Goal: Information Seeking & Learning: Learn about a topic

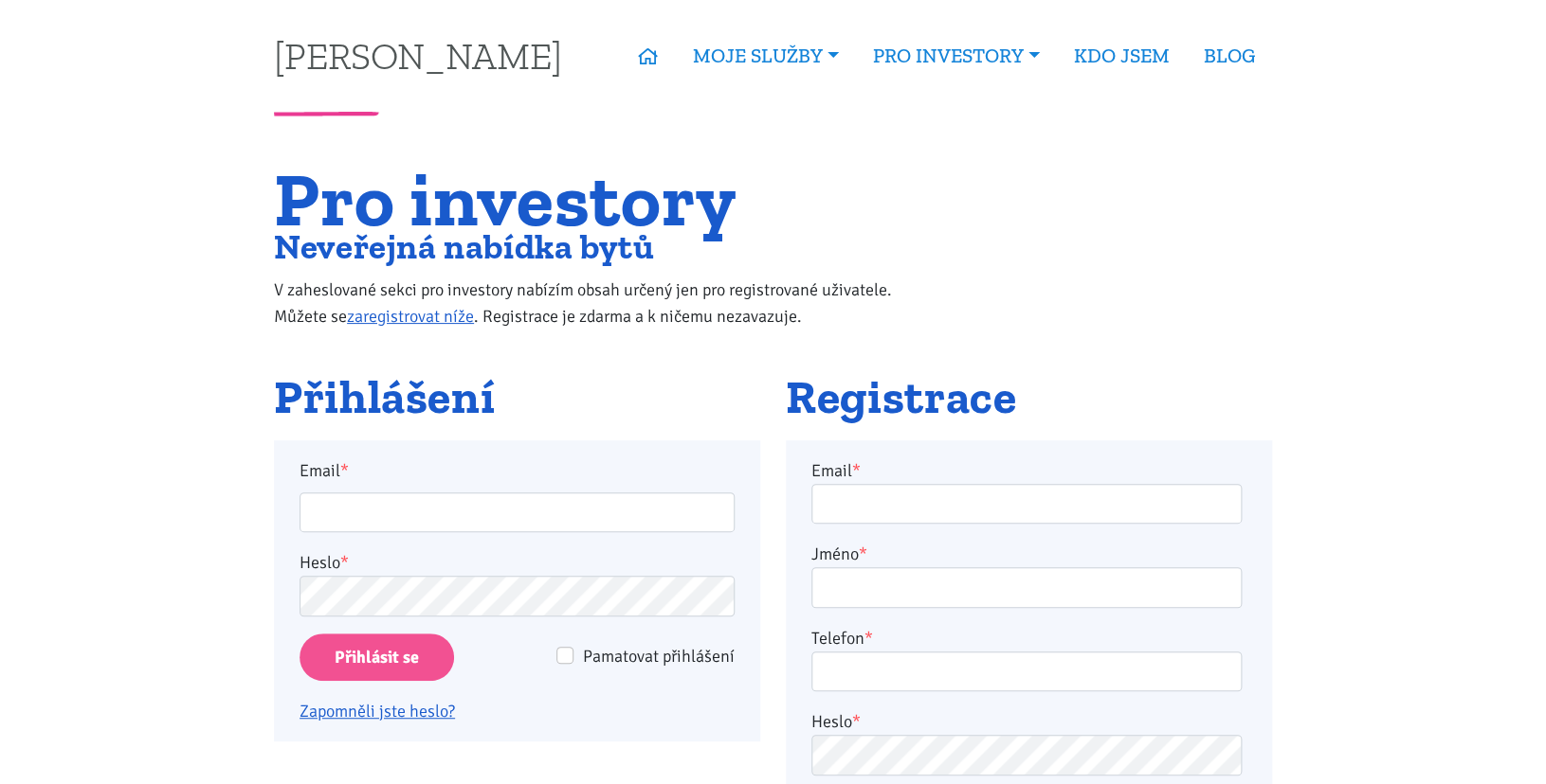
type input "[PERSON_NAME][EMAIL_ADDRESS][PERSON_NAME][DOMAIN_NAME]"
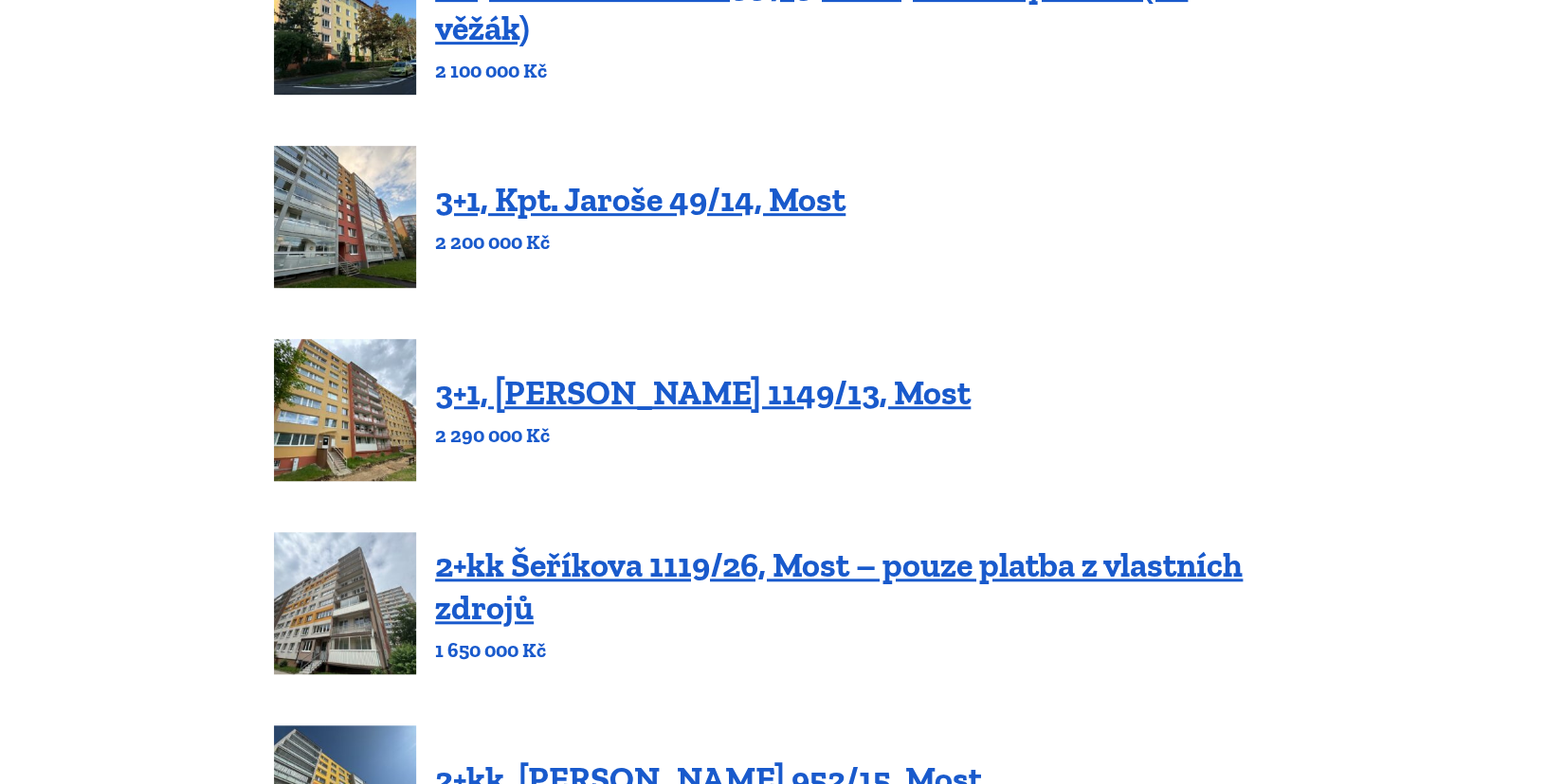
scroll to position [229, 0]
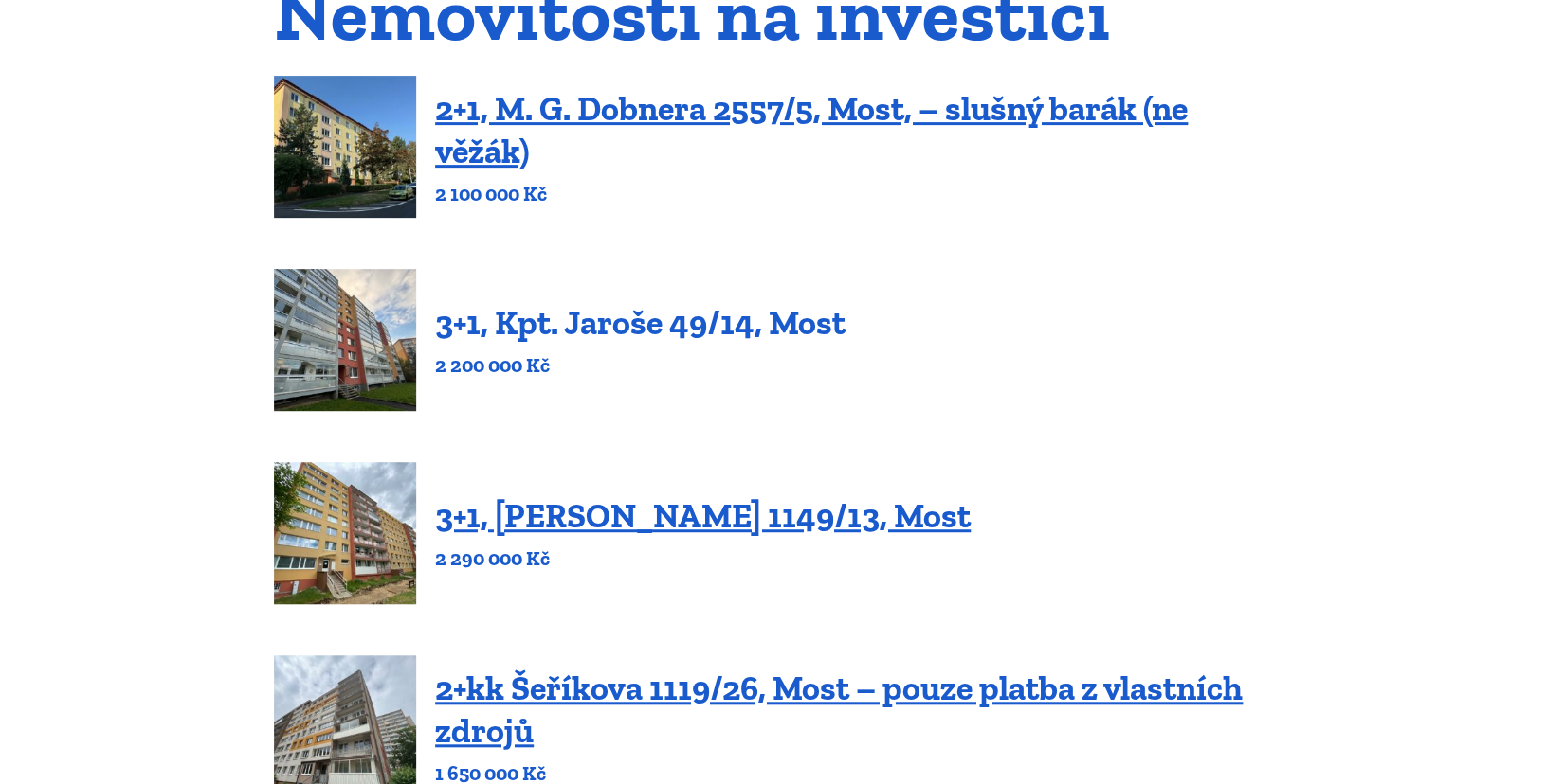
click at [655, 337] on link "3+1, Kpt. Jaroše 49/14, Most" at bounding box center [639, 322] width 410 height 41
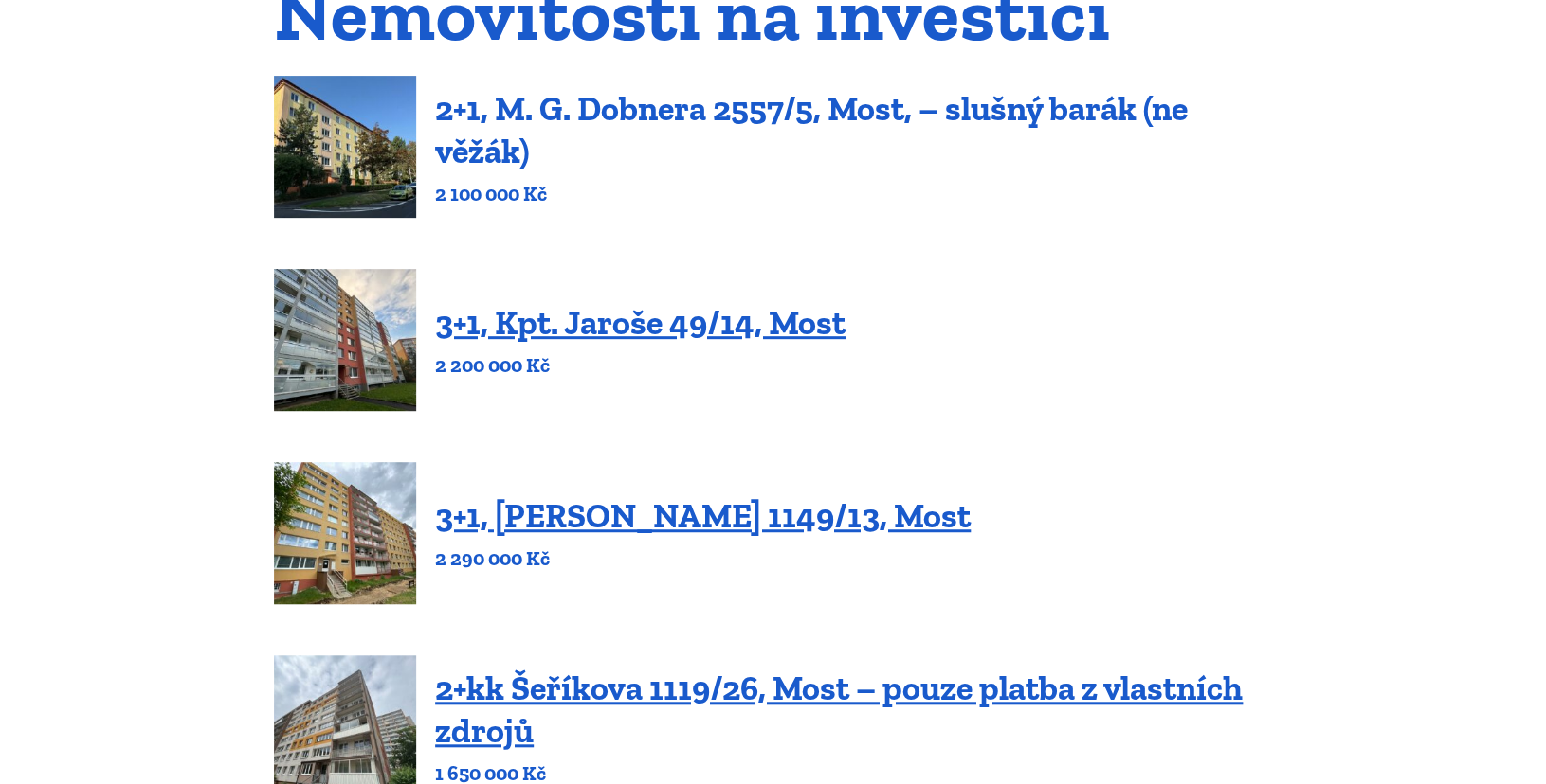
click at [675, 112] on link "2+1, M. G. Dobnera 2557/5, Most, – slušný barák (ne věžák)" at bounding box center [811, 130] width 753 height 83
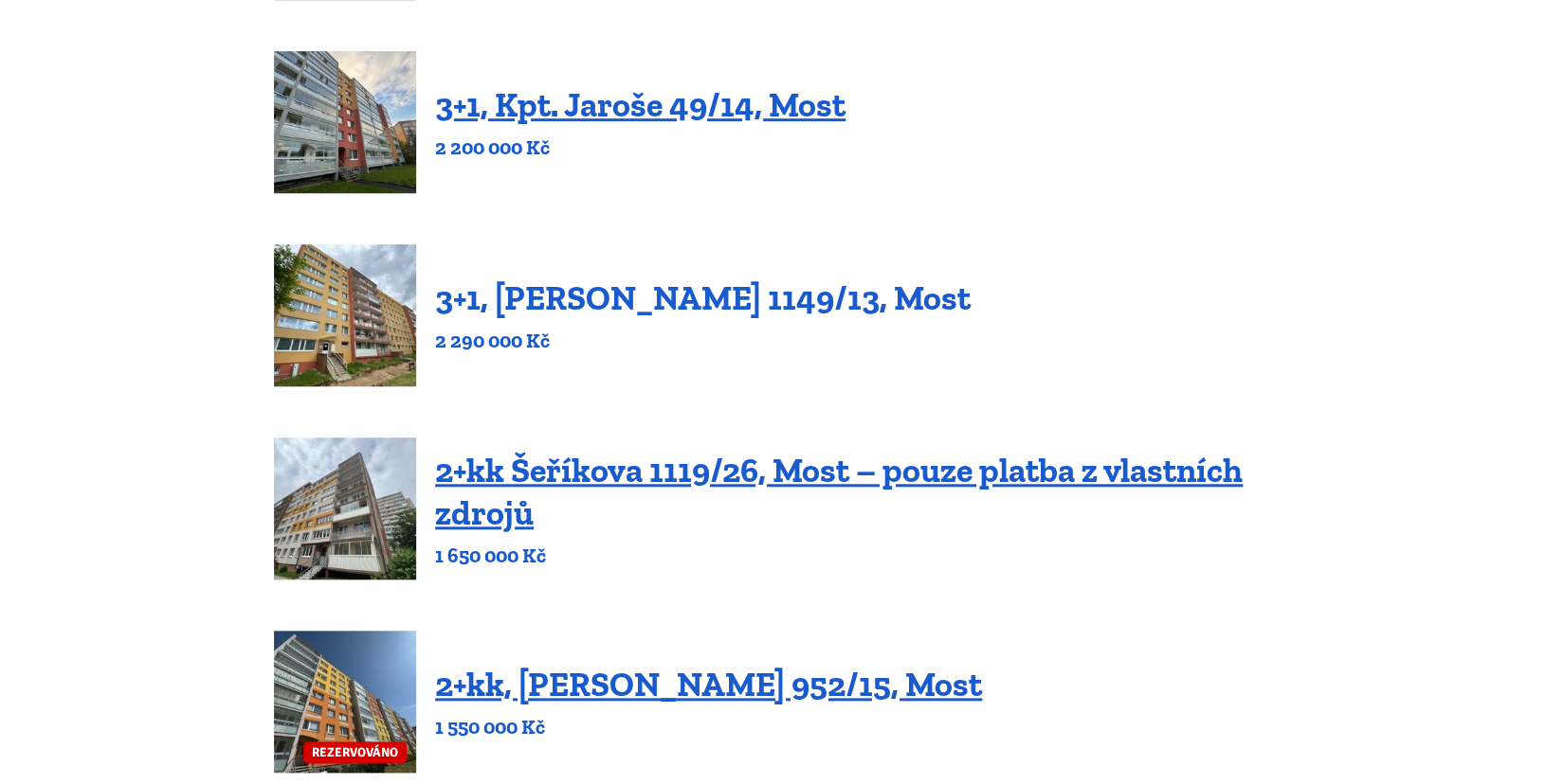
scroll to position [513, 0]
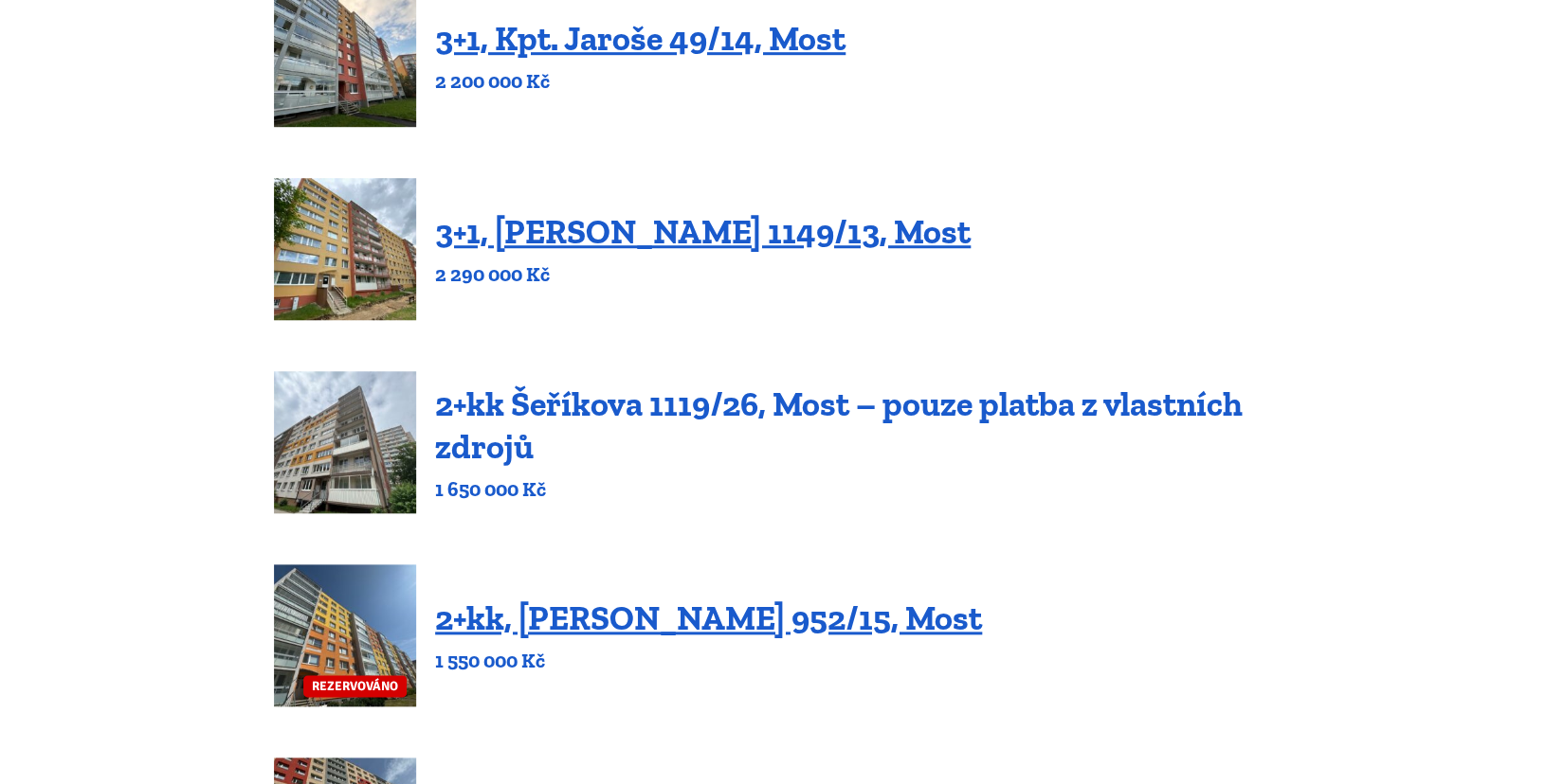
click at [658, 407] on link "2+kk Šeříkova 1119/26, Most – pouze platba z vlastních zdrojů" at bounding box center [838, 426] width 807 height 83
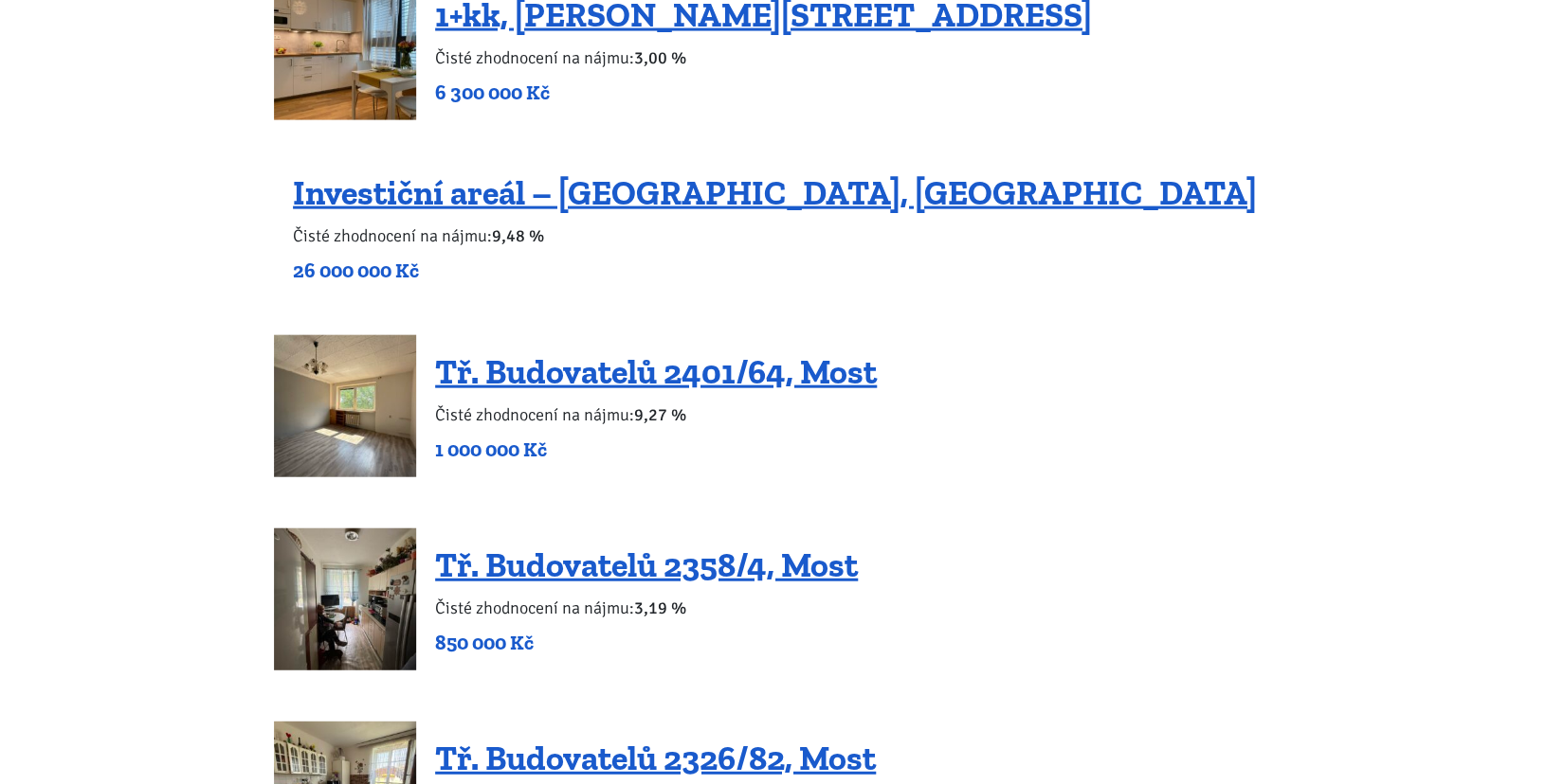
scroll to position [1696, 0]
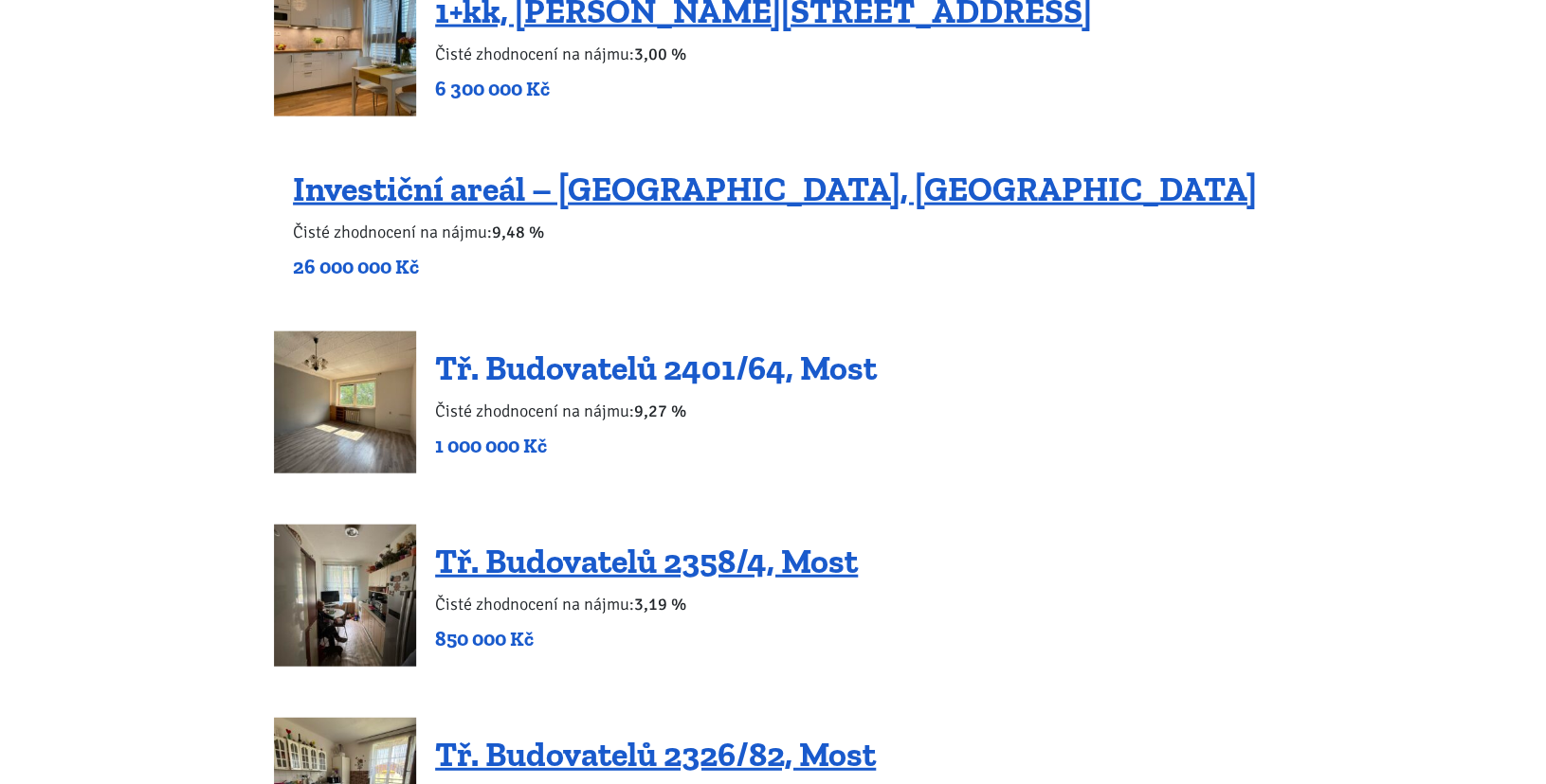
click at [690, 385] on link "Tř. Budovatelů 2401/64, Most" at bounding box center [655, 367] width 442 height 41
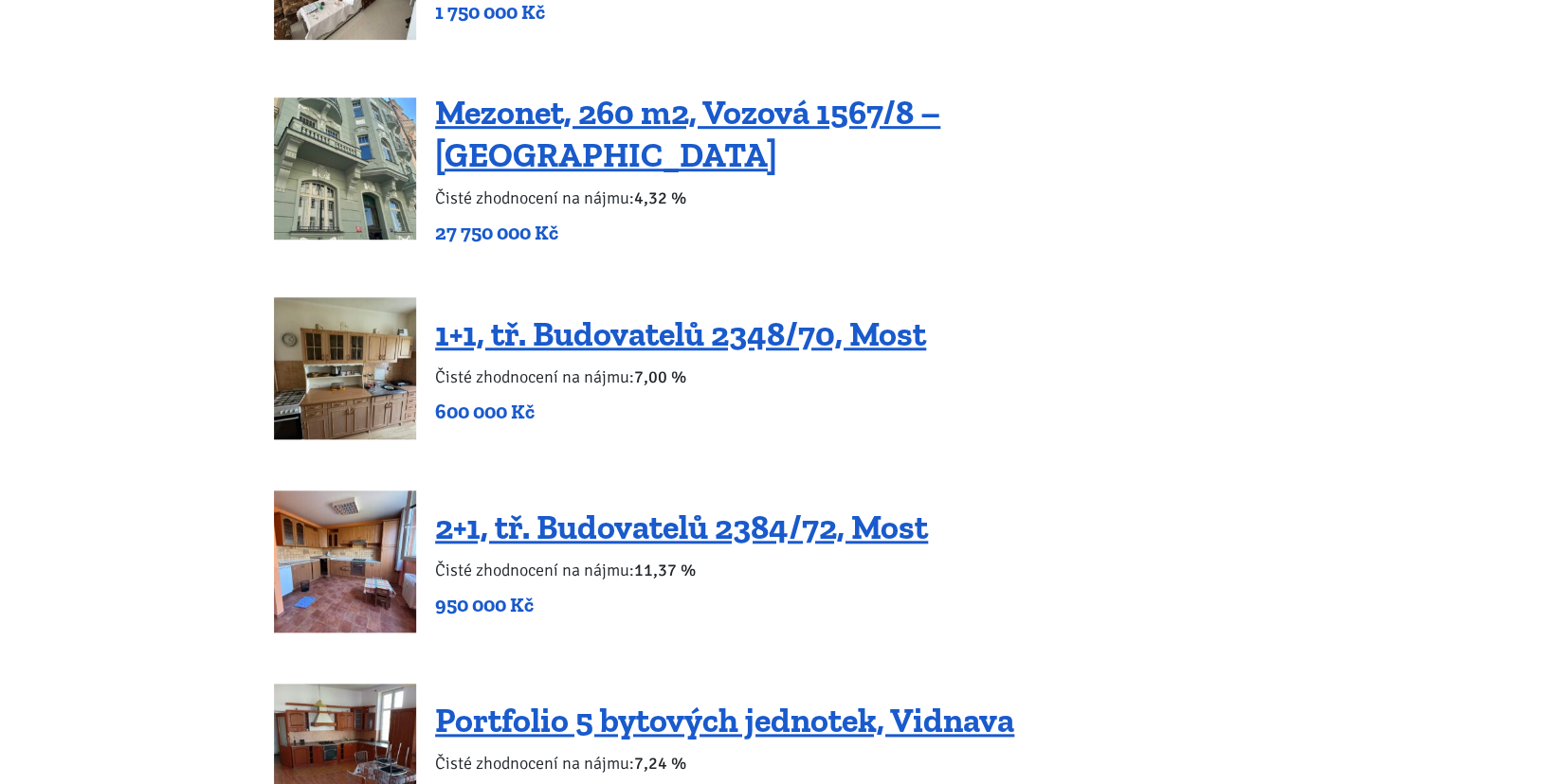
scroll to position [3509, 0]
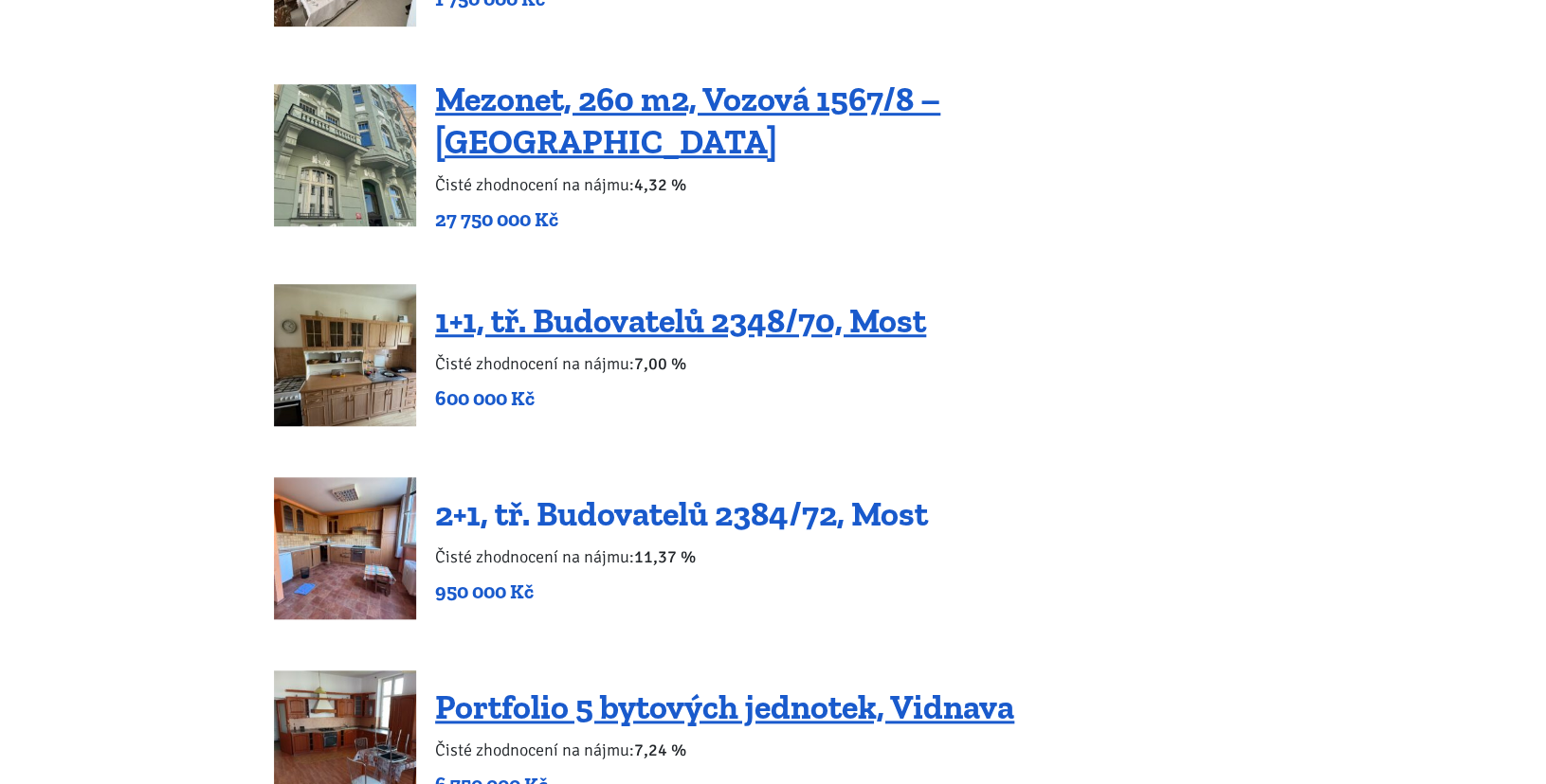
click at [676, 493] on link "2+1, tř. Budovatelů 2384/72, Most" at bounding box center [681, 513] width 492 height 41
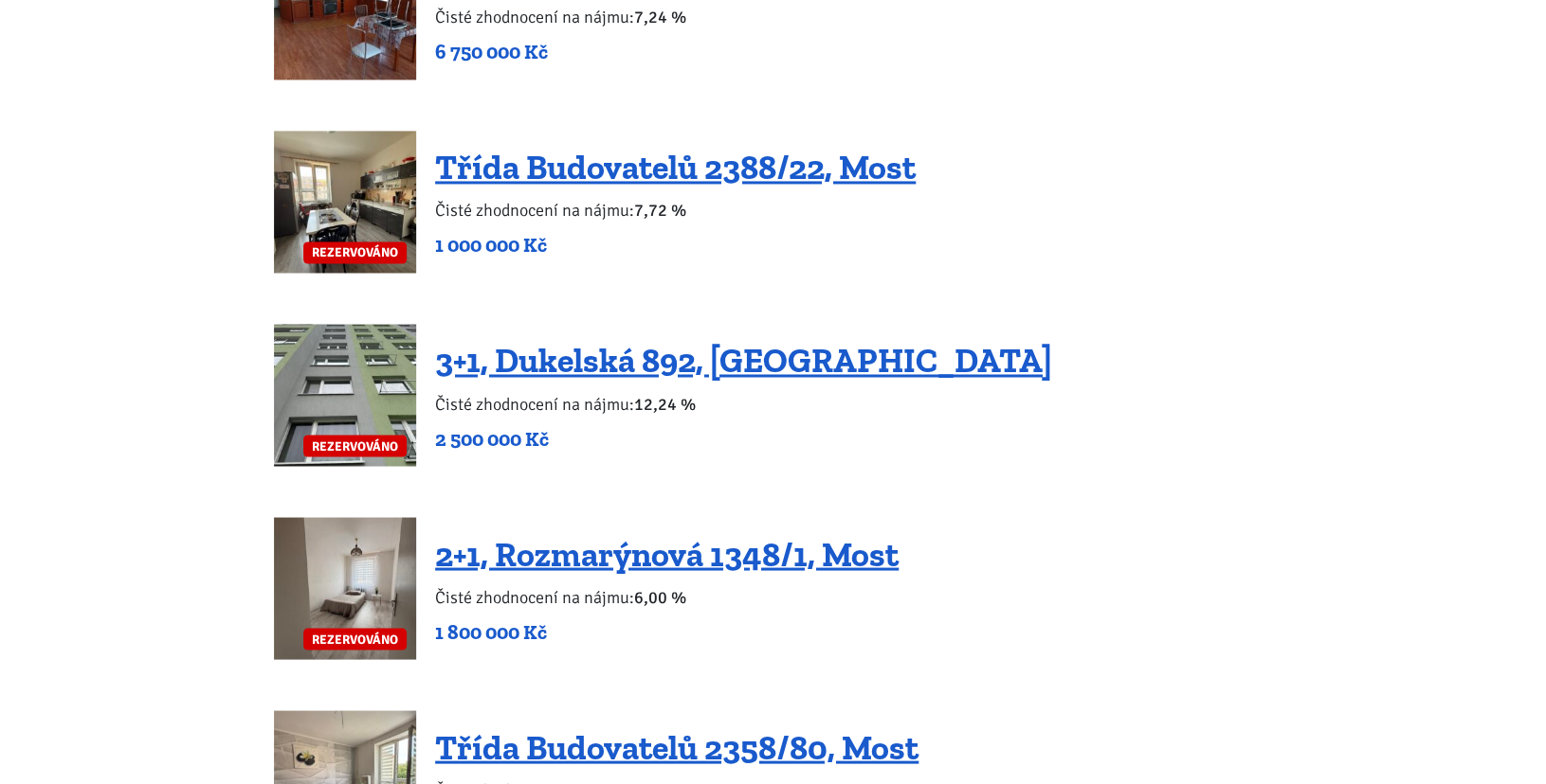
scroll to position [4246, 0]
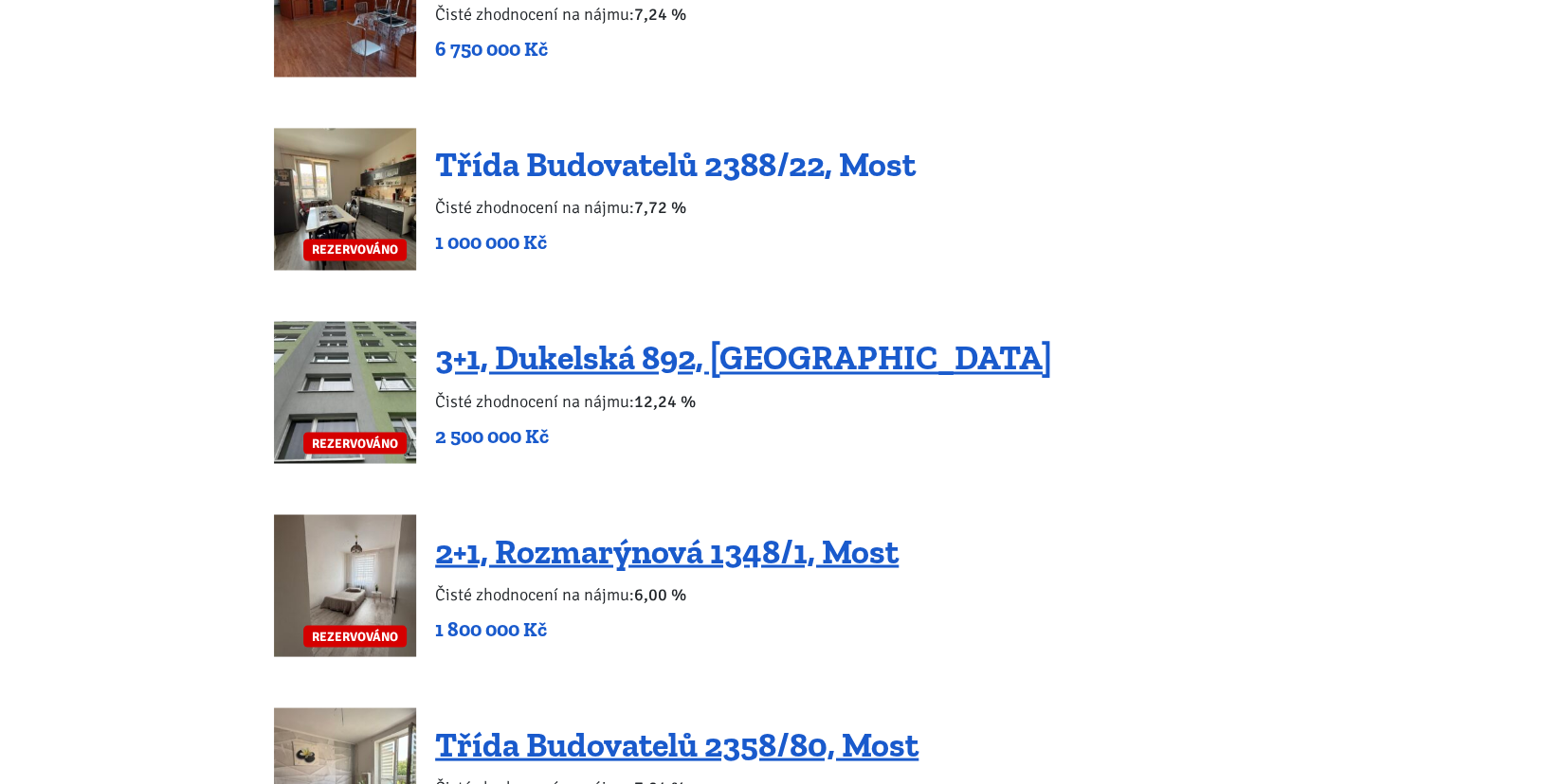
click at [634, 144] on link "Třída Budovatelů 2388/22, Most" at bounding box center [675, 164] width 481 height 41
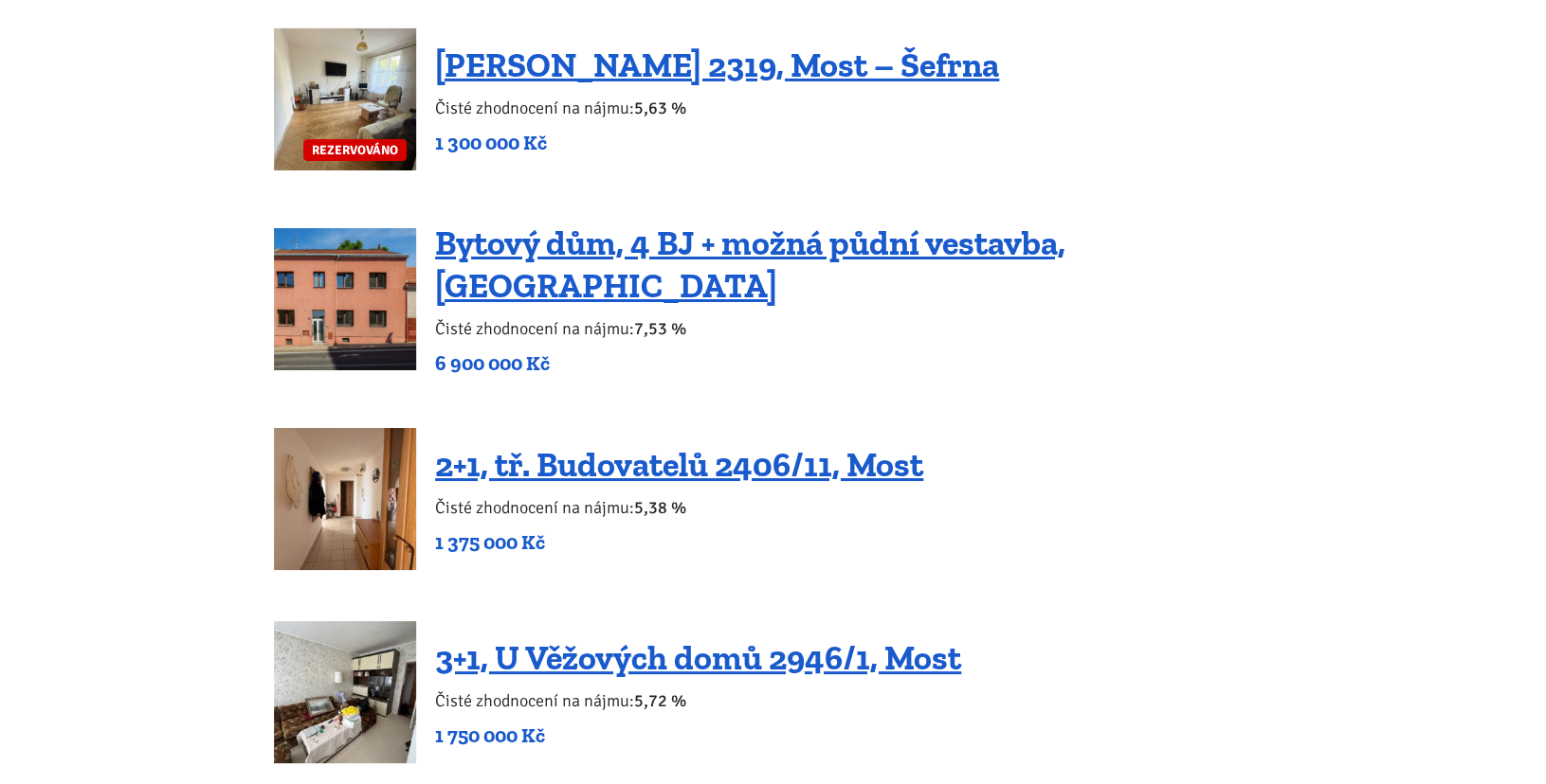
scroll to position [2768, 0]
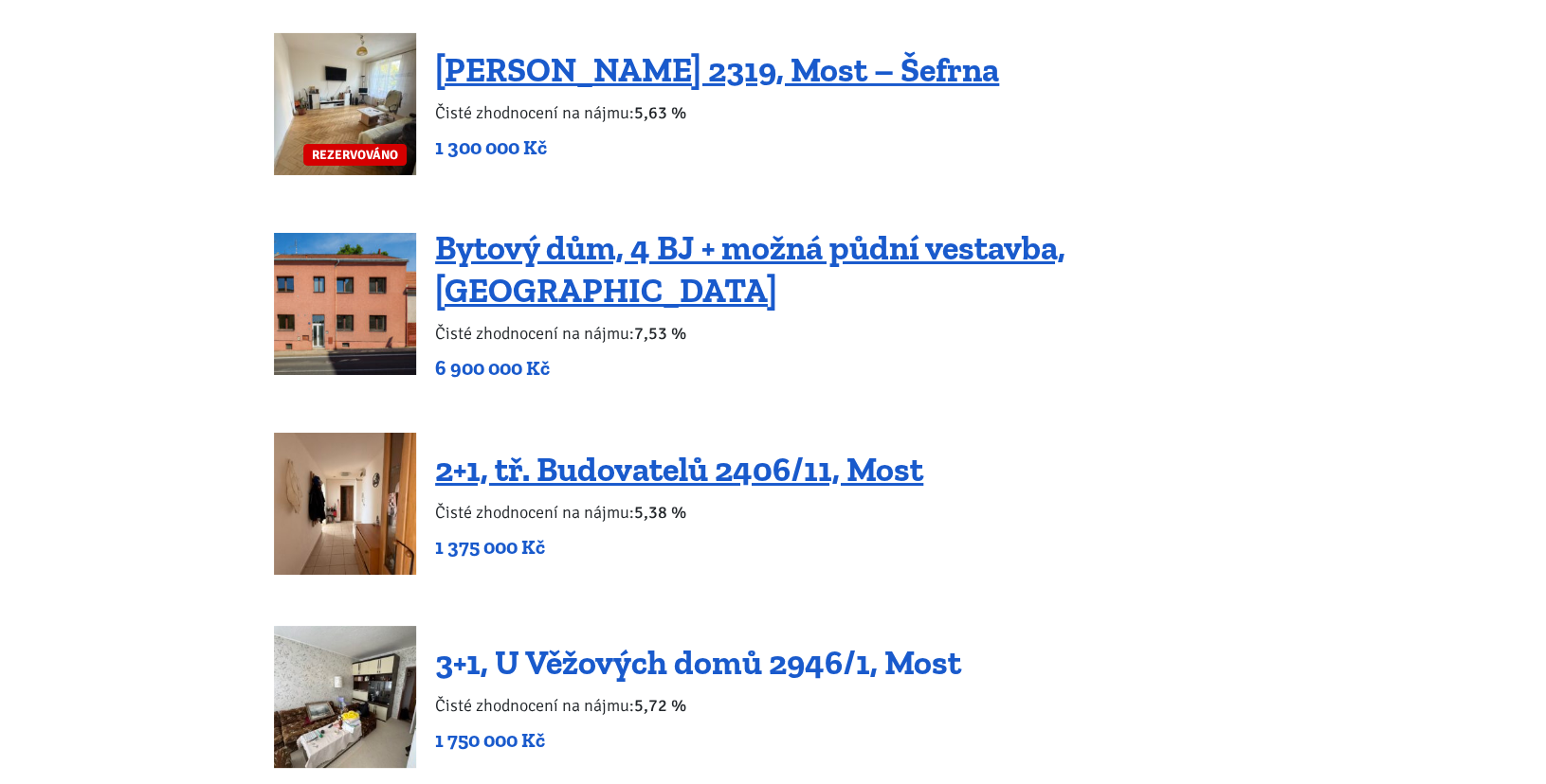
click at [616, 658] on link "3+1, U Věžových domů 2946/1, Most" at bounding box center [698, 662] width 526 height 41
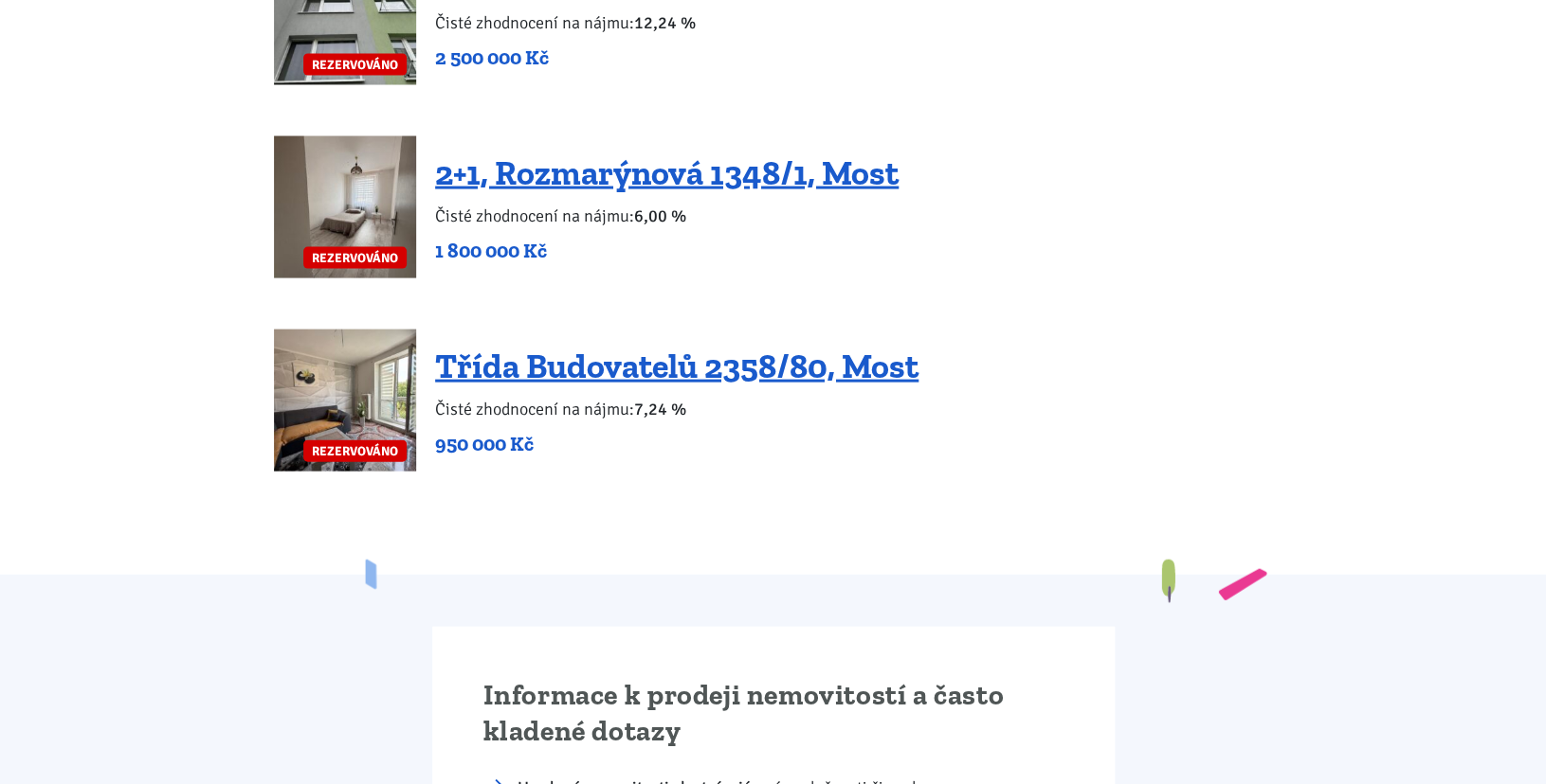
scroll to position [4627, 0]
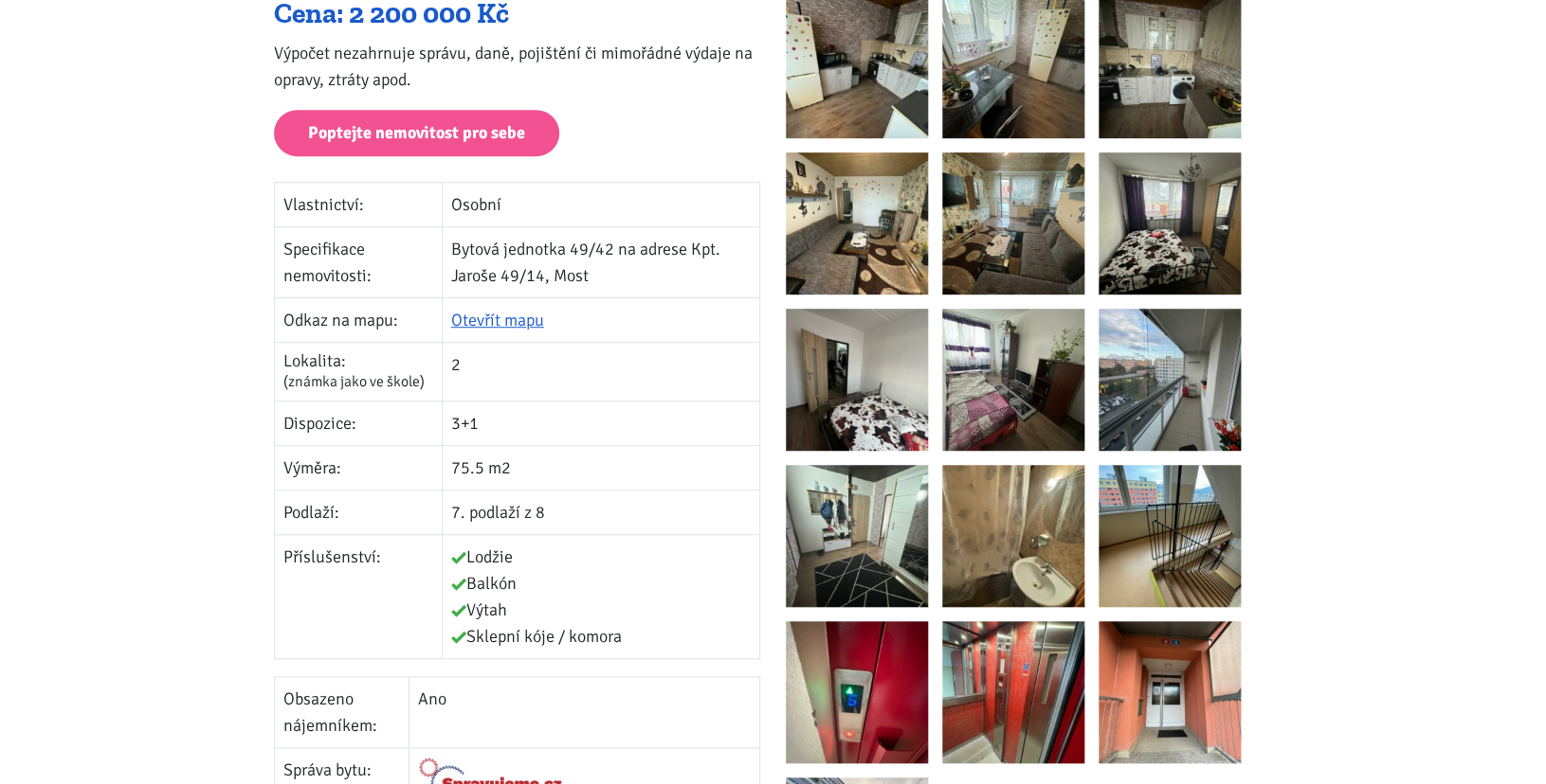
scroll to position [327, 0]
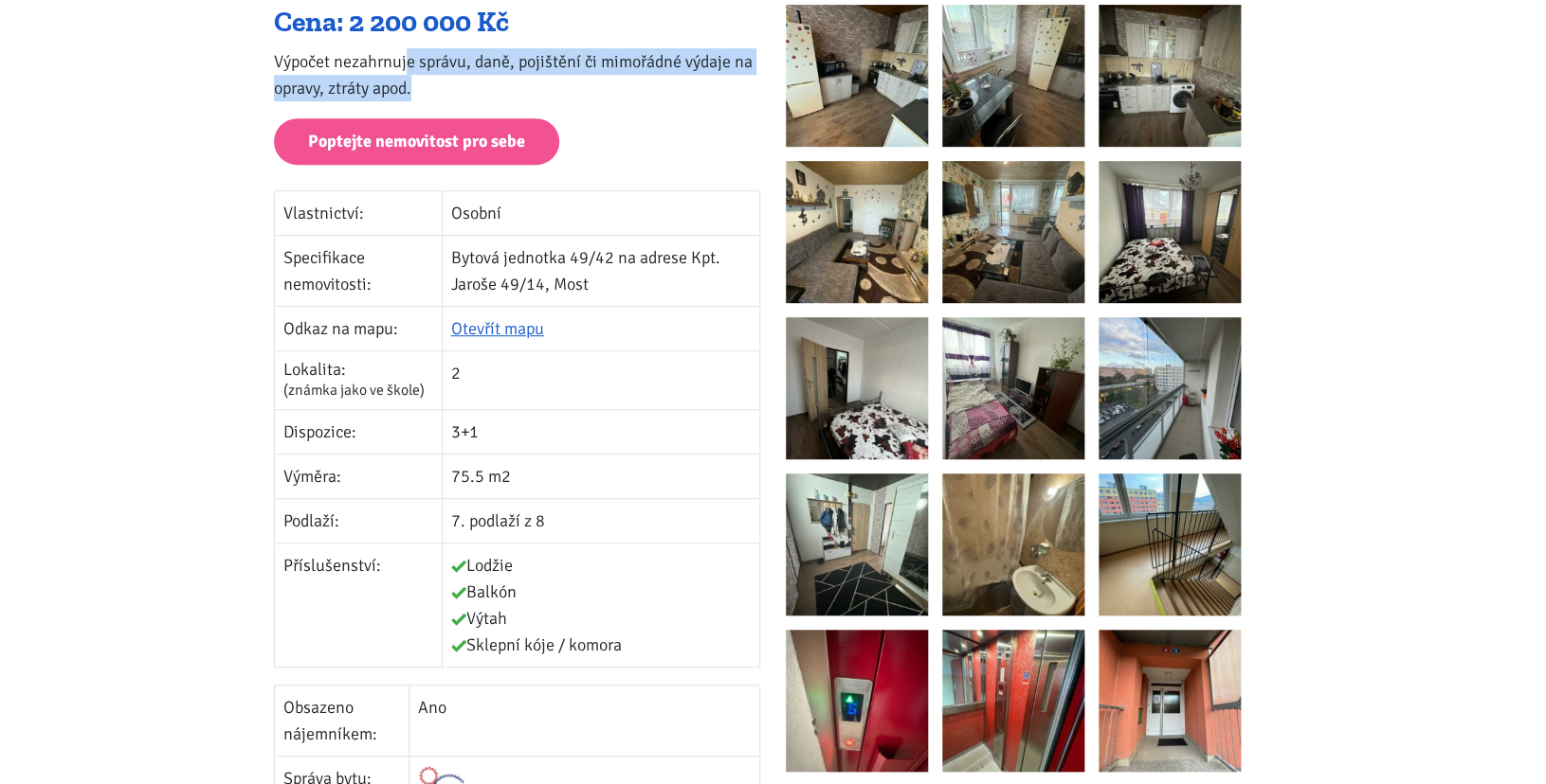
drag, startPoint x: 406, startPoint y: 72, endPoint x: 620, endPoint y: 87, distance: 214.5
click at [620, 87] on p "Výpočet nezahrnuje správu, daně, pojištění či mimořádné výdaje na opravy, ztrát…" at bounding box center [517, 74] width 487 height 53
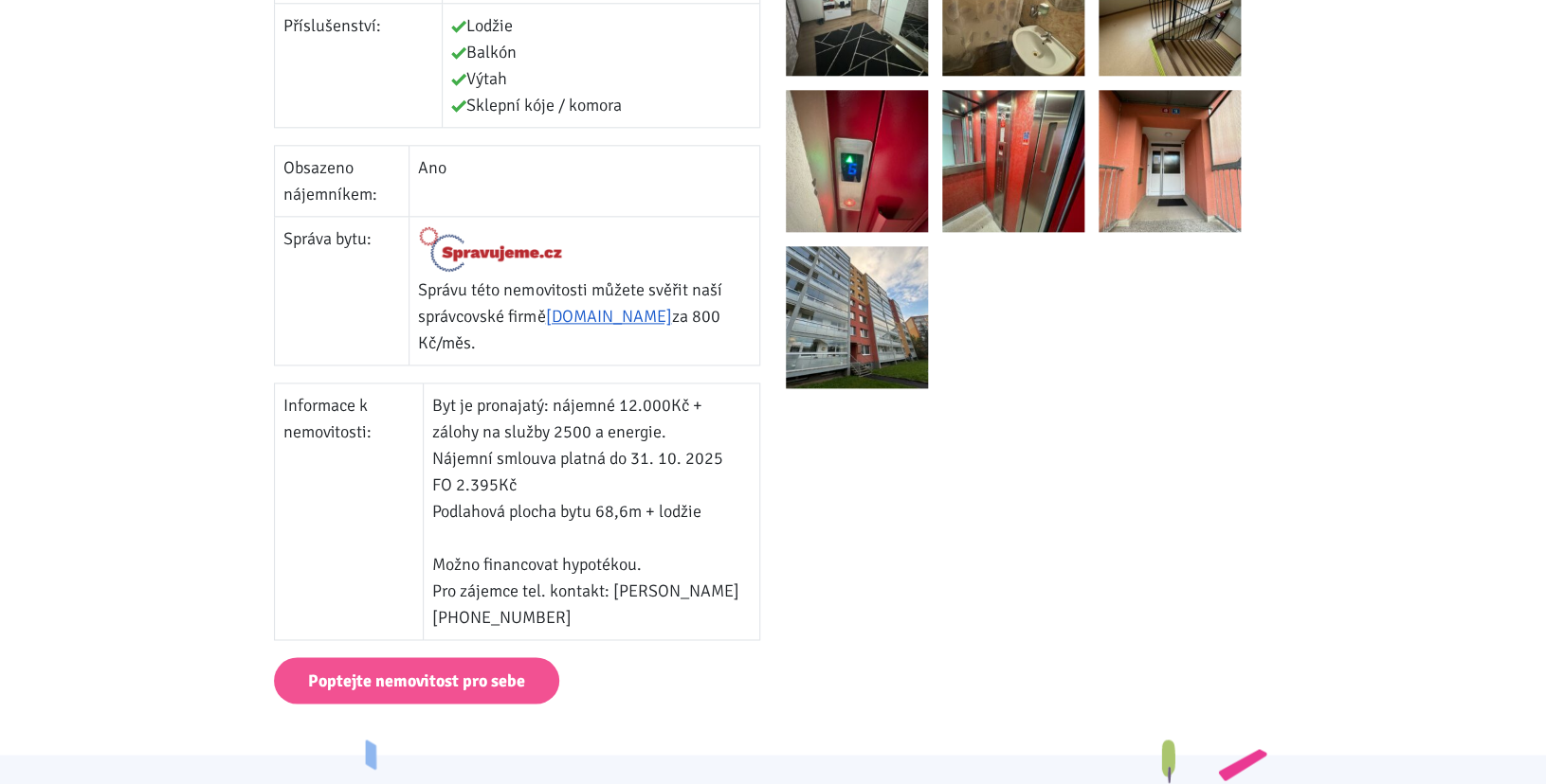
scroll to position [892, 0]
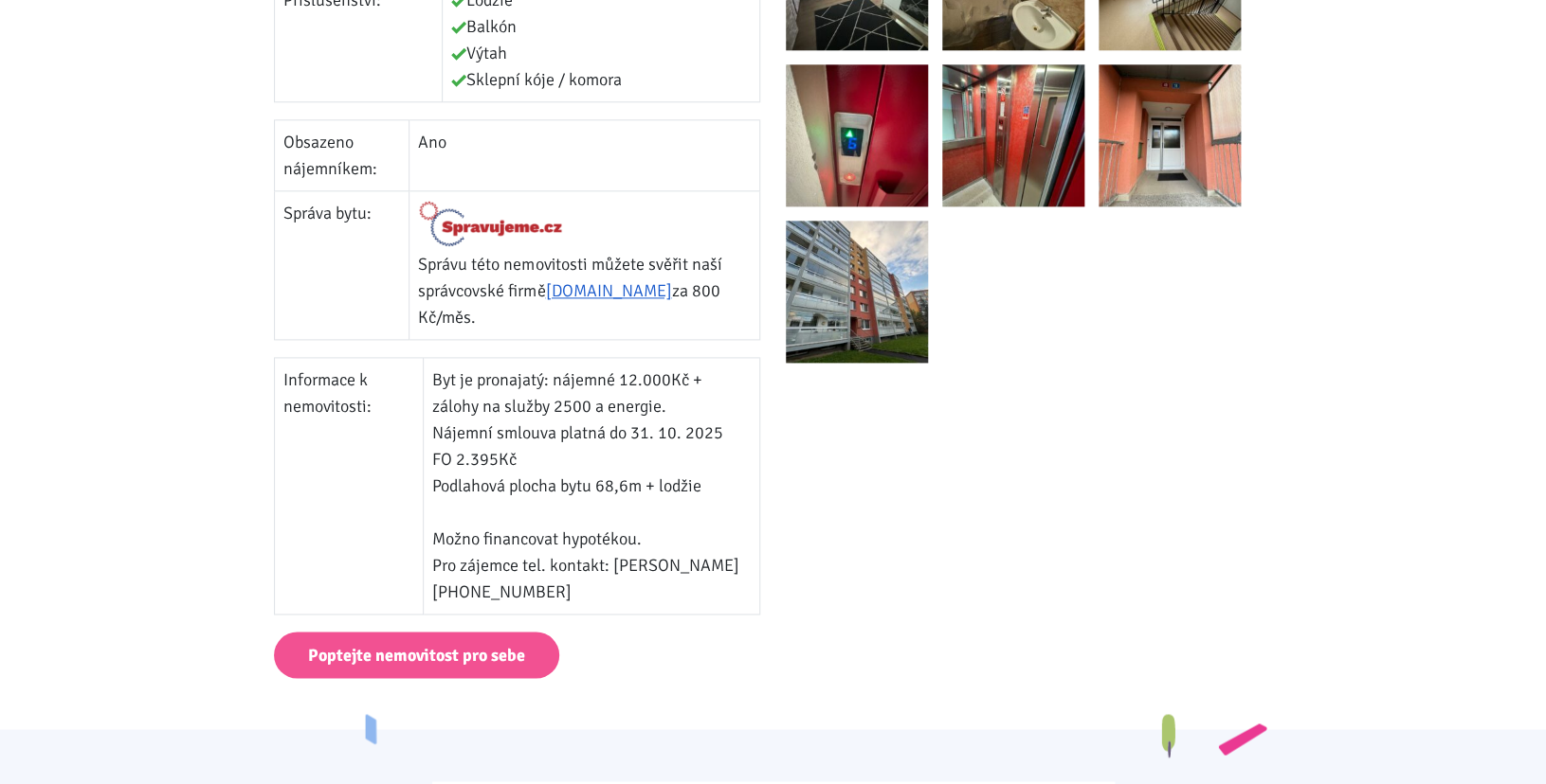
drag, startPoint x: 501, startPoint y: 408, endPoint x: 685, endPoint y: 586, distance: 256.0
click at [685, 589] on td "Byt je pronajatý: nájemné 12.000Kč + zálohy na služby 2500 a energie. Nájemní s…" at bounding box center [592, 486] width 337 height 257
click at [661, 482] on td "Byt je pronajatý: nájemné 12.000Kč + zálohy na služby 2500 a energie. Nájemní s…" at bounding box center [592, 486] width 337 height 257
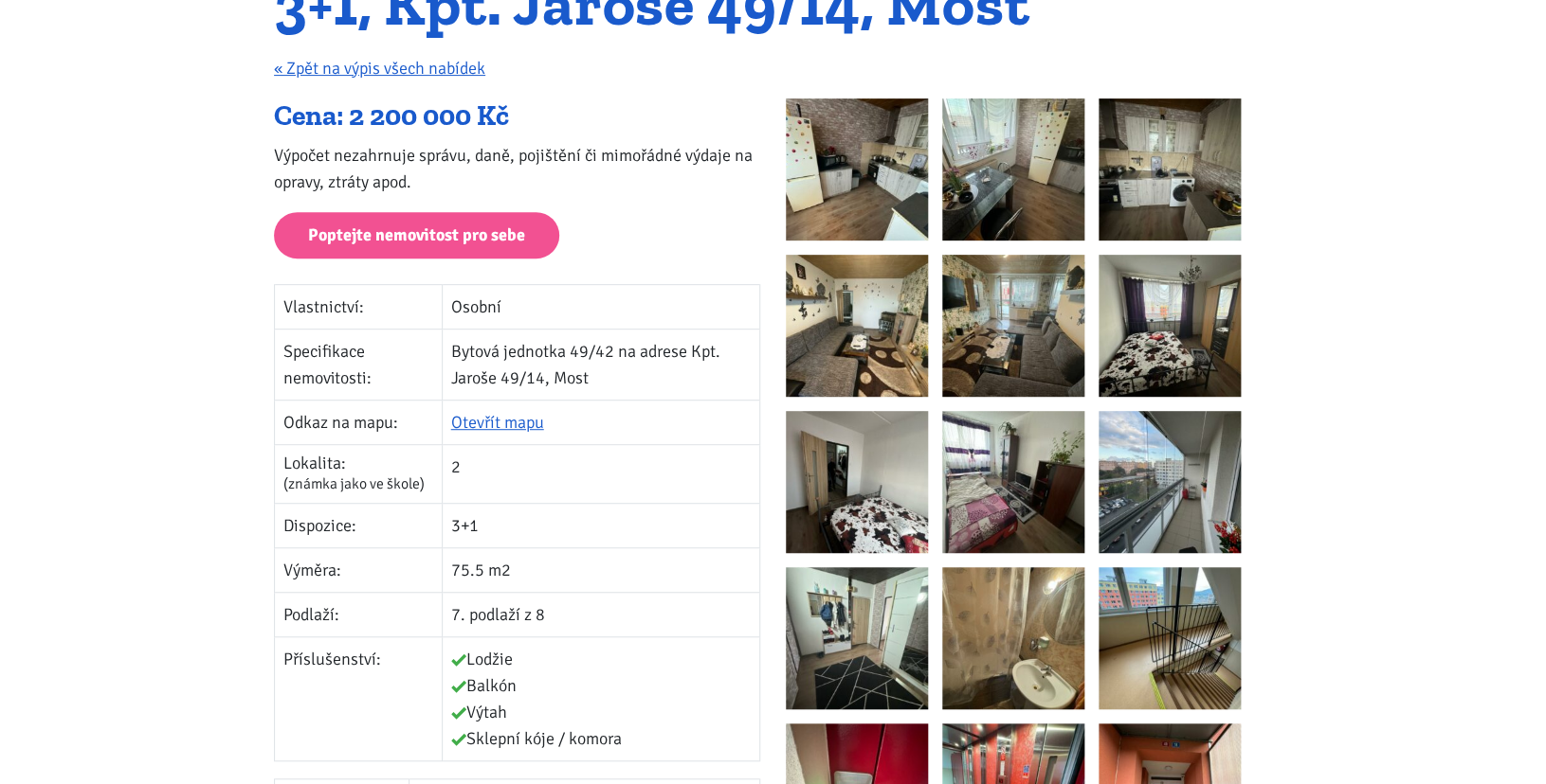
scroll to position [230, 0]
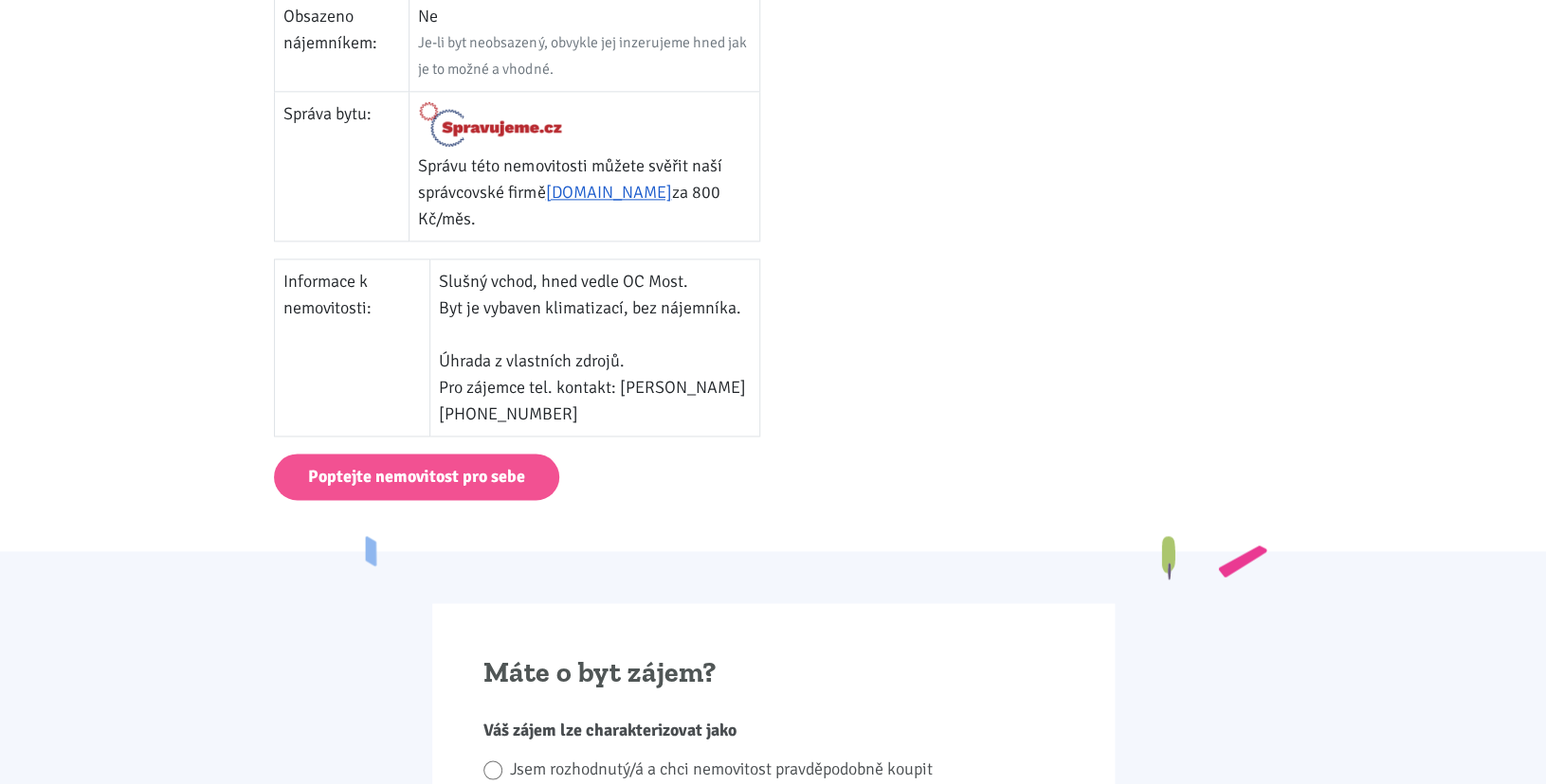
scroll to position [999, 0]
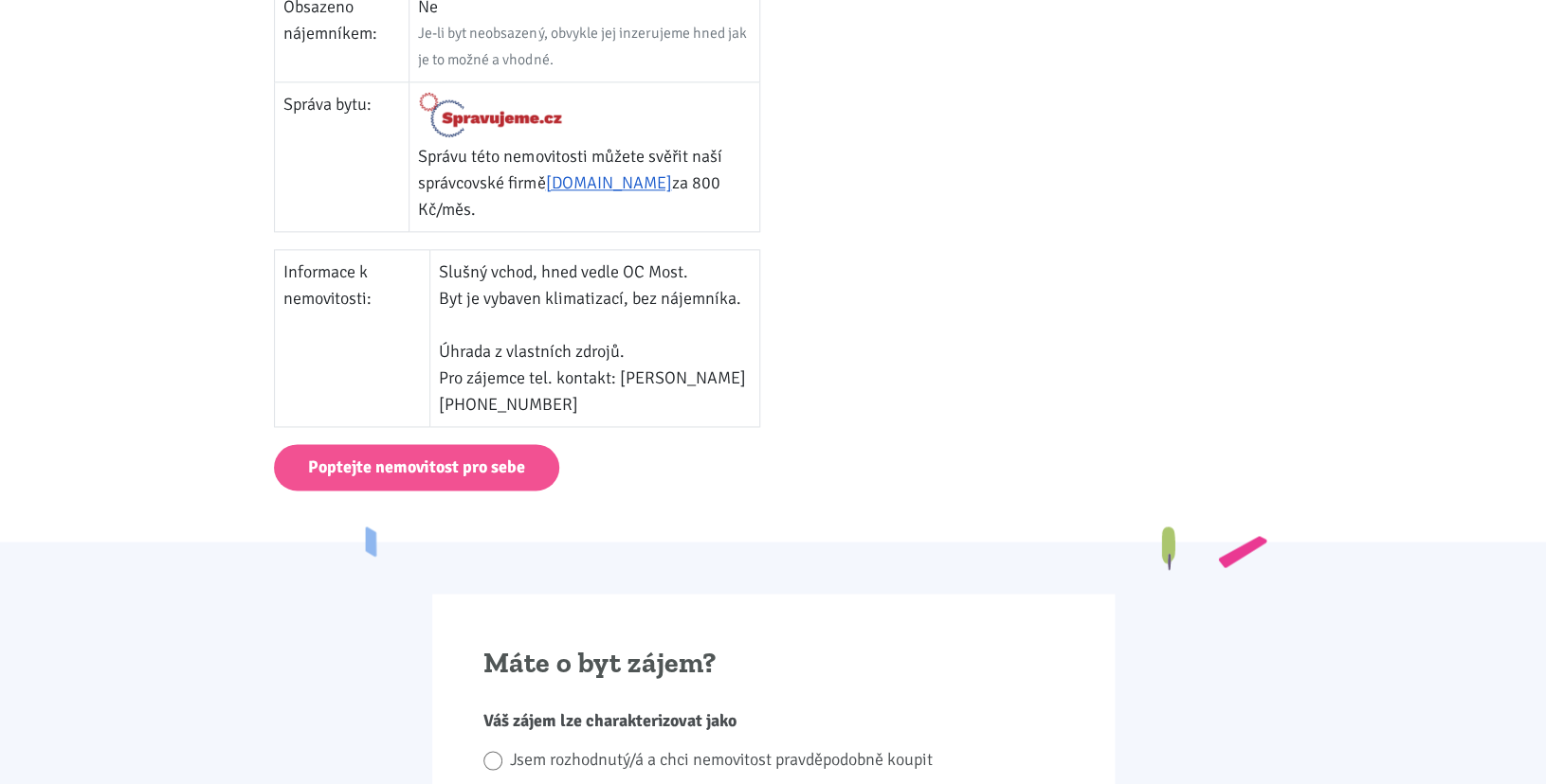
drag, startPoint x: 552, startPoint y: 298, endPoint x: 676, endPoint y: 352, distance: 135.2
click at [676, 352] on td "Slušný vchod, hned vedle OC Most. Byt je vybaven klimatizací, bez nájemníka. Úh…" at bounding box center [594, 337] width 330 height 177
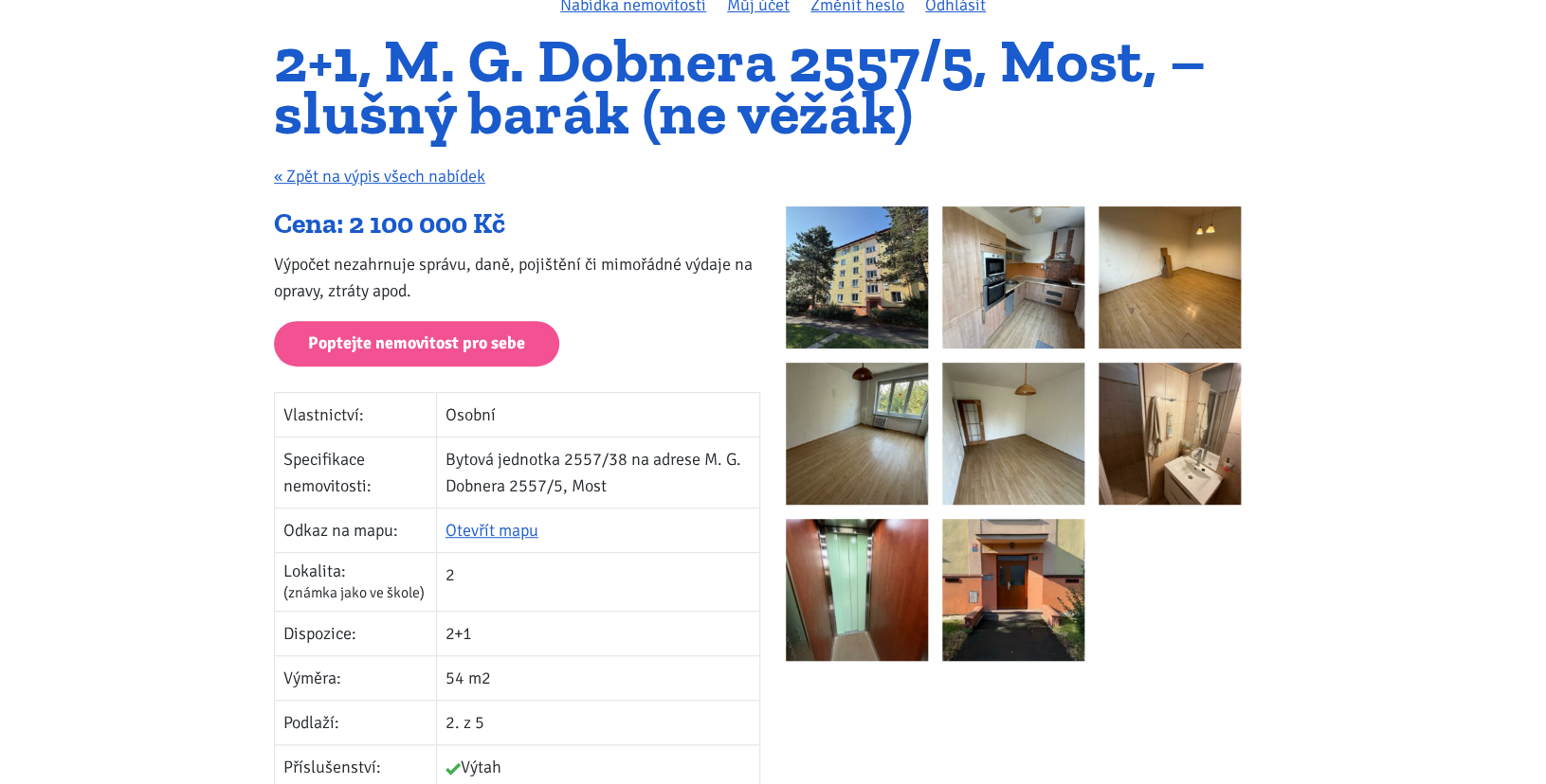
scroll to position [90, 0]
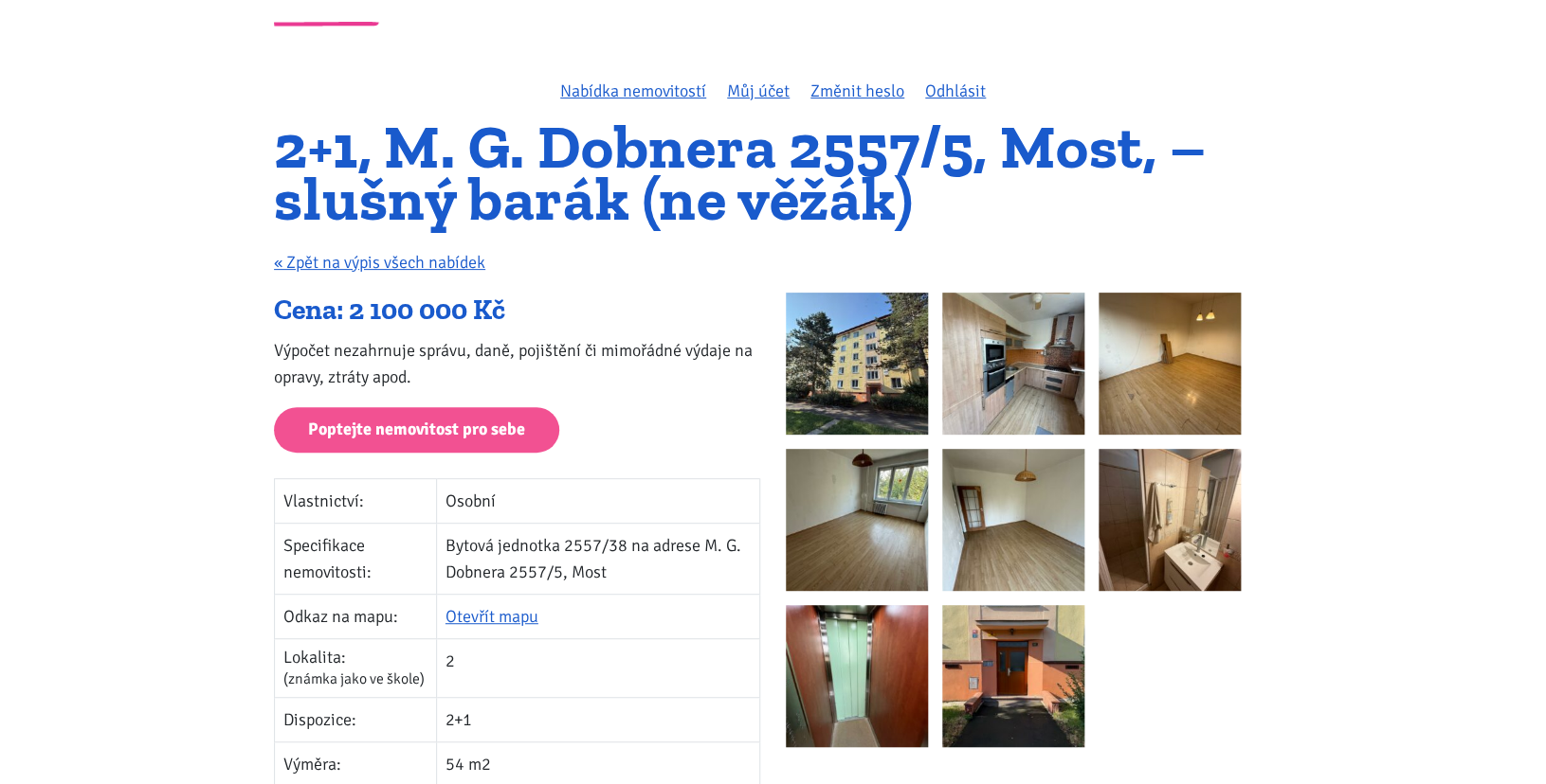
click at [873, 354] on img at bounding box center [856, 363] width 142 height 142
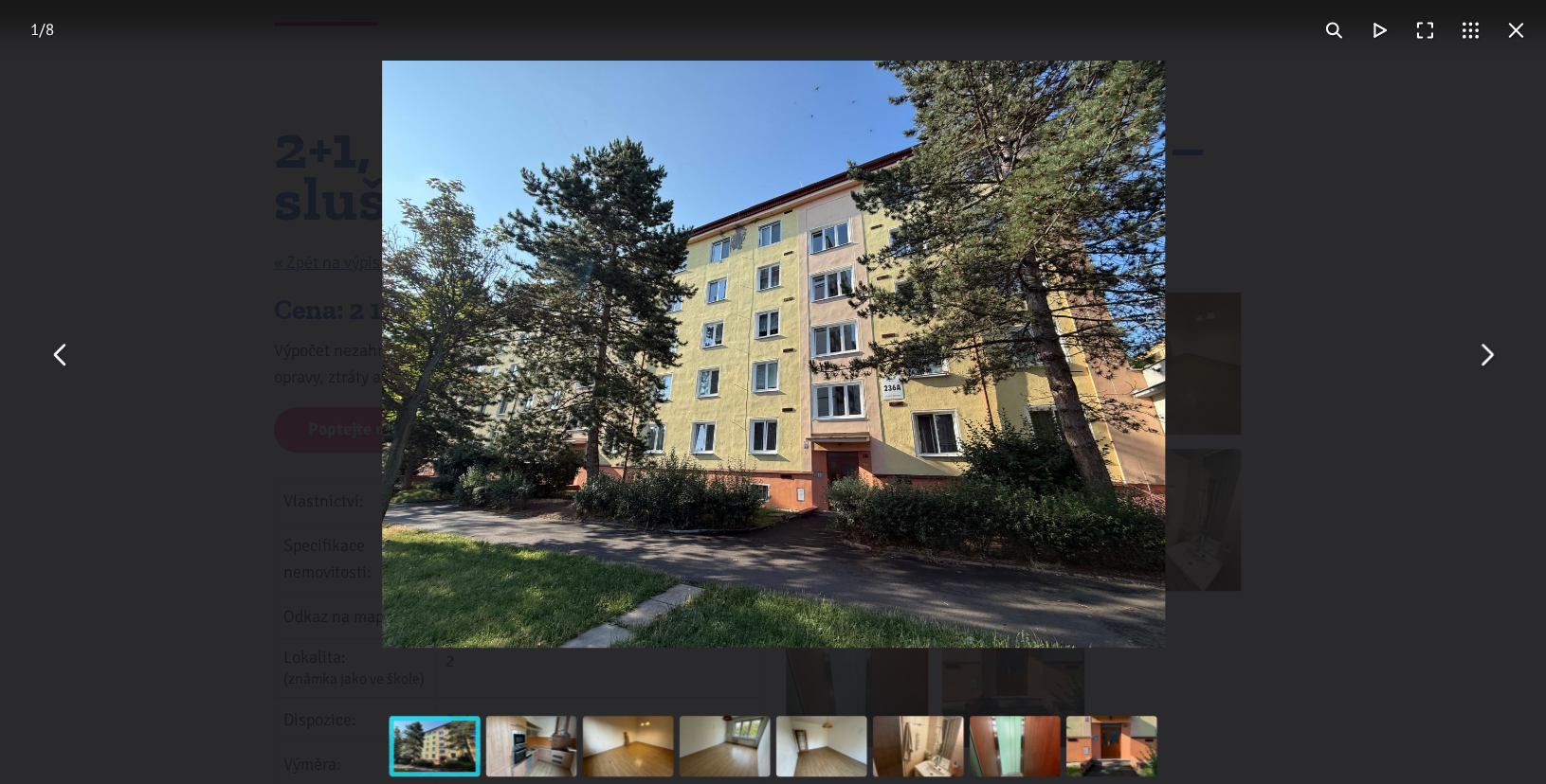
click at [1500, 376] on button "You can close this modal content with the ESC key" at bounding box center [1485, 354] width 46 height 46
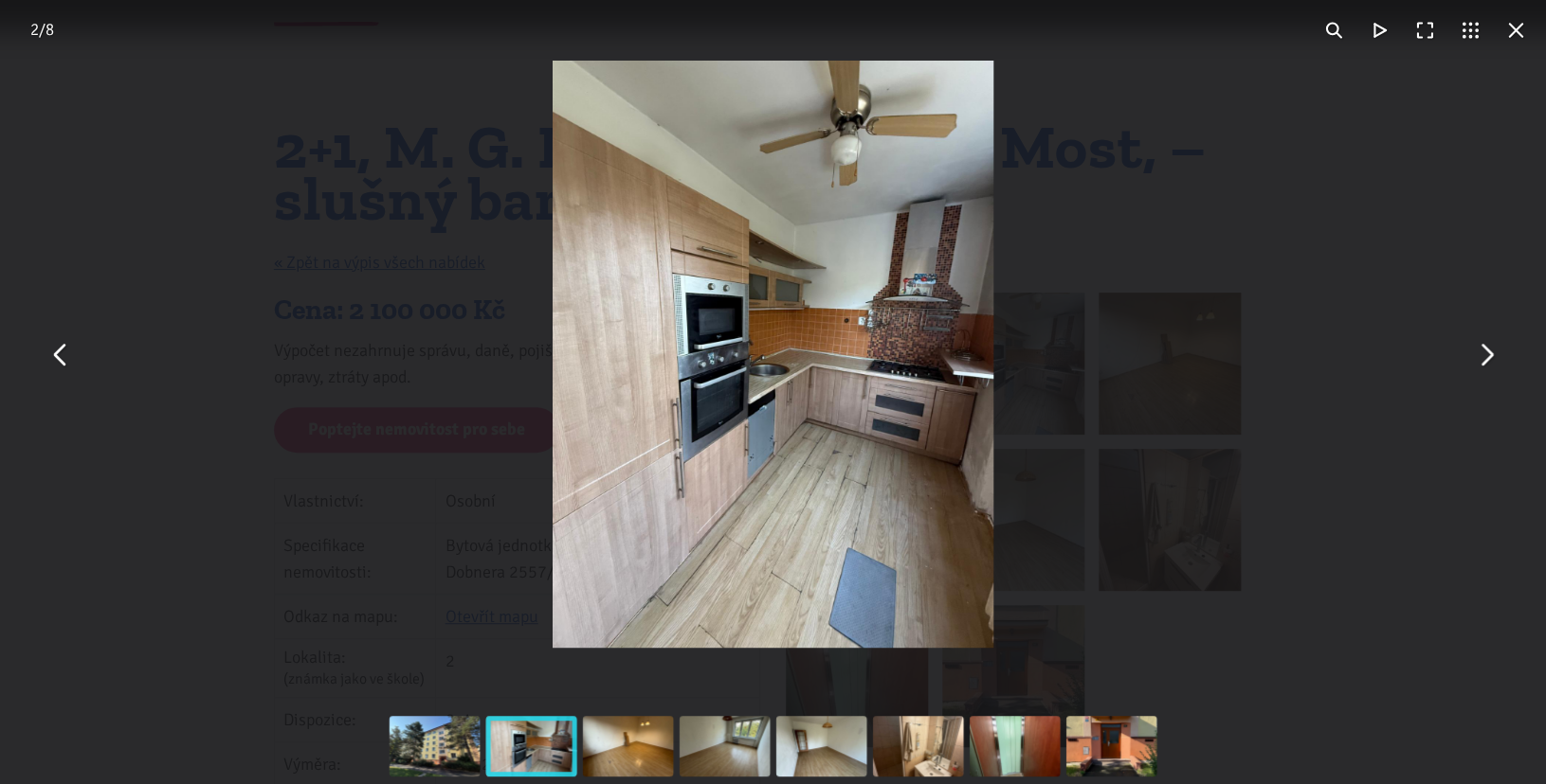
click at [1500, 376] on button "You can close this modal content with the ESC key" at bounding box center [1485, 354] width 46 height 46
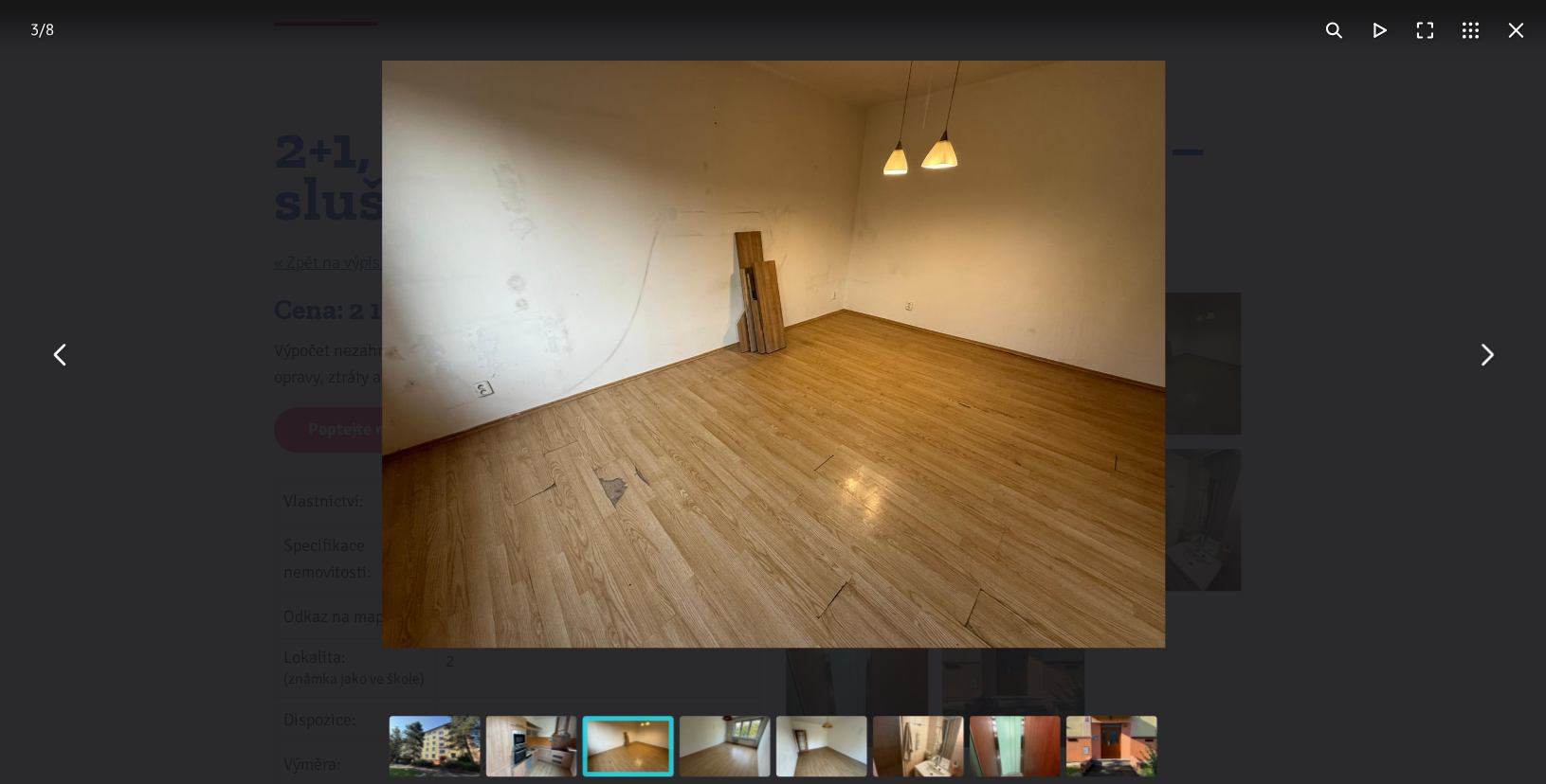
click at [1500, 376] on button "You can close this modal content with the ESC key" at bounding box center [1485, 354] width 46 height 46
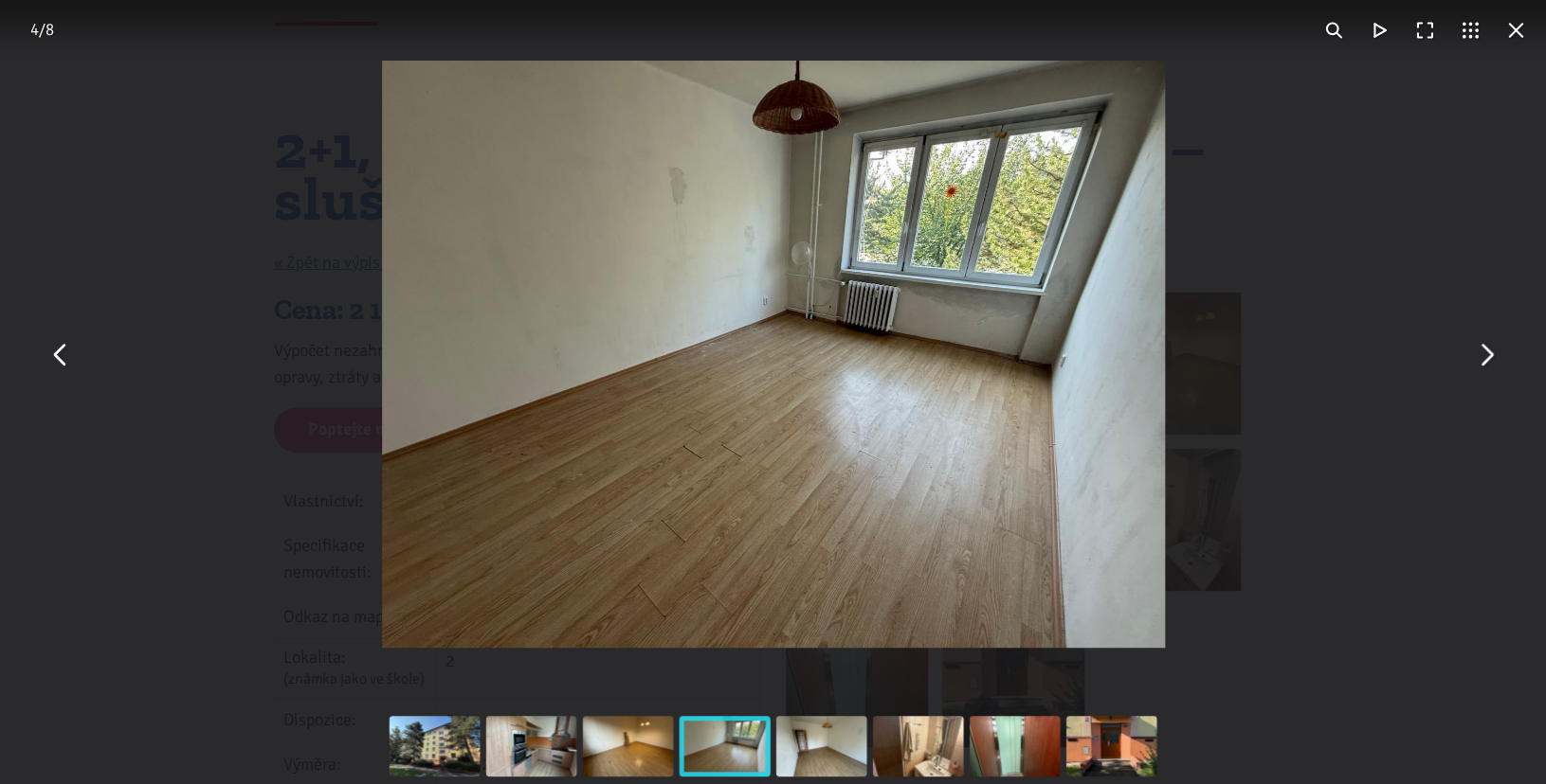
click at [1489, 360] on button "You can close this modal content with the ESC key" at bounding box center [1485, 354] width 46 height 46
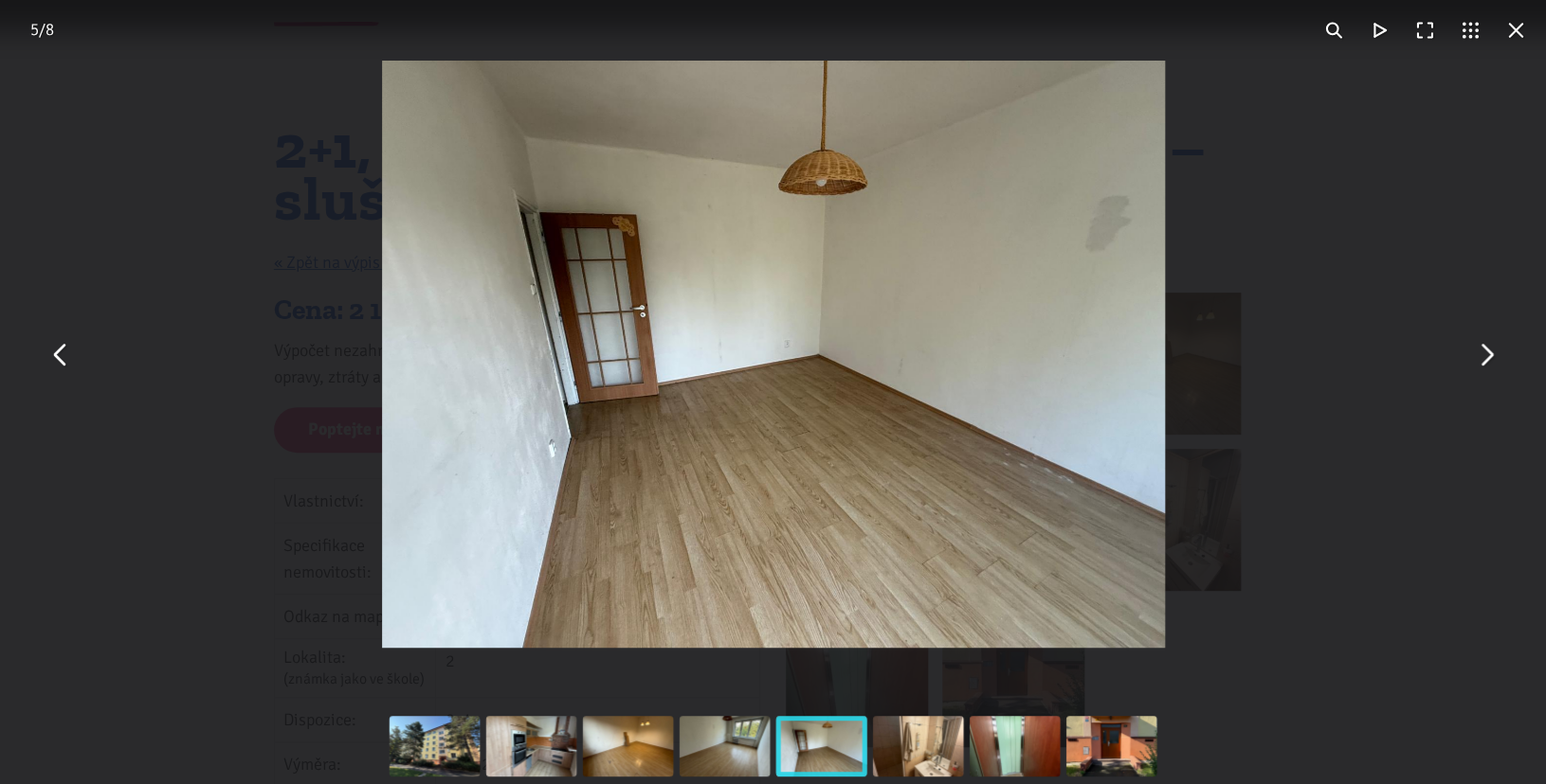
click at [1489, 361] on button "You can close this modal content with the ESC key" at bounding box center [1485, 354] width 46 height 46
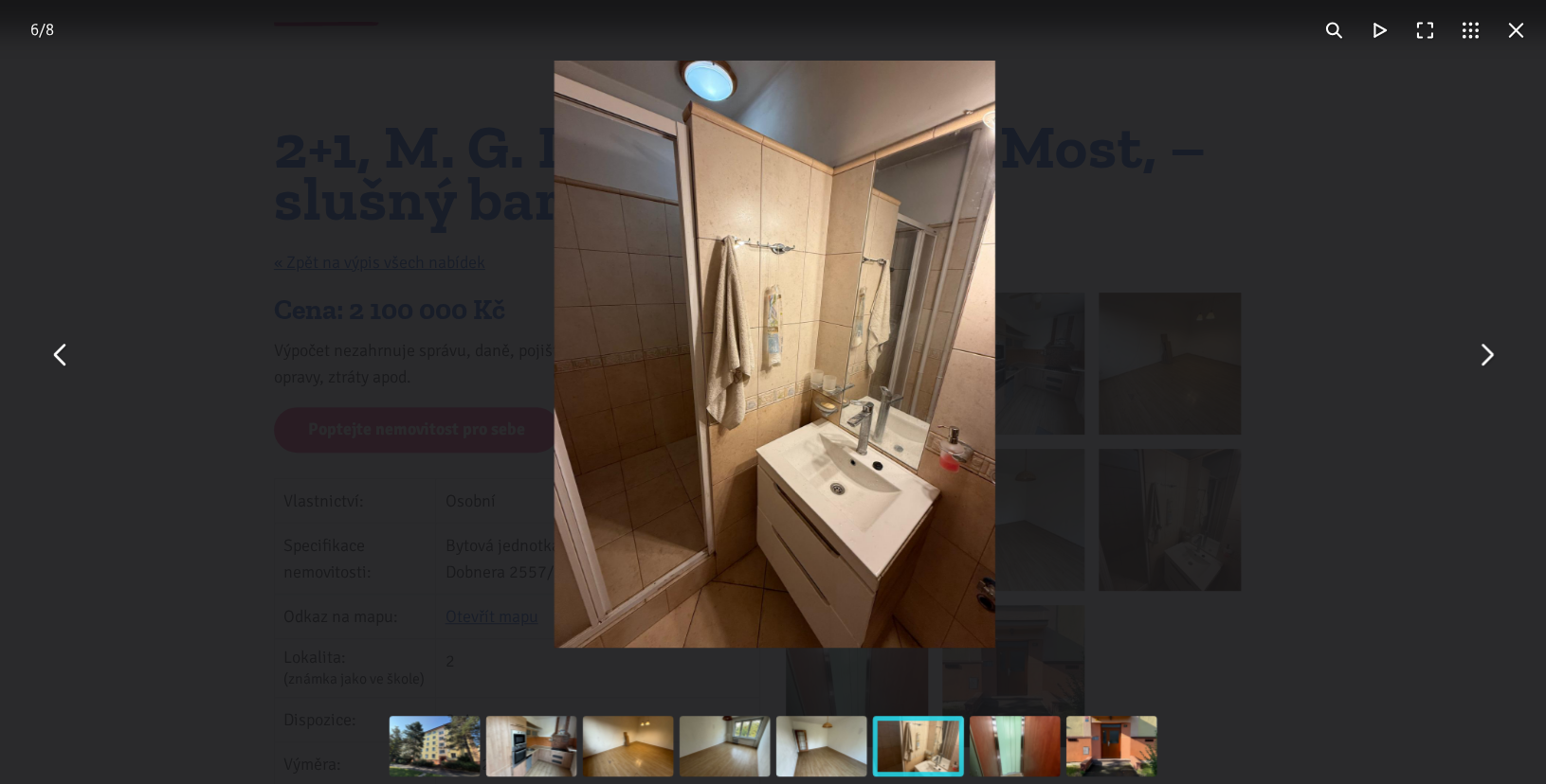
click at [1489, 361] on button "You can close this modal content with the ESC key" at bounding box center [1485, 354] width 46 height 46
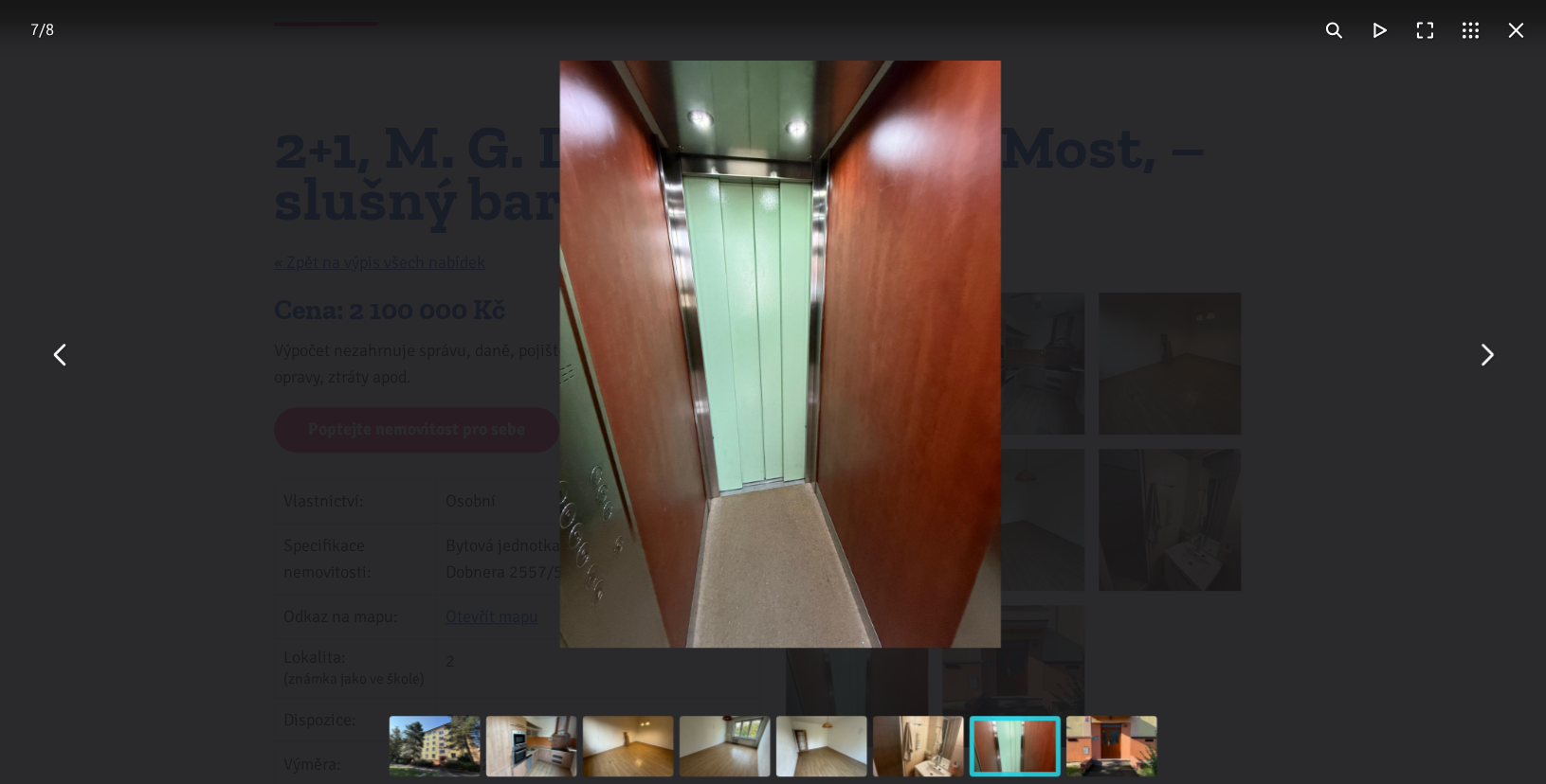
click at [1489, 361] on button "You can close this modal content with the ESC key" at bounding box center [1485, 354] width 46 height 46
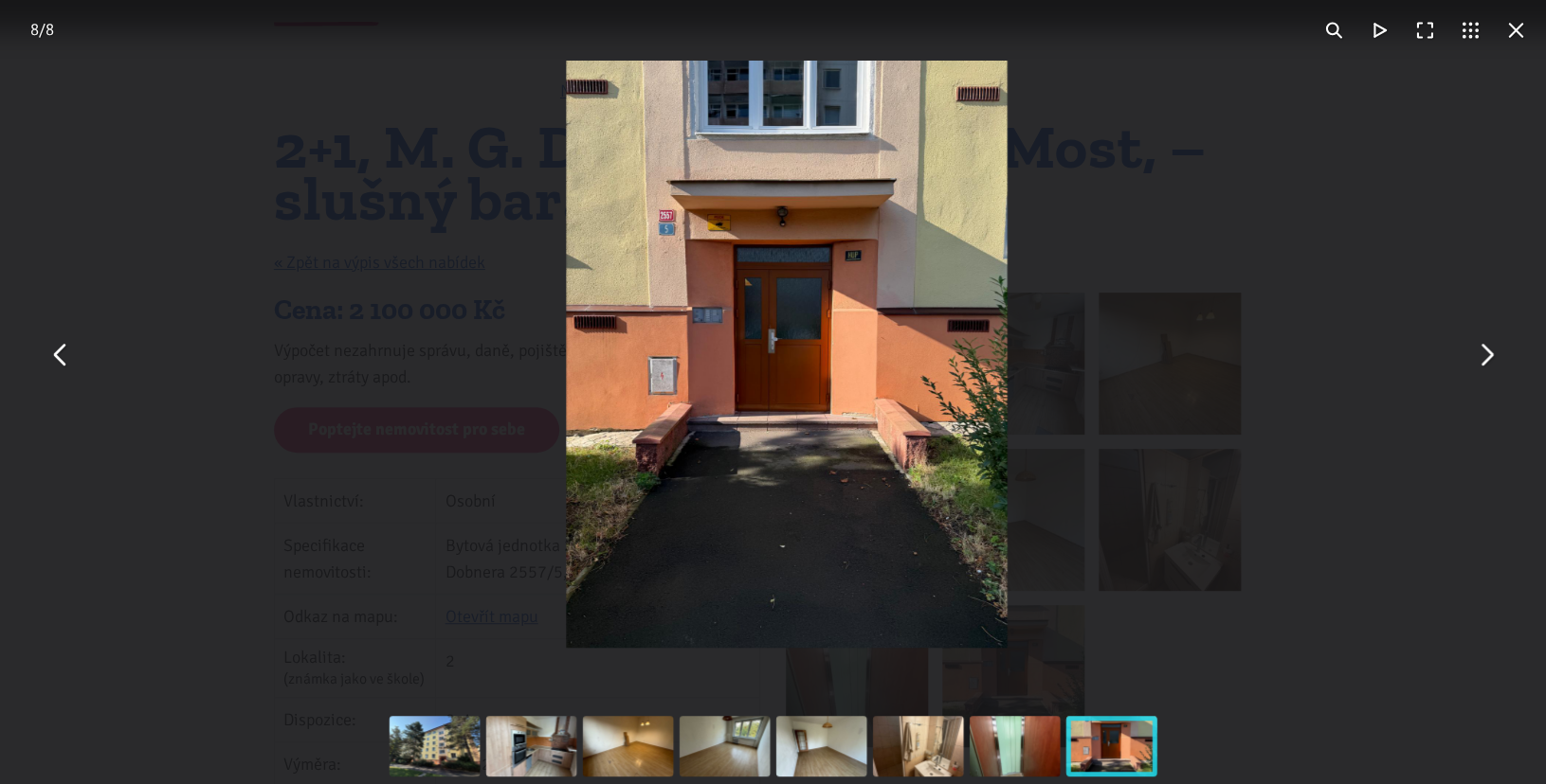
click at [1489, 361] on button "You can close this modal content with the ESC key" at bounding box center [1485, 354] width 46 height 46
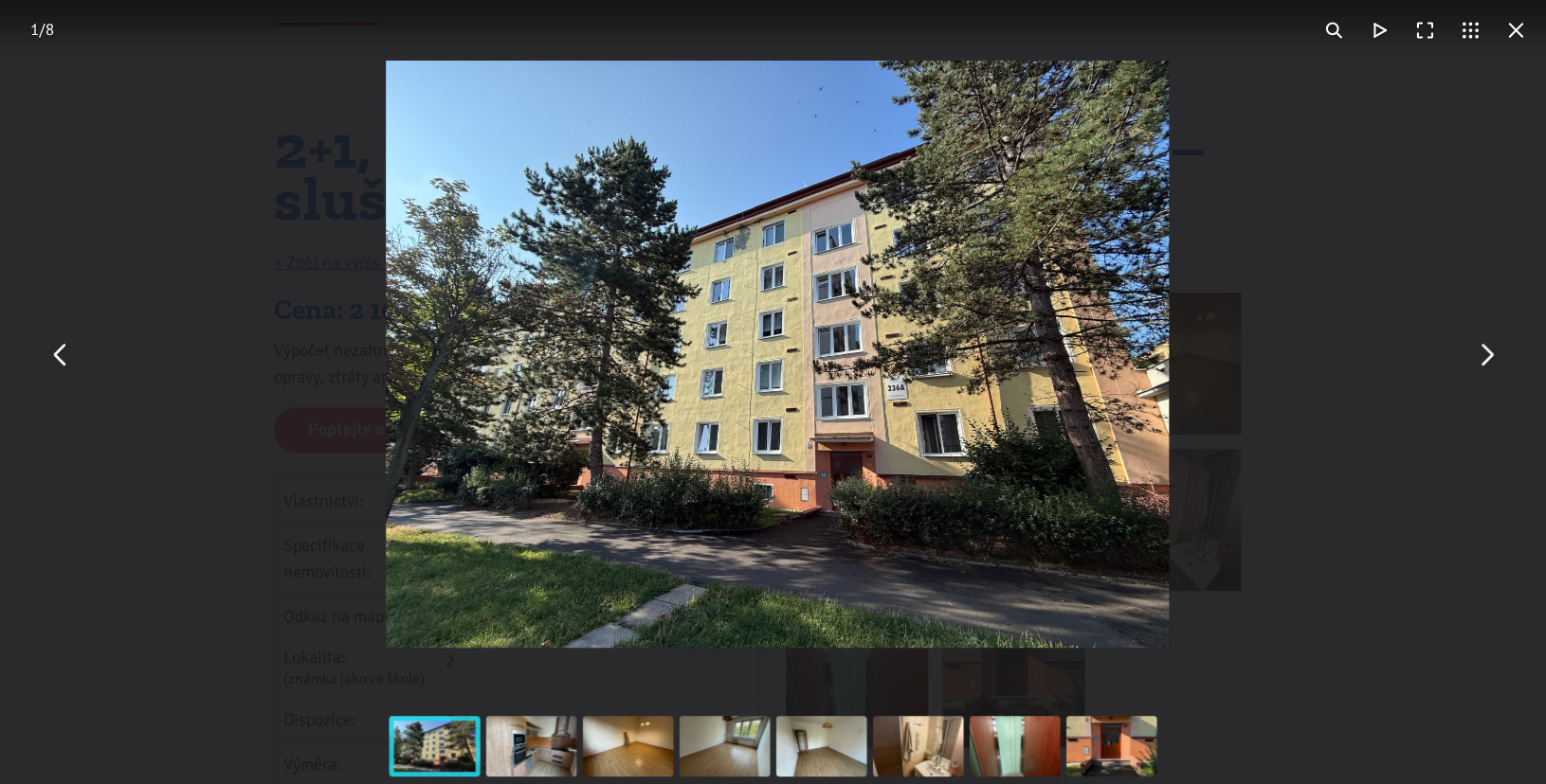
click at [1489, 361] on button "You can close this modal content with the ESC key" at bounding box center [1485, 354] width 46 height 46
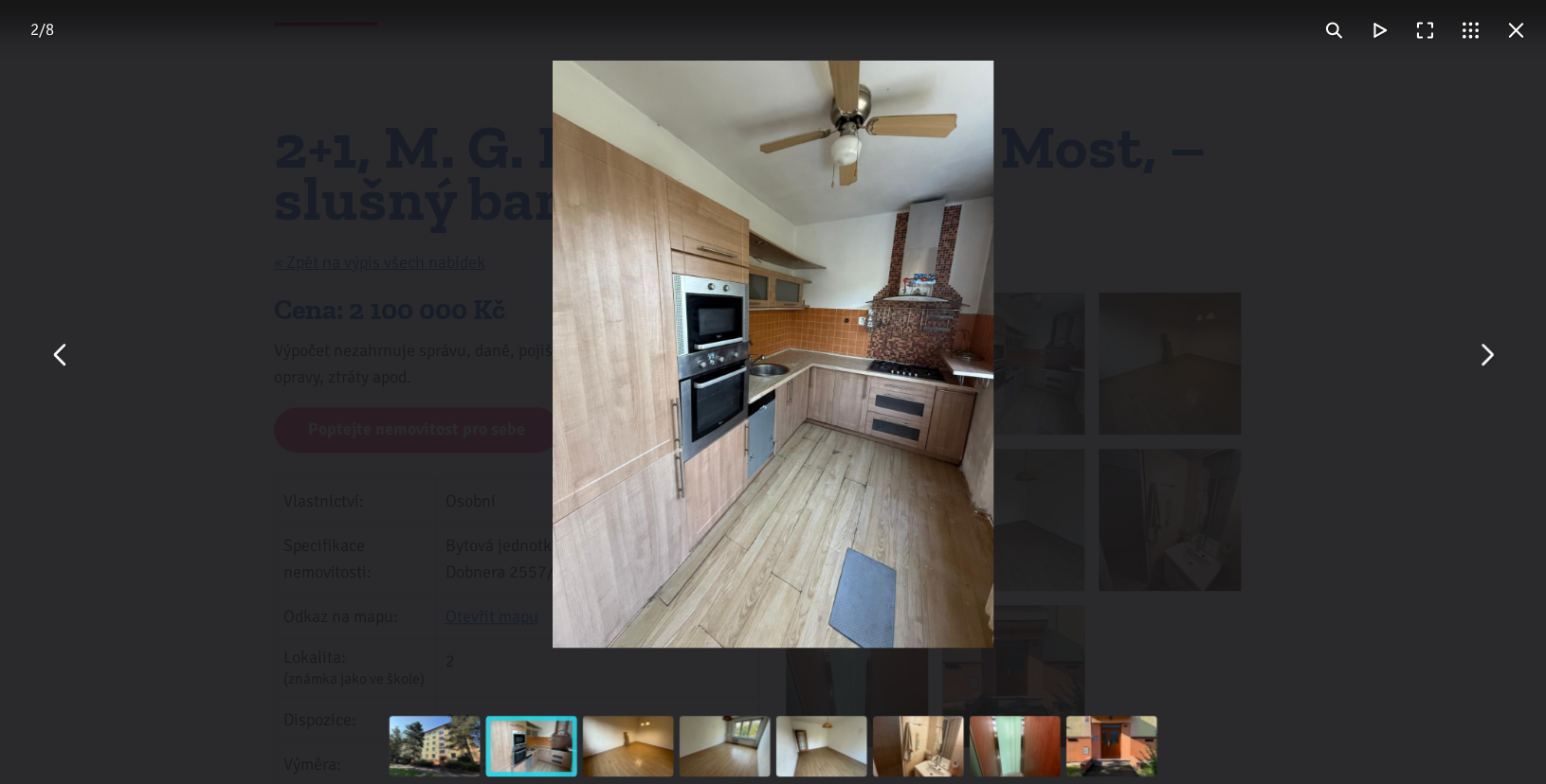
click at [1520, 36] on button "You can close this modal content with the ESC key" at bounding box center [1515, 31] width 46 height 46
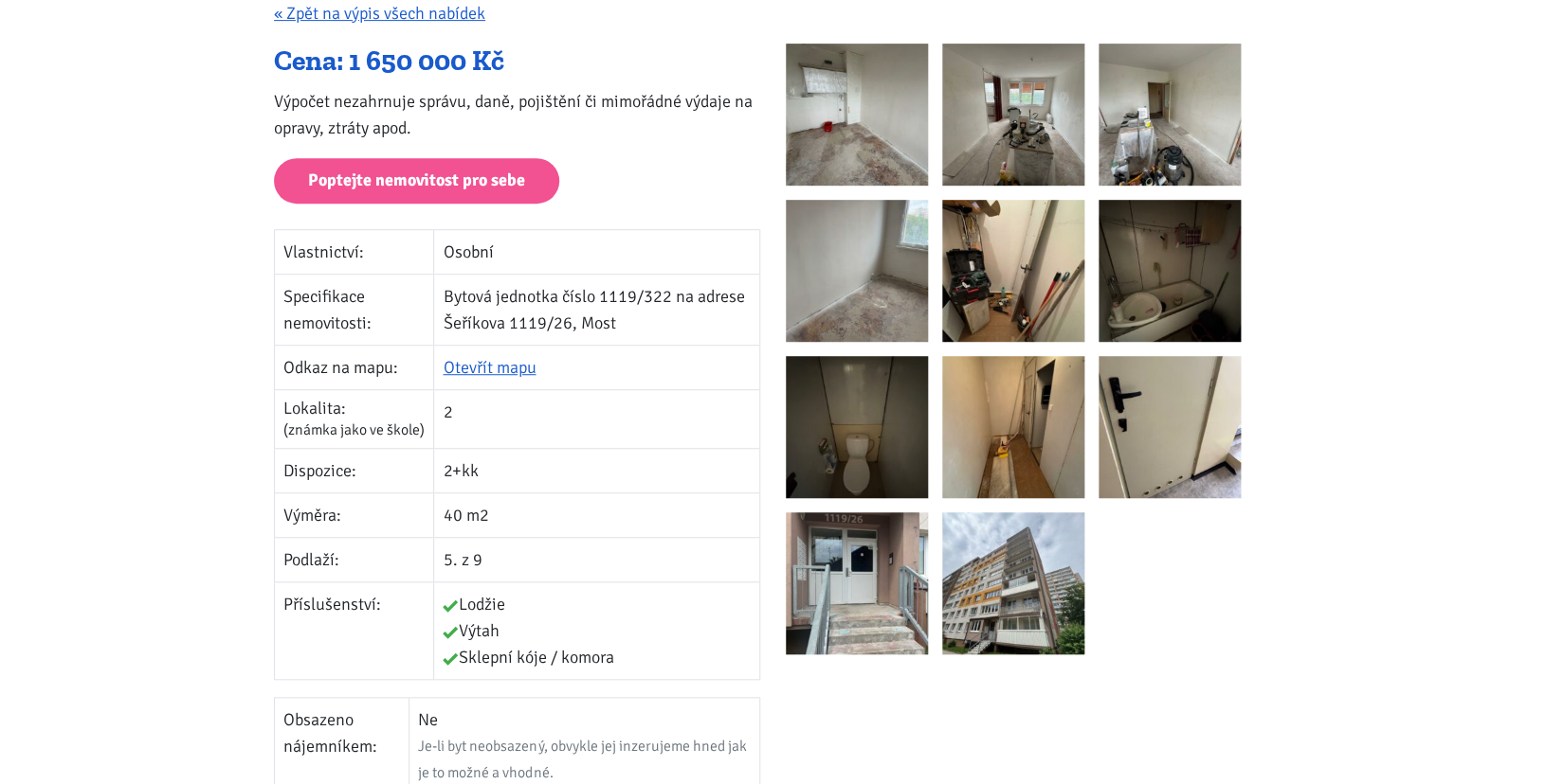
scroll to position [303, 0]
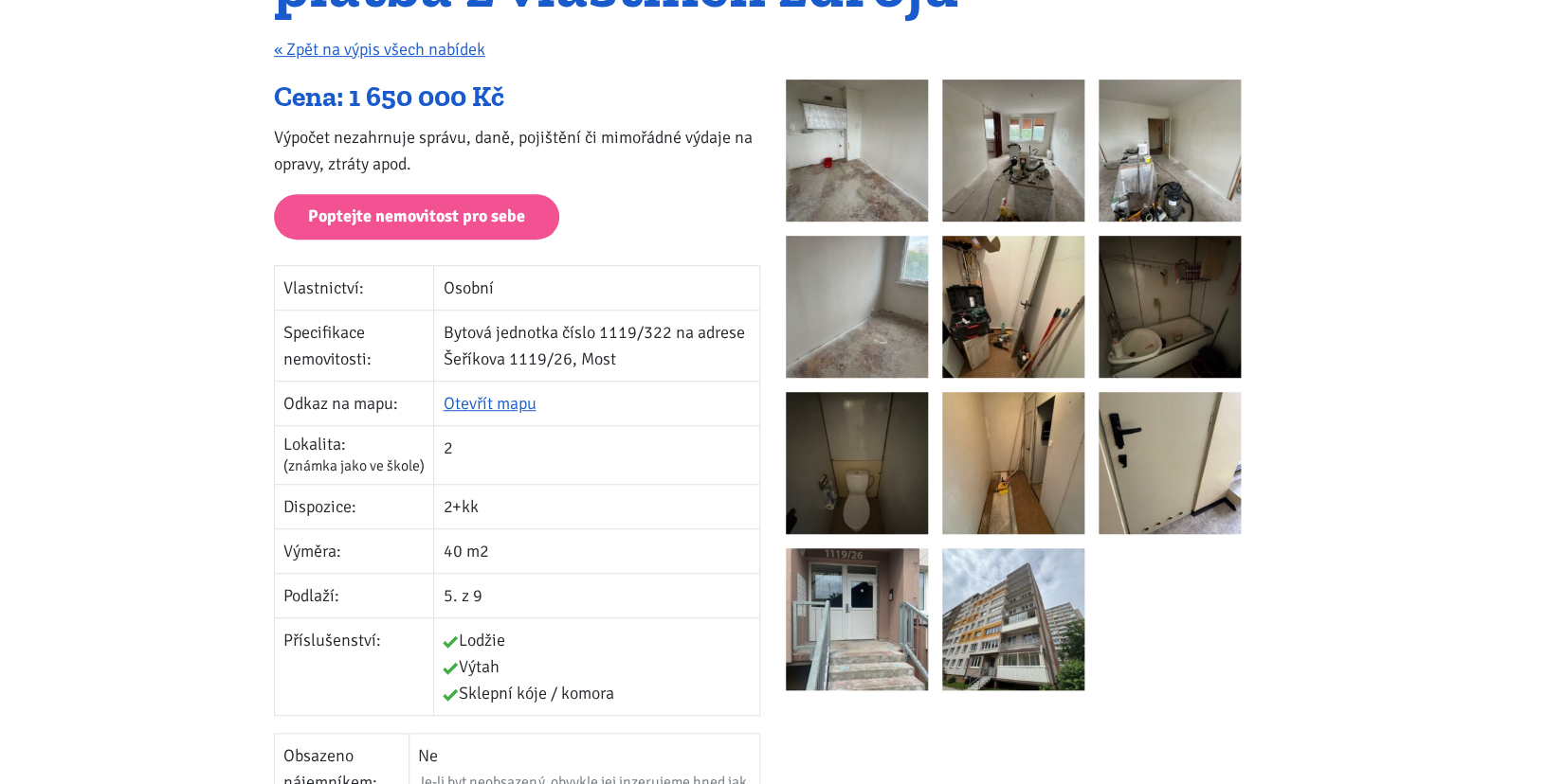
click at [885, 141] on img at bounding box center [856, 150] width 142 height 142
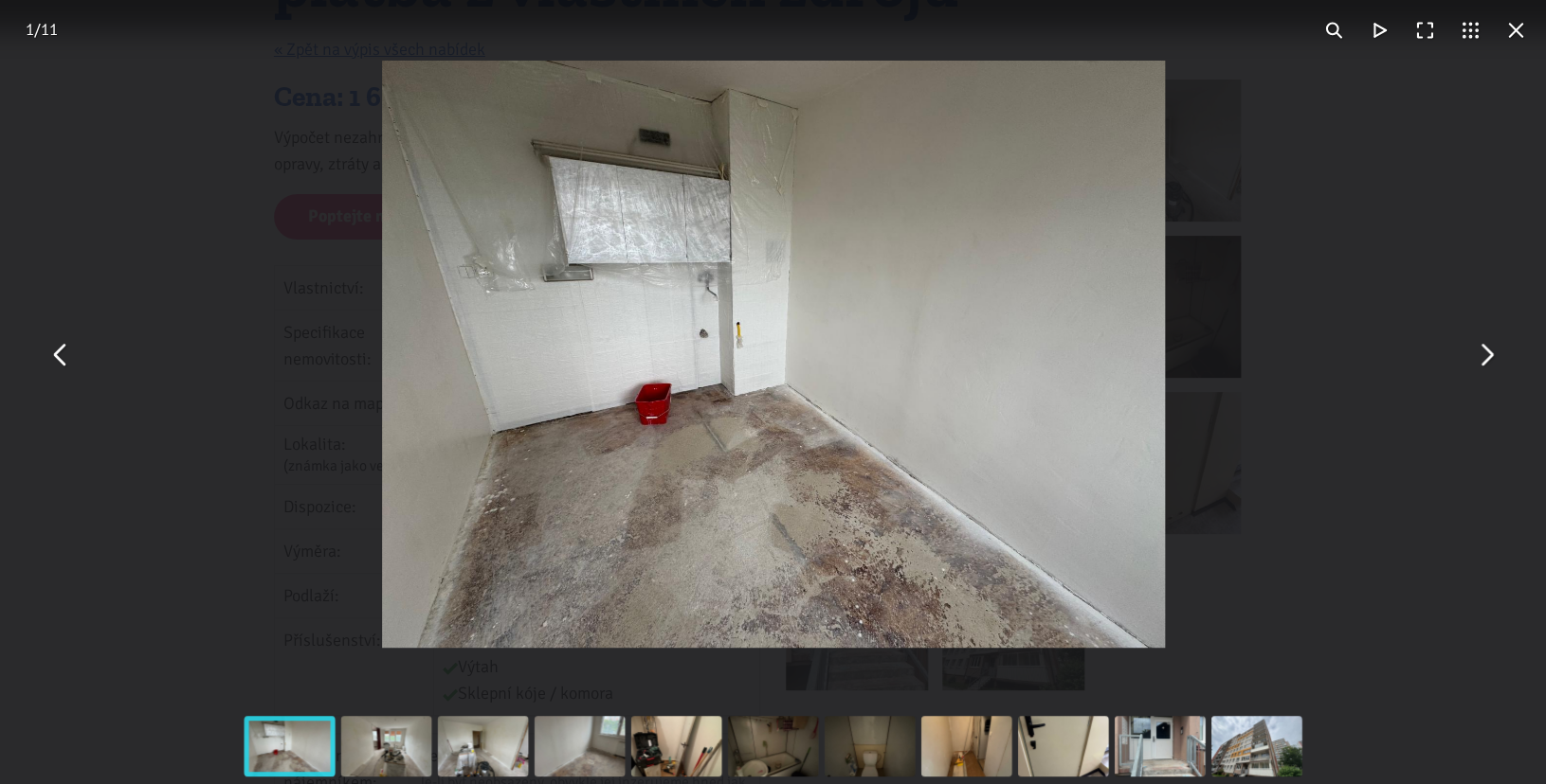
click at [1482, 369] on button "You can close this modal content with the ESC key" at bounding box center [1485, 354] width 46 height 46
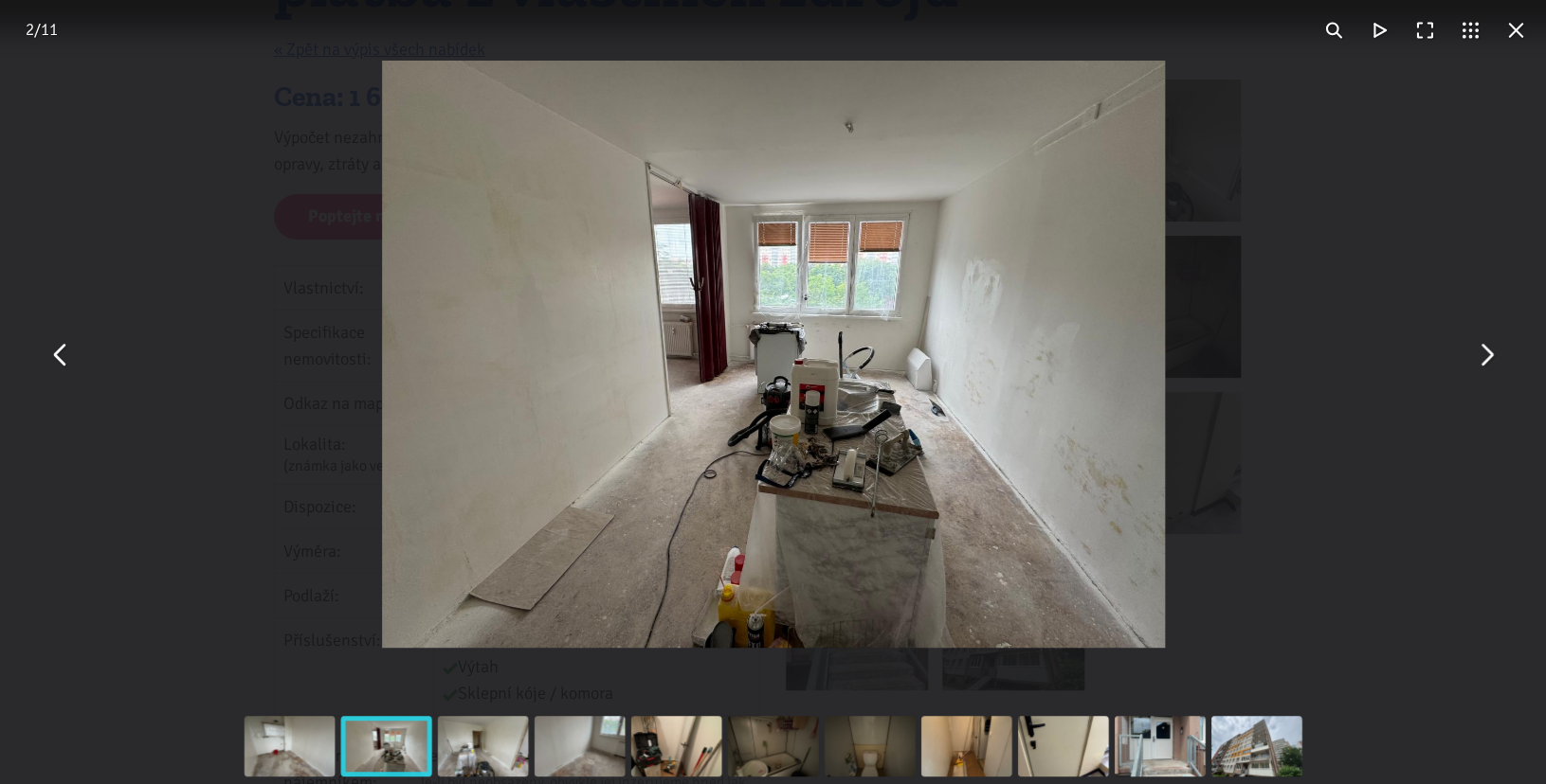
click at [1482, 369] on button "You can close this modal content with the ESC key" at bounding box center [1485, 354] width 46 height 46
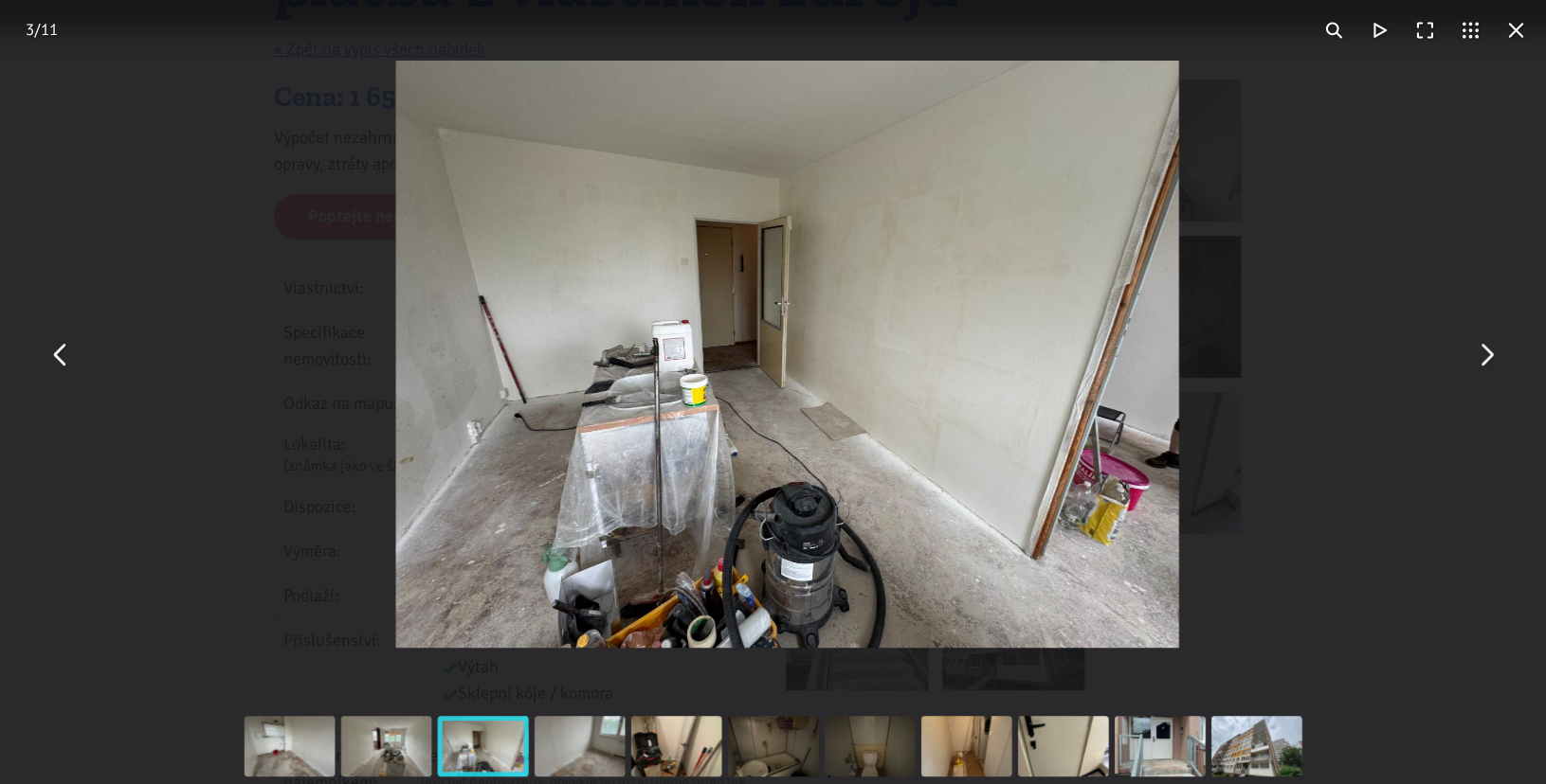
click at [1482, 369] on button "You can close this modal content with the ESC key" at bounding box center [1485, 354] width 46 height 46
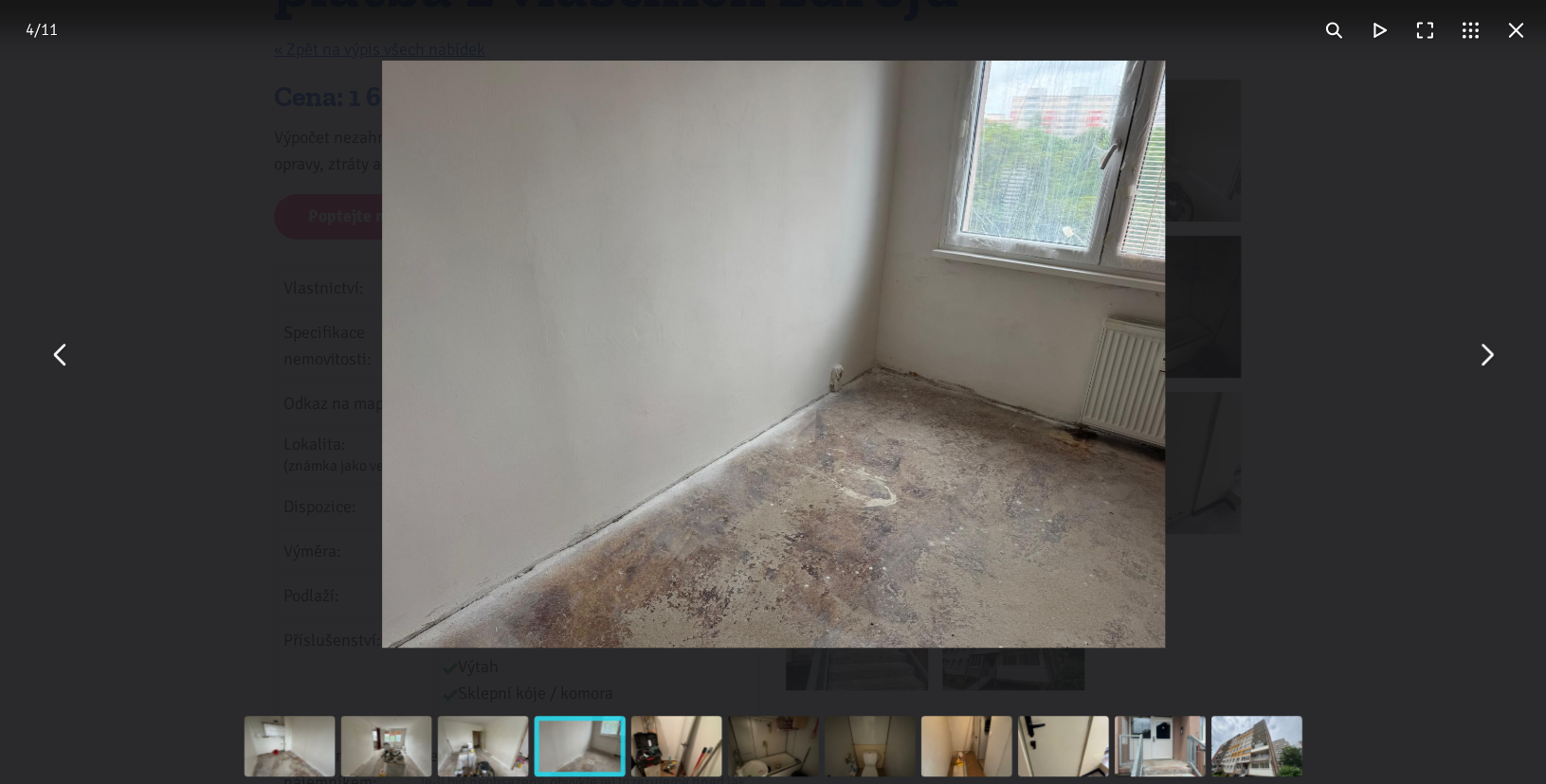
click at [1482, 369] on button "You can close this modal content with the ESC key" at bounding box center [1485, 354] width 46 height 46
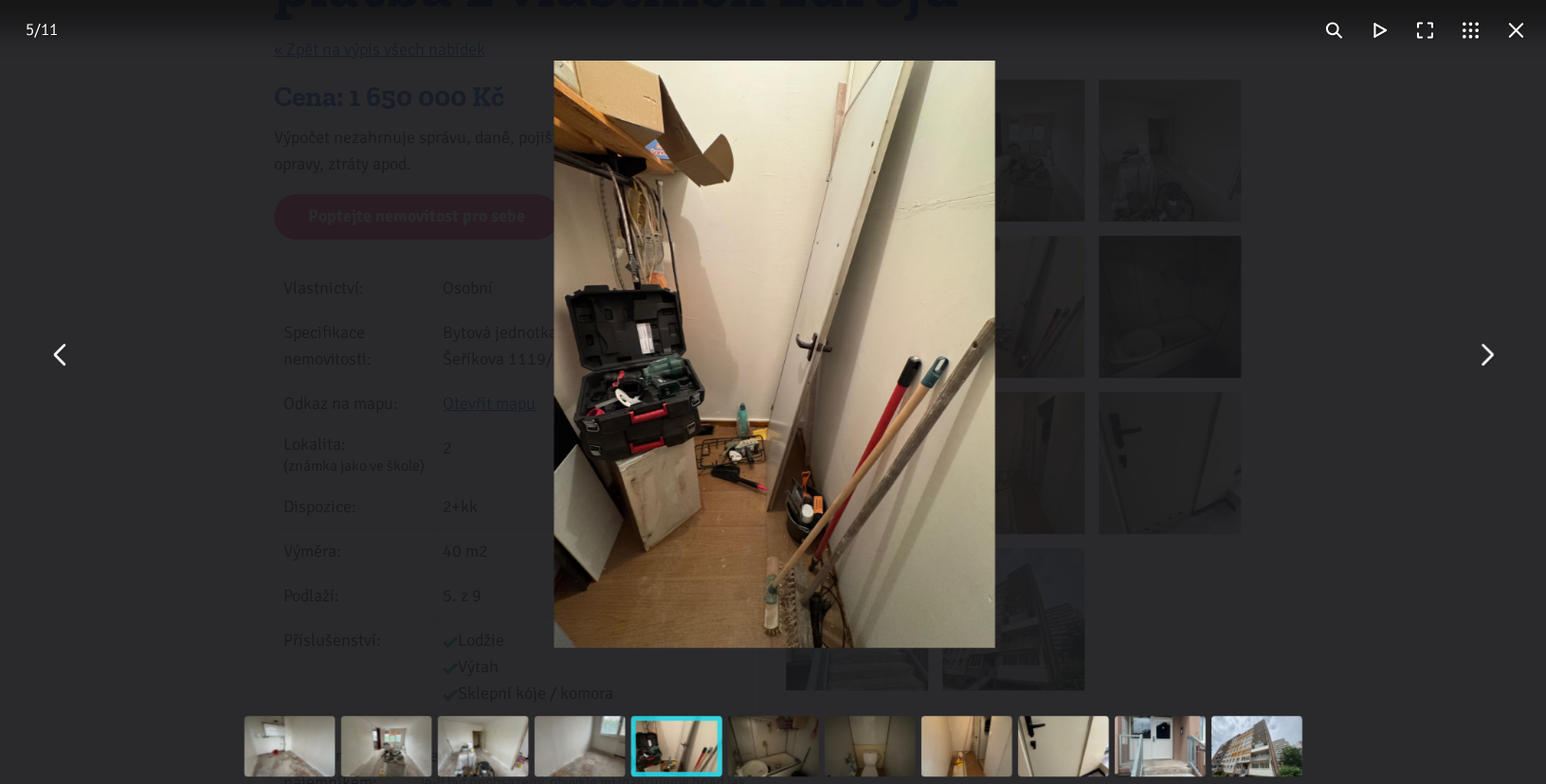
click at [1528, 31] on button "You can close this modal content with the ESC key" at bounding box center [1515, 31] width 46 height 46
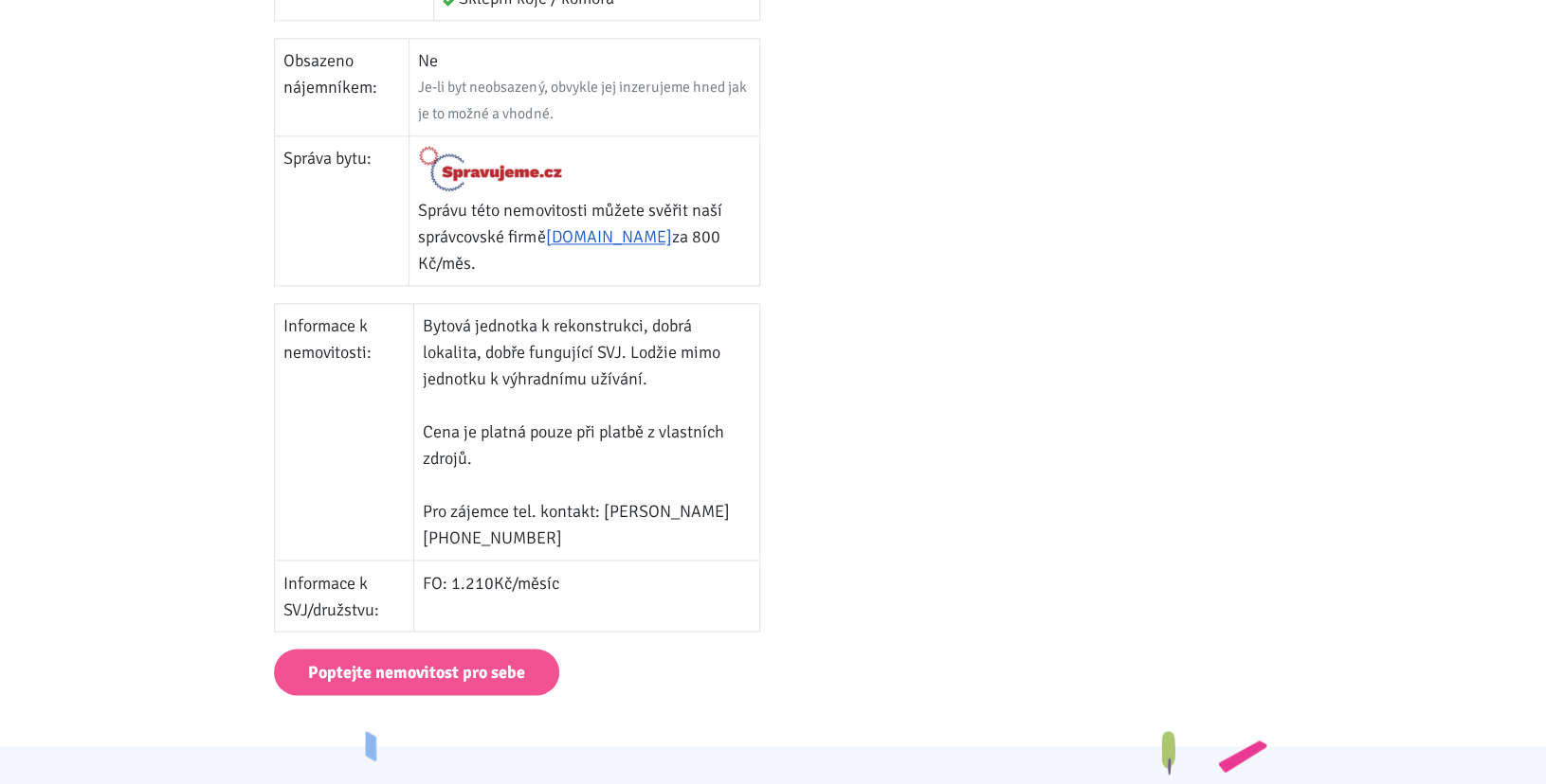
scroll to position [1018, 0]
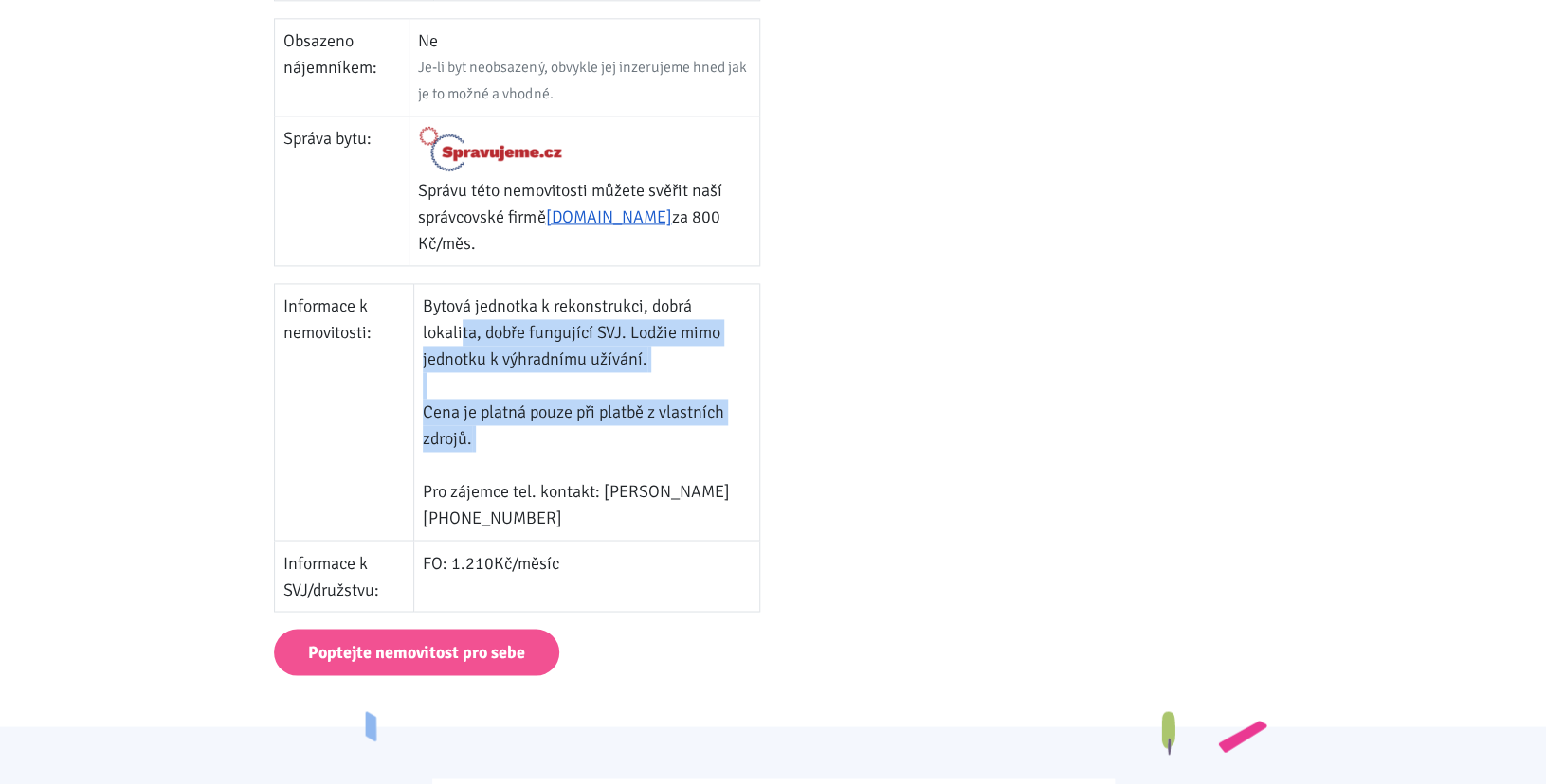
drag, startPoint x: 461, startPoint y: 337, endPoint x: 659, endPoint y: 463, distance: 234.7
click at [659, 463] on td "Bytová jednotka k rekonstrukci, dobrá lokalita, dobře fungující SVJ. Lodžie mim…" at bounding box center [586, 411] width 346 height 257
click at [614, 406] on td "Bytová jednotka k rekonstrukci, dobrá lokalita, dobře fungující SVJ. Lodžie mim…" at bounding box center [586, 411] width 346 height 257
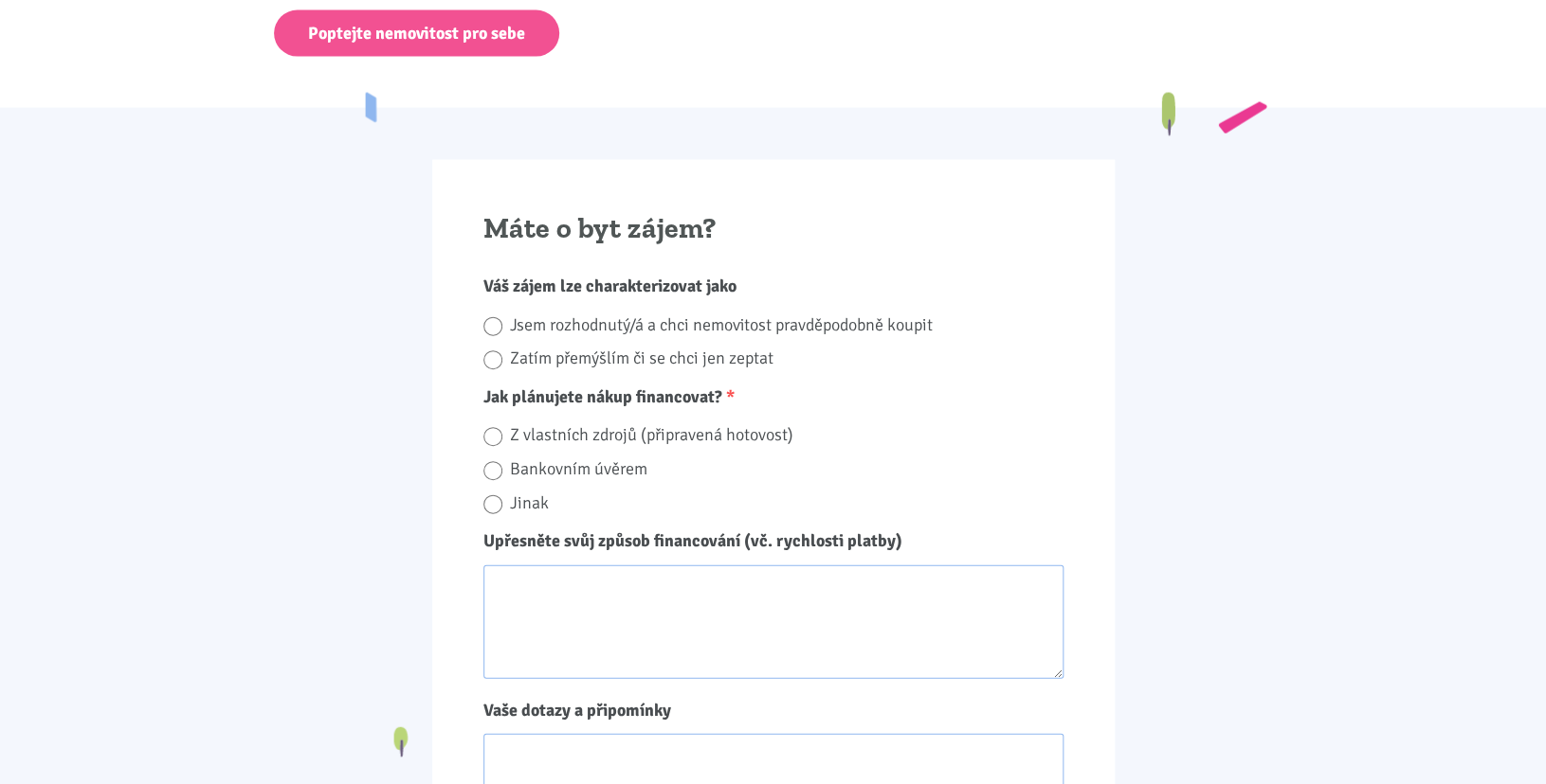
scroll to position [1638, 0]
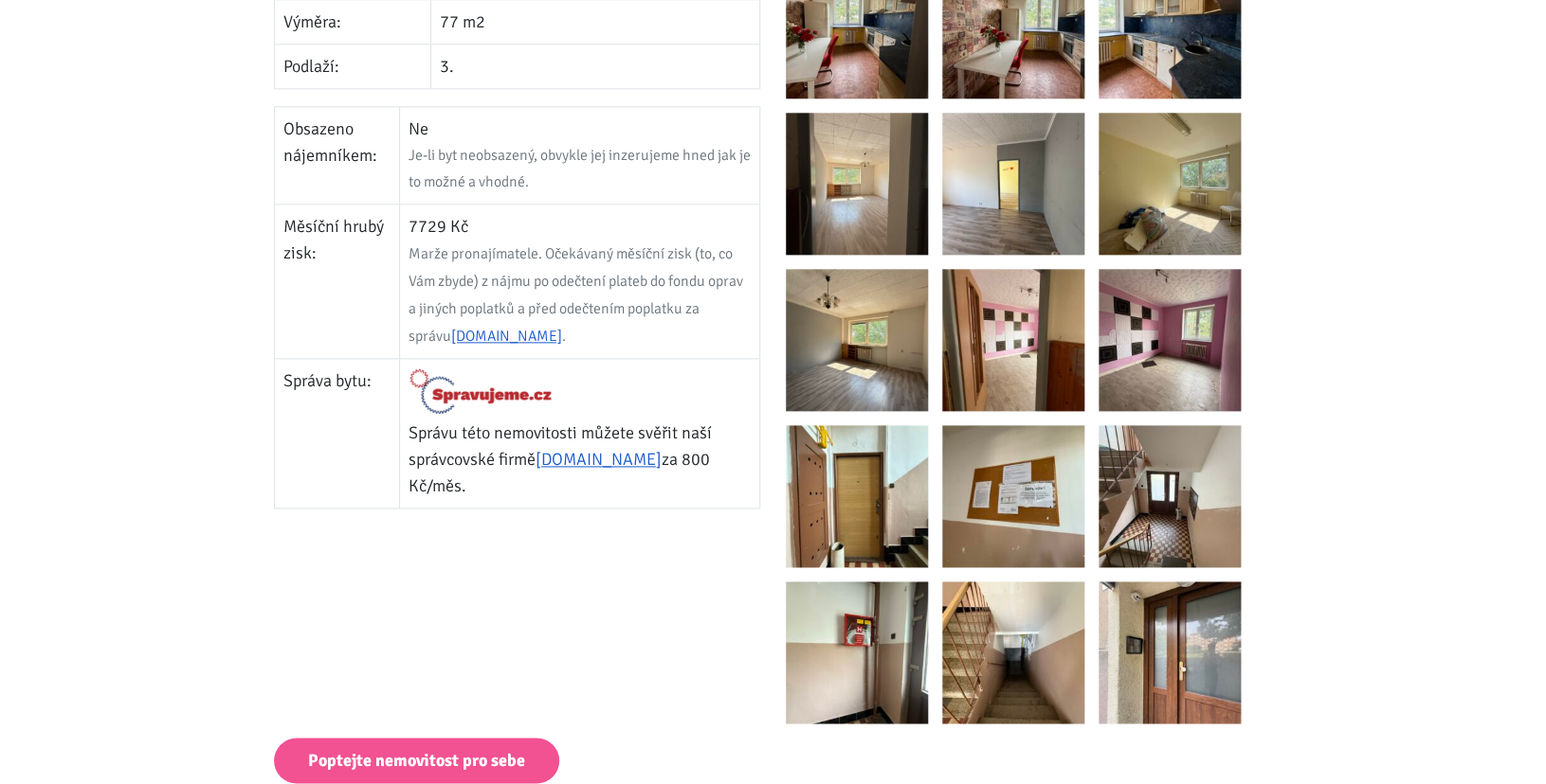
scroll to position [846, 0]
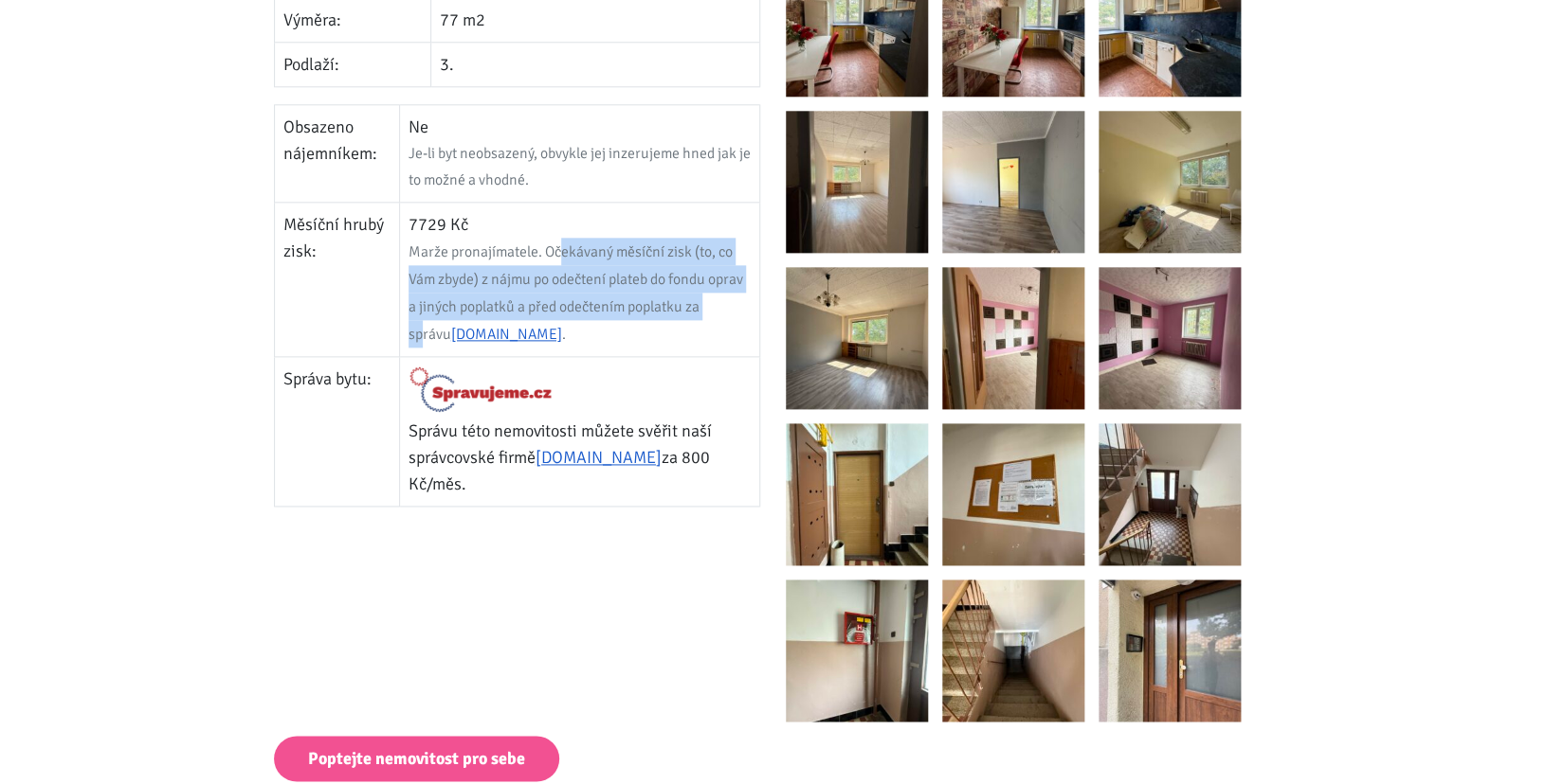
drag, startPoint x: 562, startPoint y: 256, endPoint x: 723, endPoint y: 319, distance: 172.9
click at [723, 319] on td "7729 Kč Marže pronajímatele. Očekávaný měsíční zisk (to, co Vám zbyde) z nájmu …" at bounding box center [579, 280] width 360 height 155
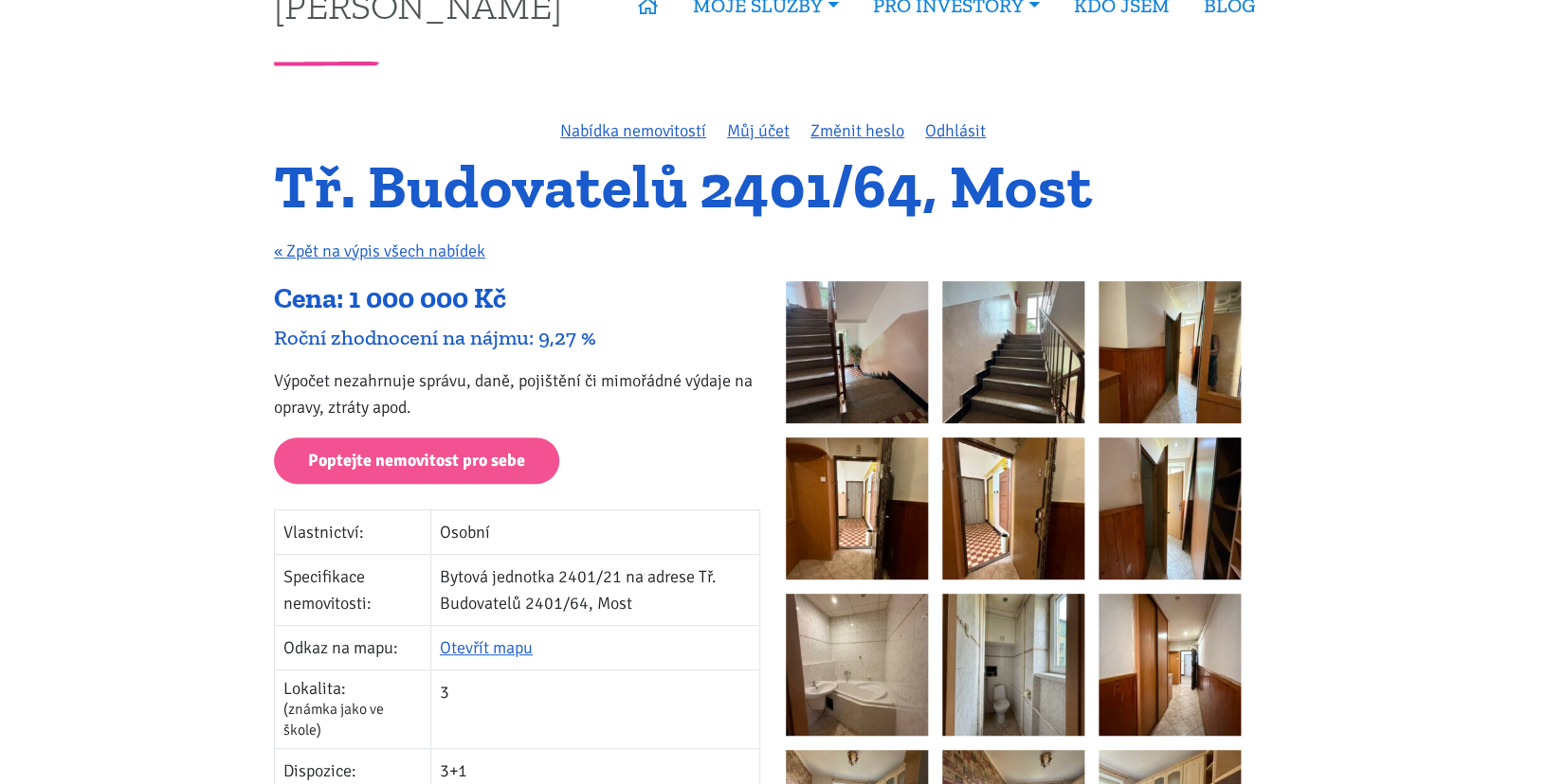
scroll to position [30, 0]
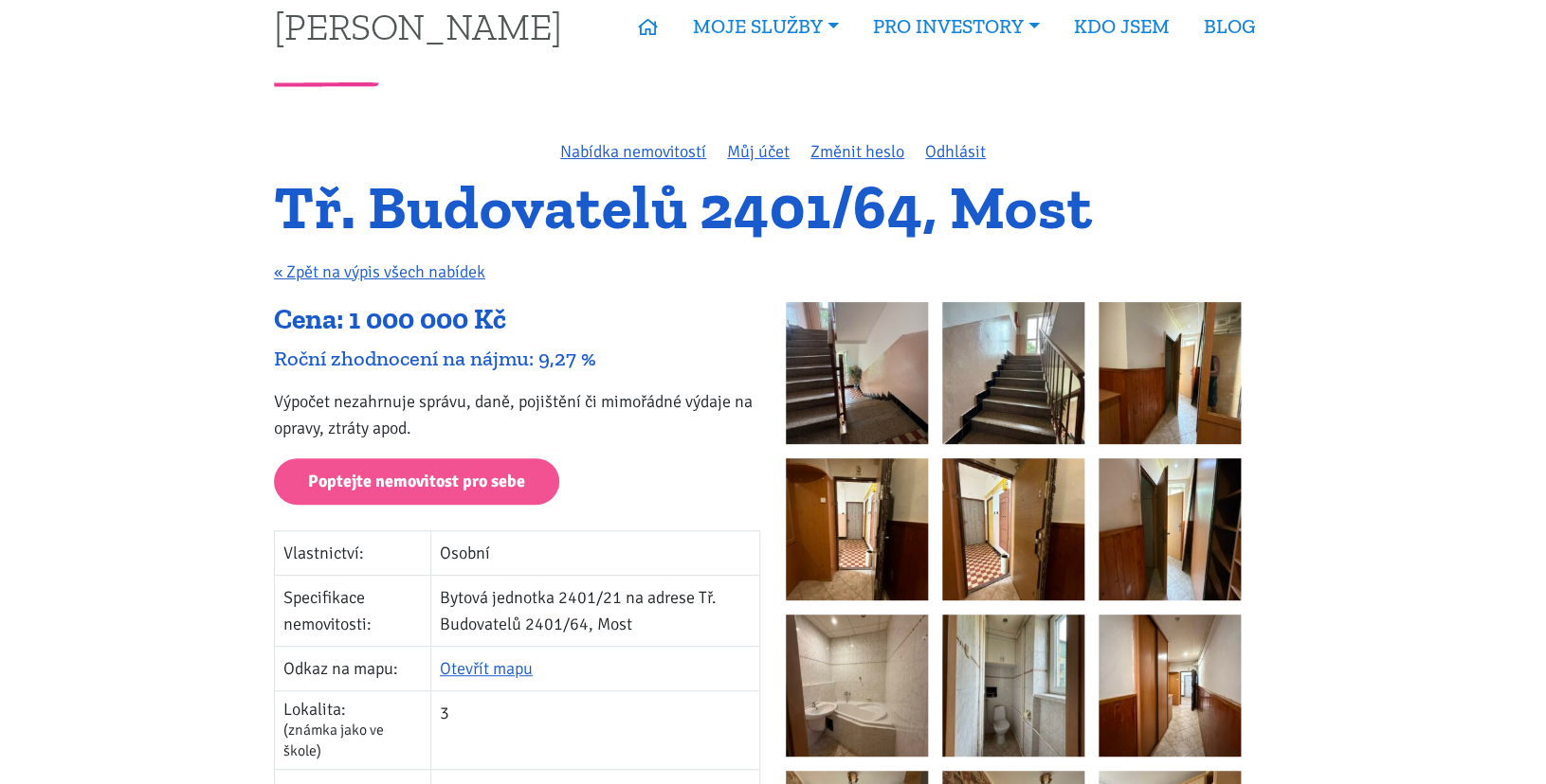
click at [843, 389] on img at bounding box center [856, 372] width 142 height 142
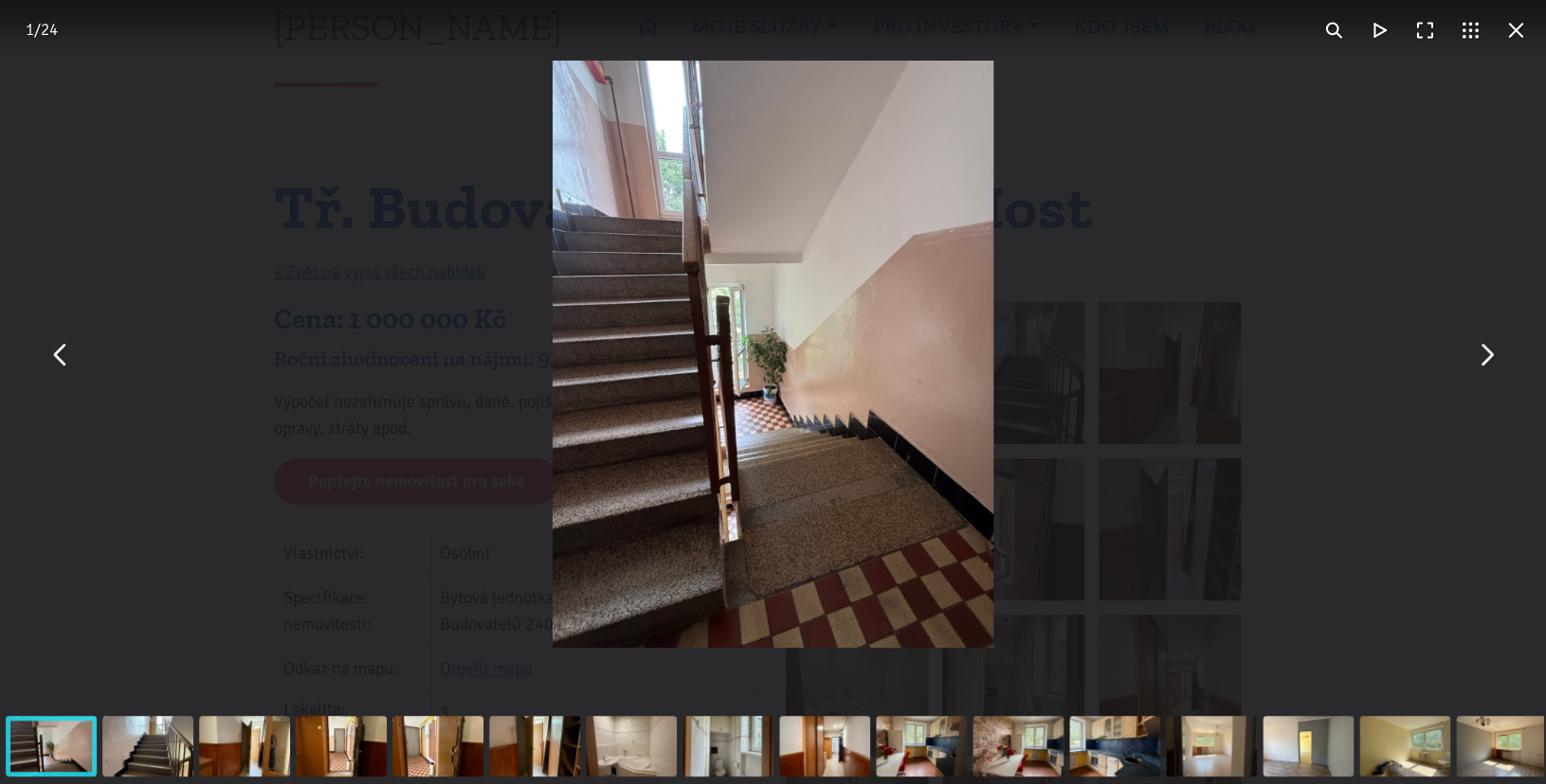
click at [1487, 370] on button "You can close this modal content with the ESC key" at bounding box center [1485, 354] width 46 height 46
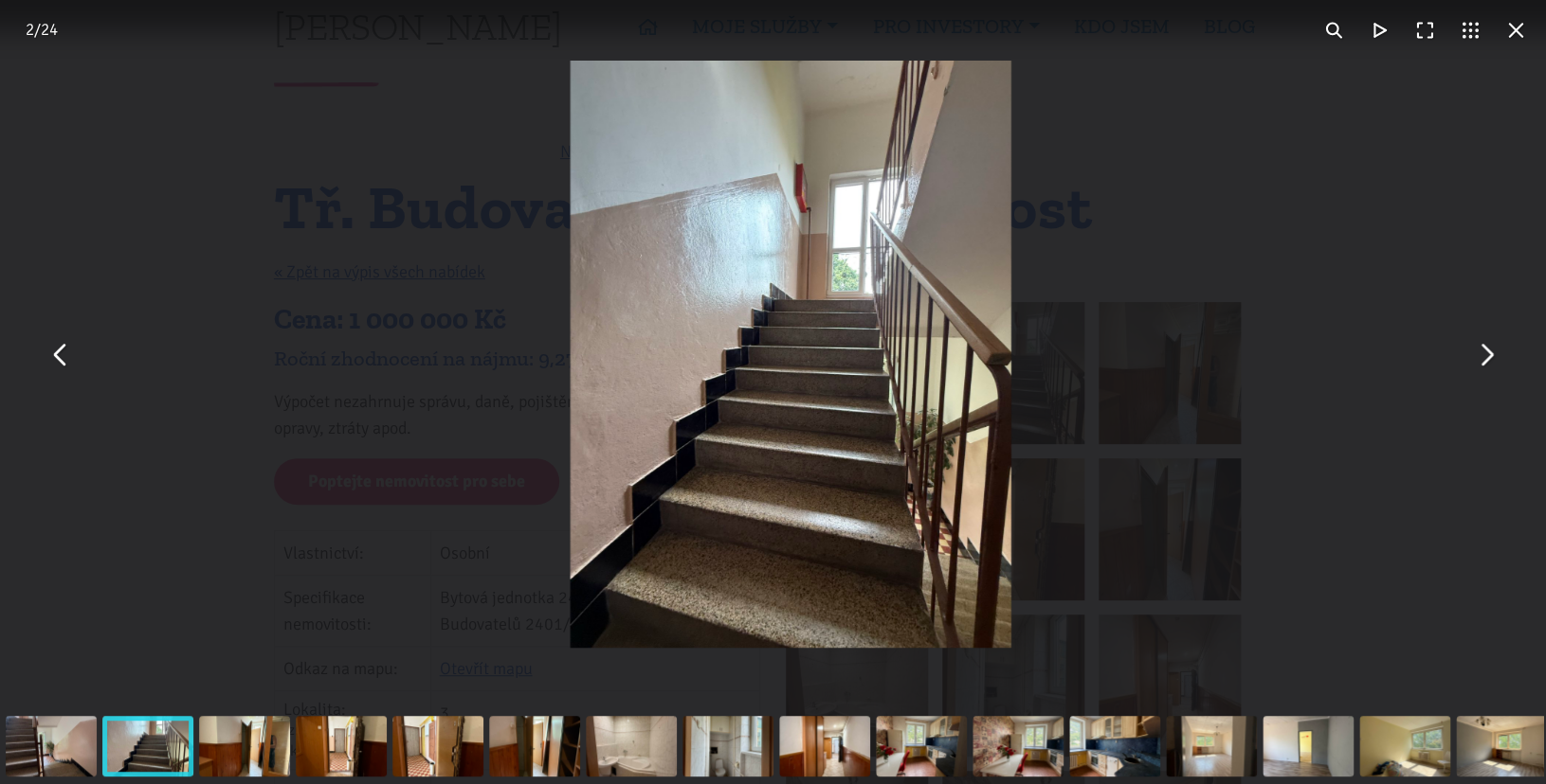
click at [1487, 370] on button "You can close this modal content with the ESC key" at bounding box center [1485, 354] width 46 height 46
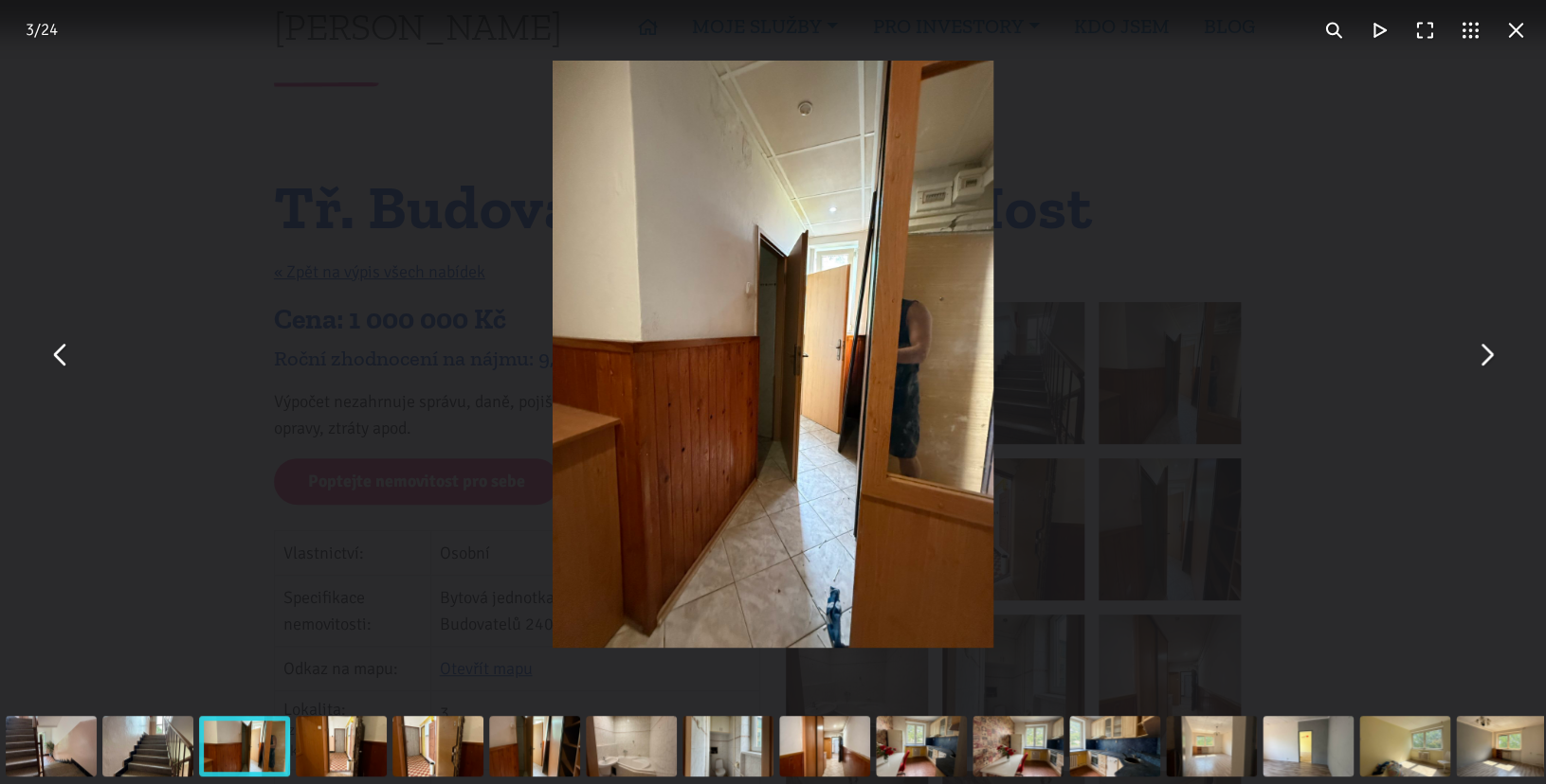
click at [1487, 370] on button "You can close this modal content with the ESC key" at bounding box center [1485, 354] width 46 height 46
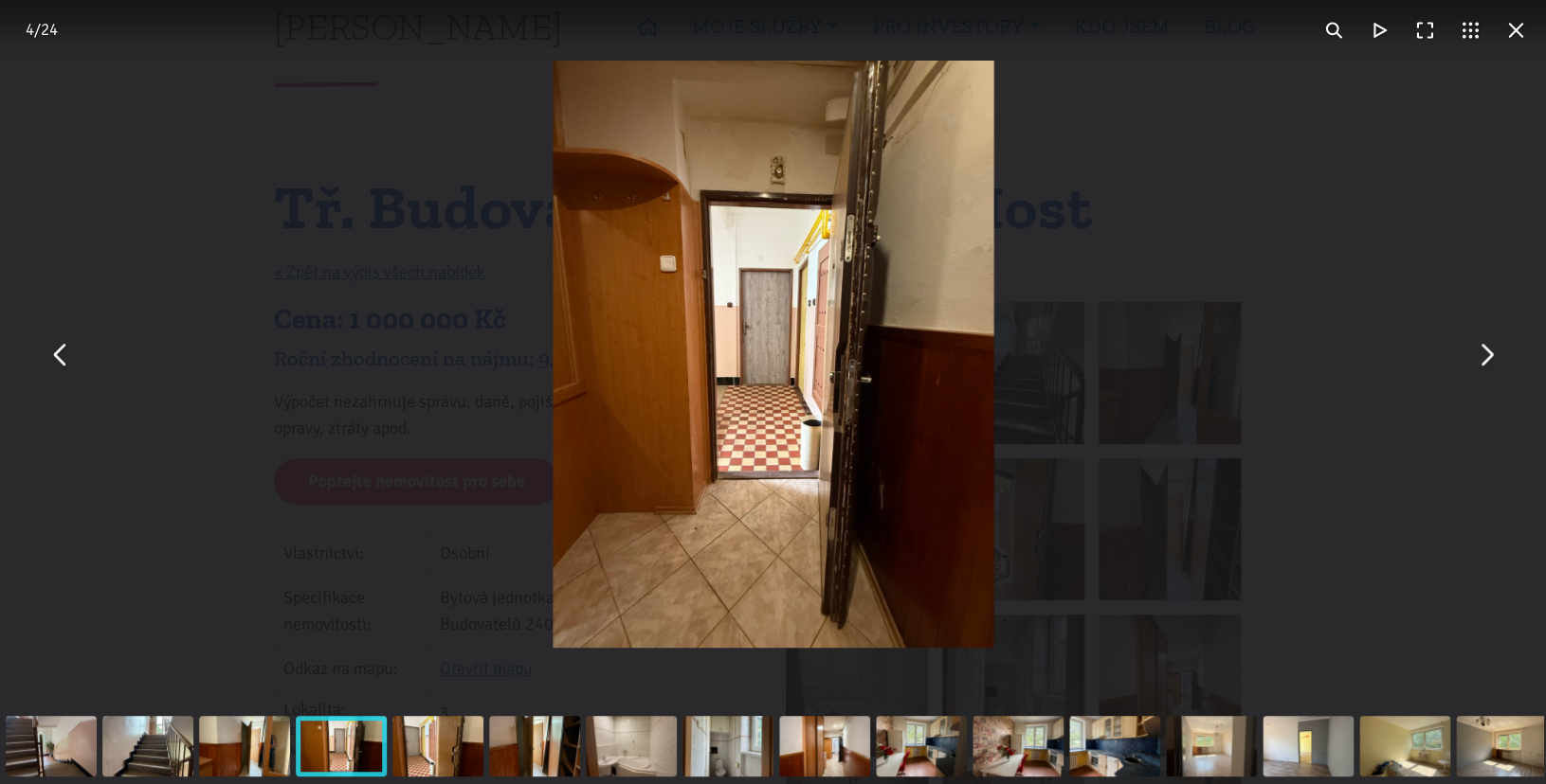
click at [1487, 370] on button "You can close this modal content with the ESC key" at bounding box center [1485, 354] width 46 height 46
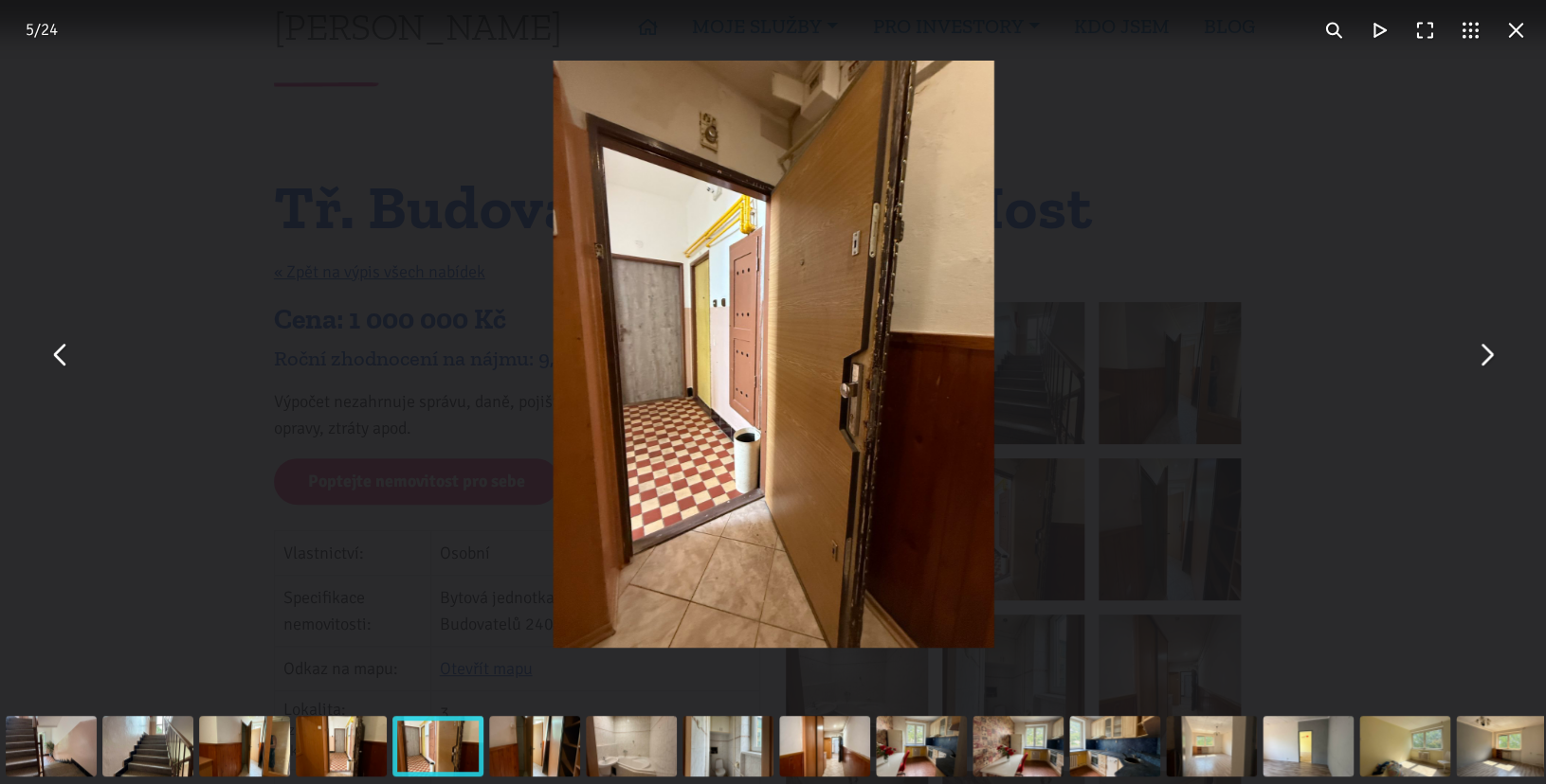
click at [1487, 370] on button "You can close this modal content with the ESC key" at bounding box center [1485, 354] width 46 height 46
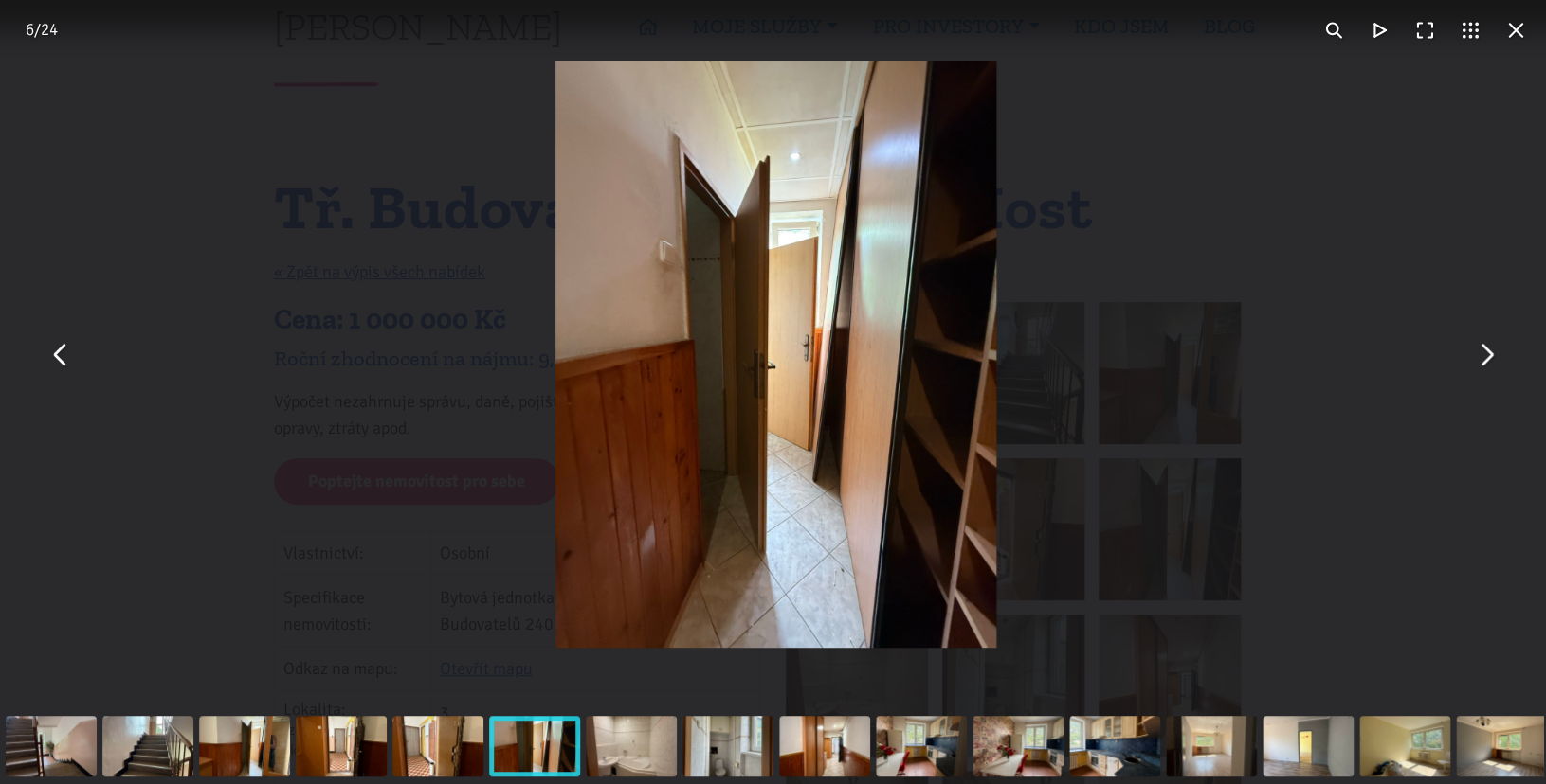
click at [1487, 370] on button "You can close this modal content with the ESC key" at bounding box center [1485, 354] width 46 height 46
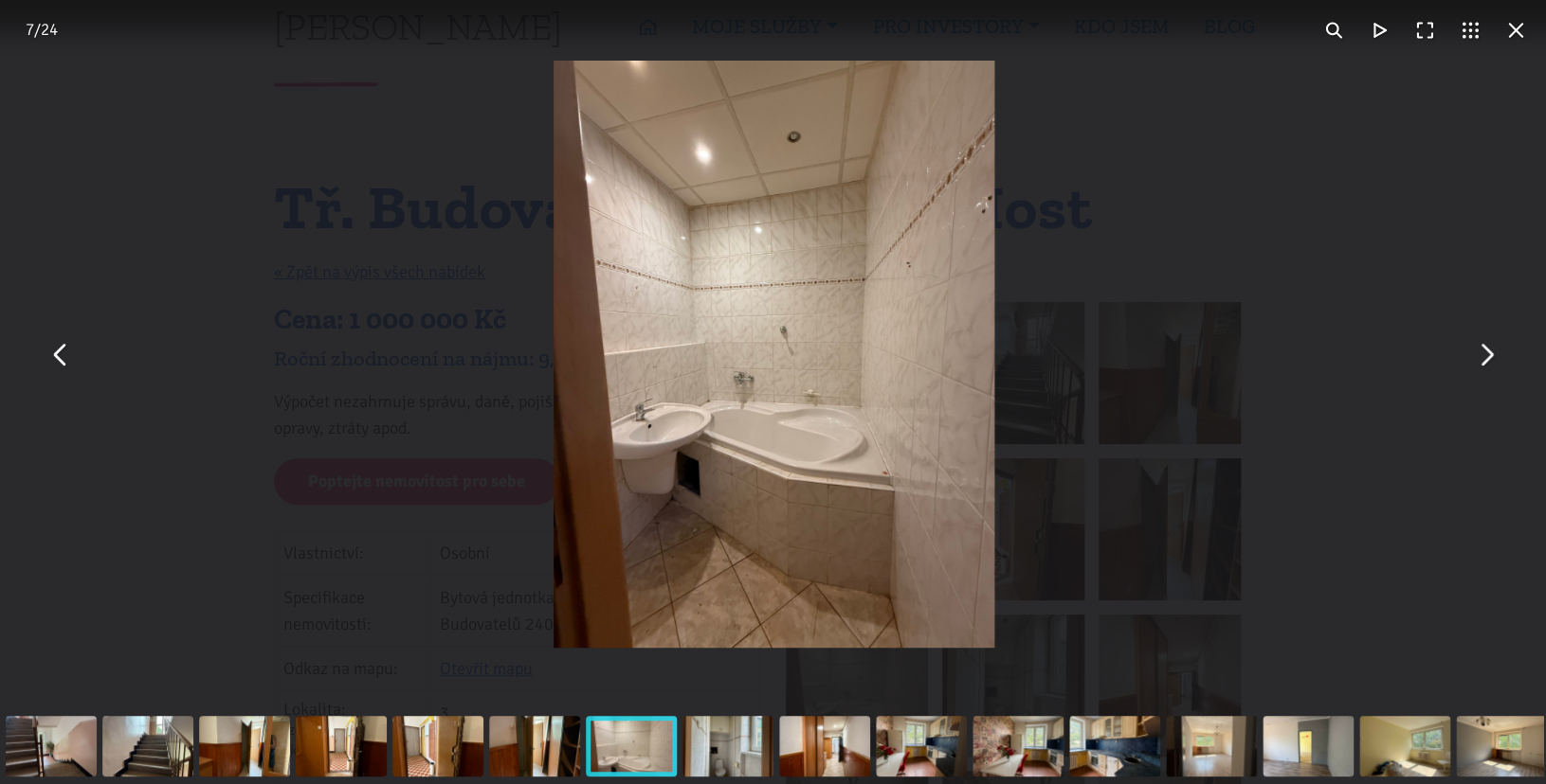
click at [1487, 370] on button "You can close this modal content with the ESC key" at bounding box center [1485, 354] width 46 height 46
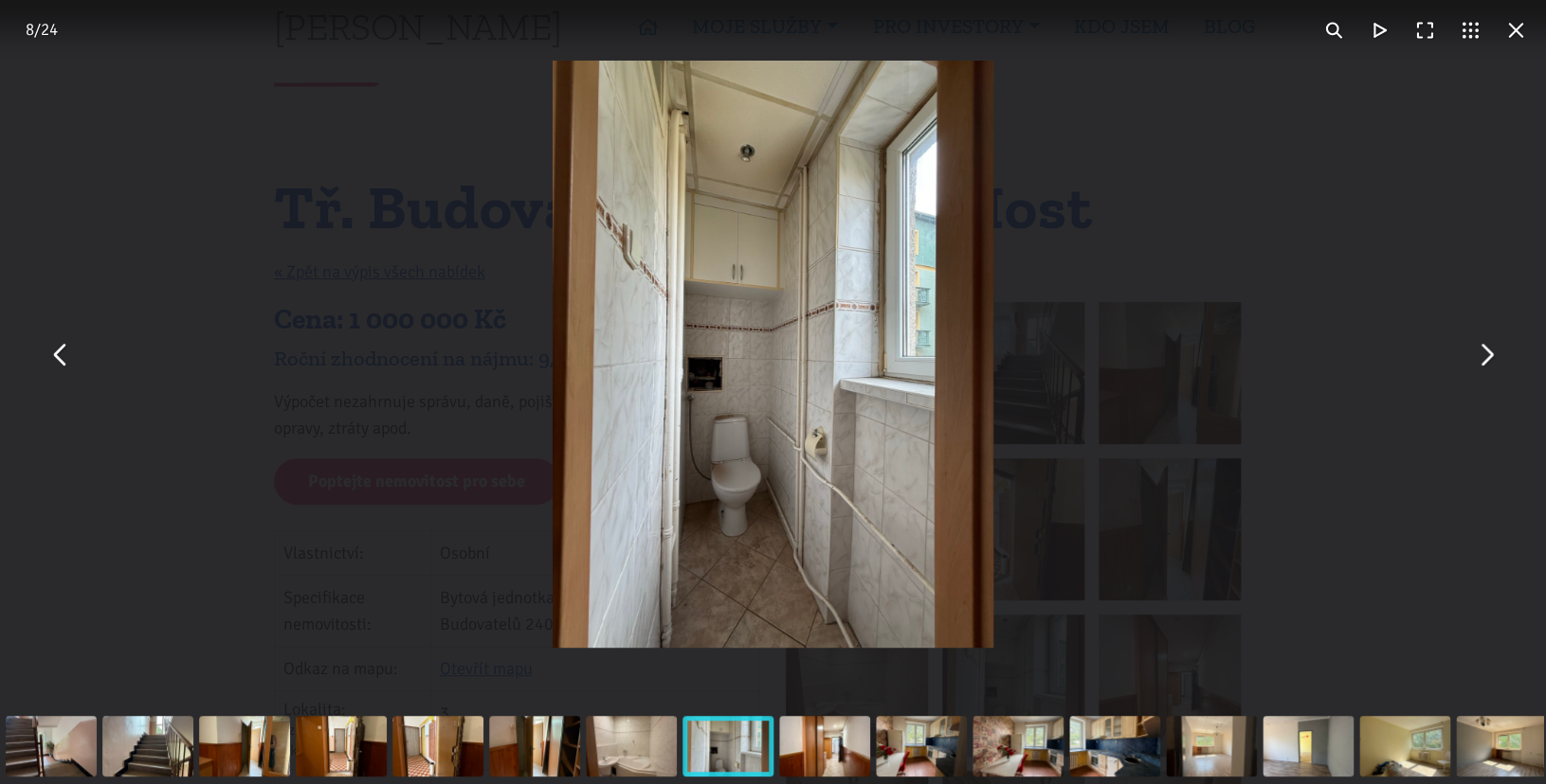
click at [1487, 370] on button "You can close this modal content with the ESC key" at bounding box center [1485, 354] width 46 height 46
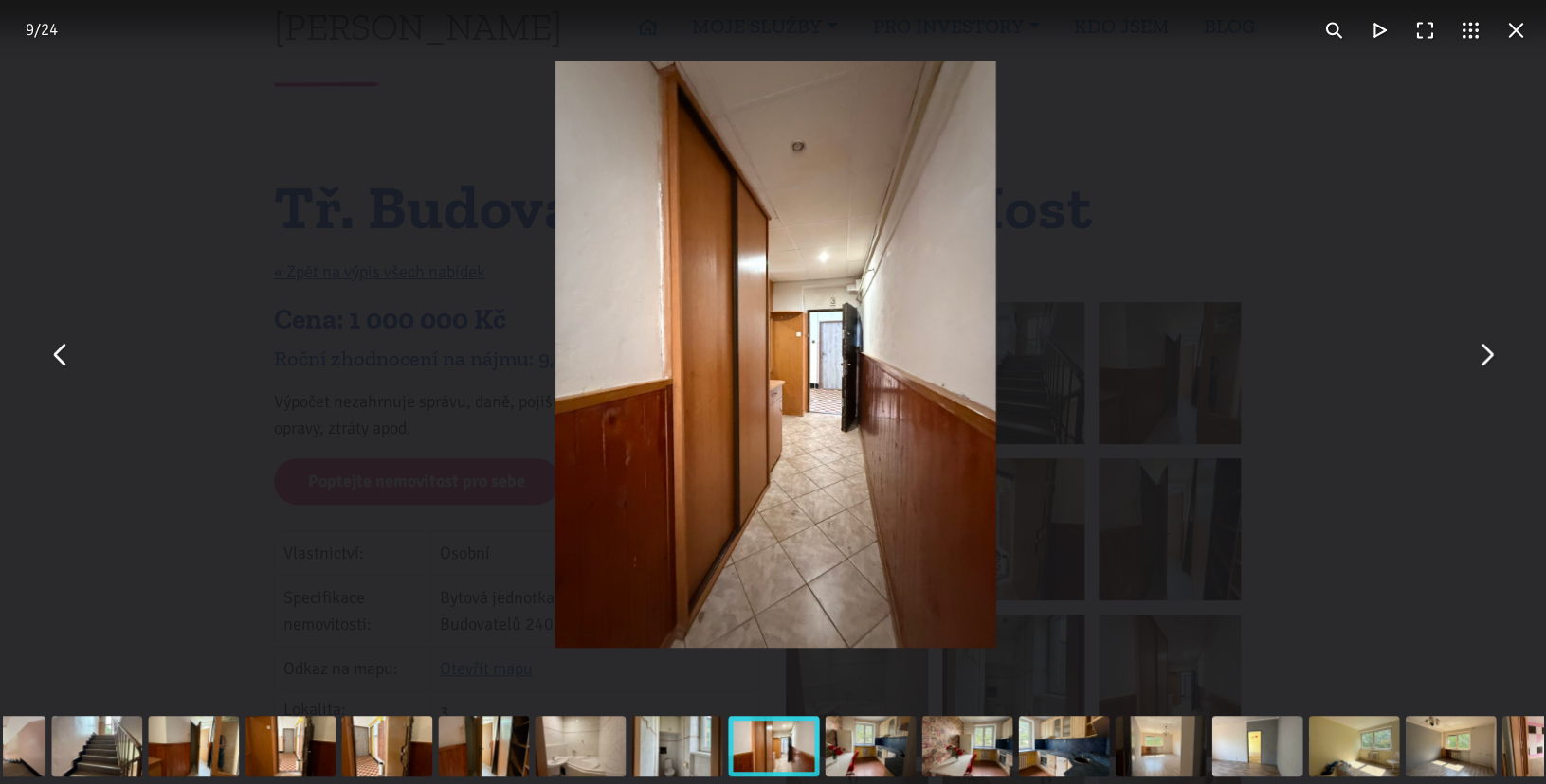
click at [1487, 370] on button "You can close this modal content with the ESC key" at bounding box center [1485, 354] width 46 height 46
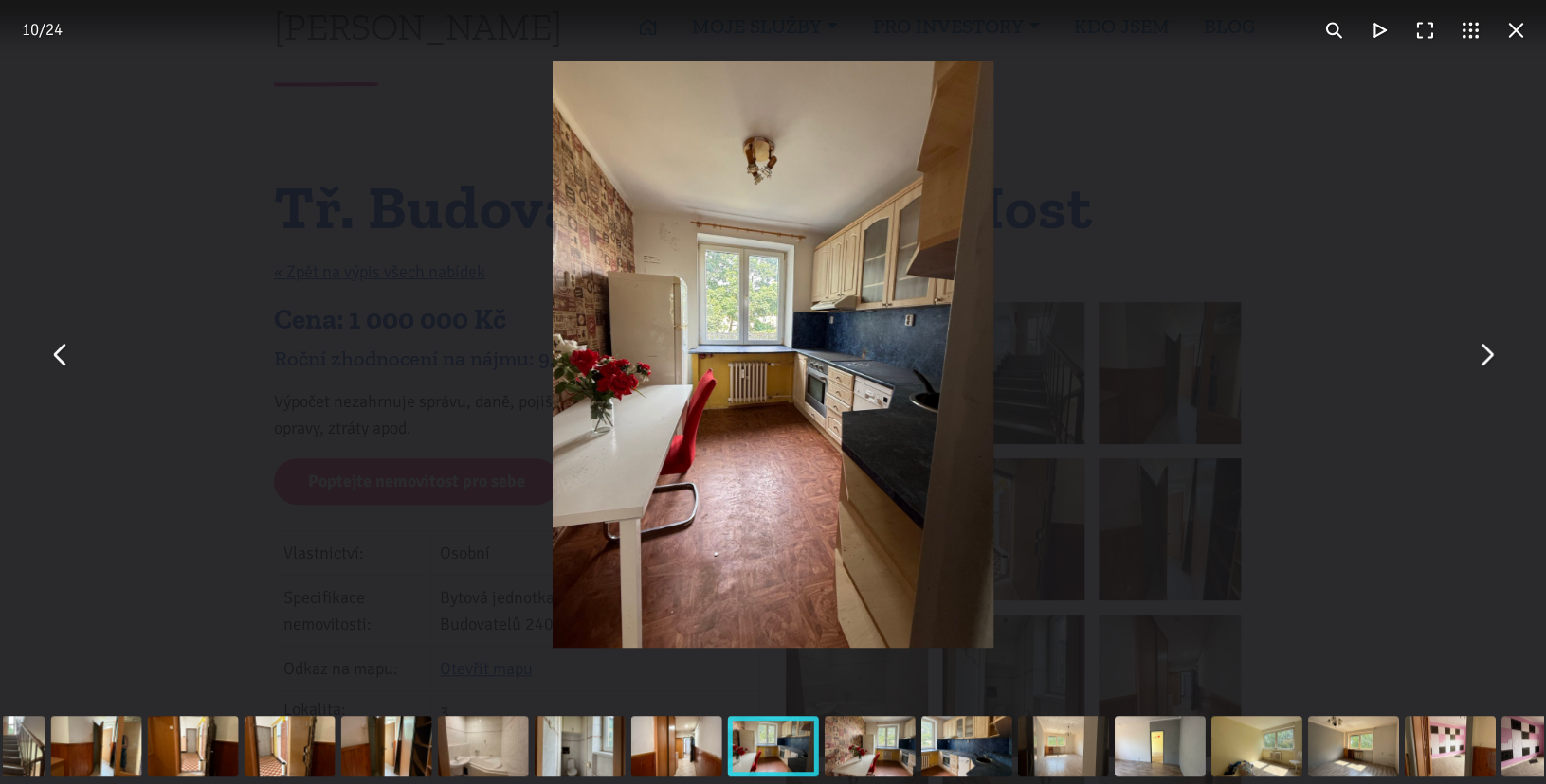
click at [1487, 370] on button "You can close this modal content with the ESC key" at bounding box center [1485, 354] width 46 height 46
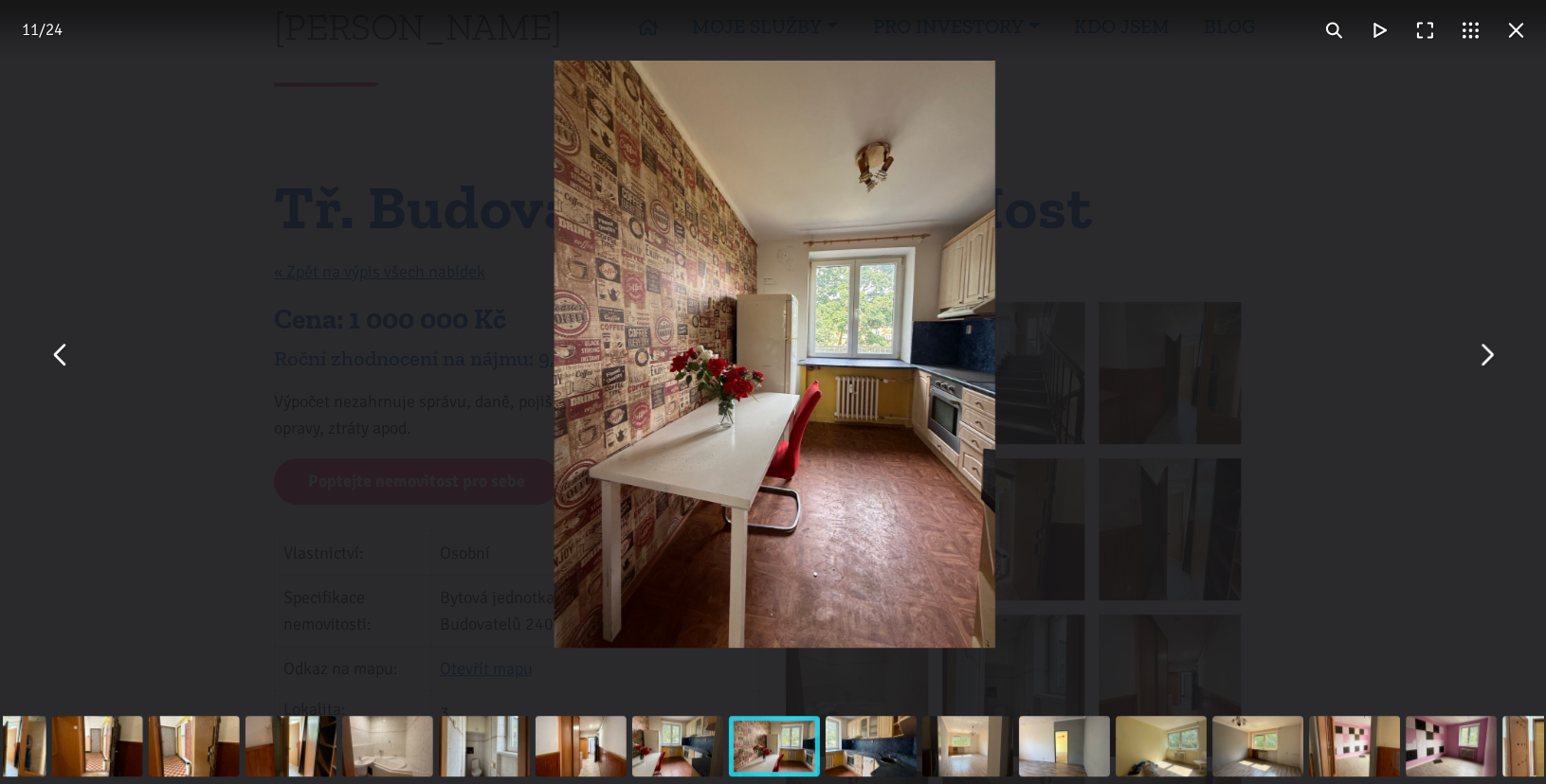
click at [1487, 370] on button "You can close this modal content with the ESC key" at bounding box center [1485, 354] width 46 height 46
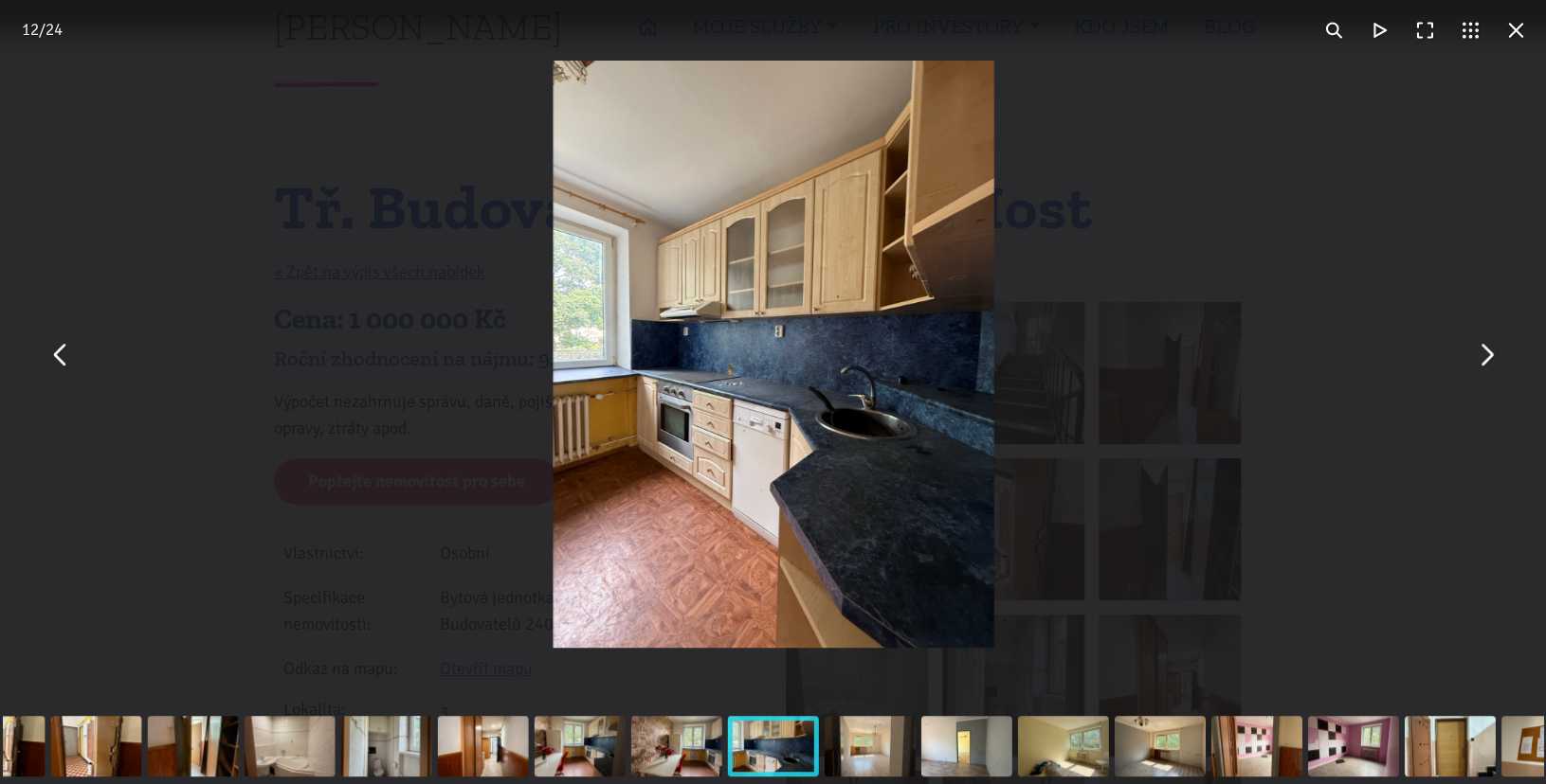
click at [1520, 38] on button "You can close this modal content with the ESC key" at bounding box center [1515, 31] width 46 height 46
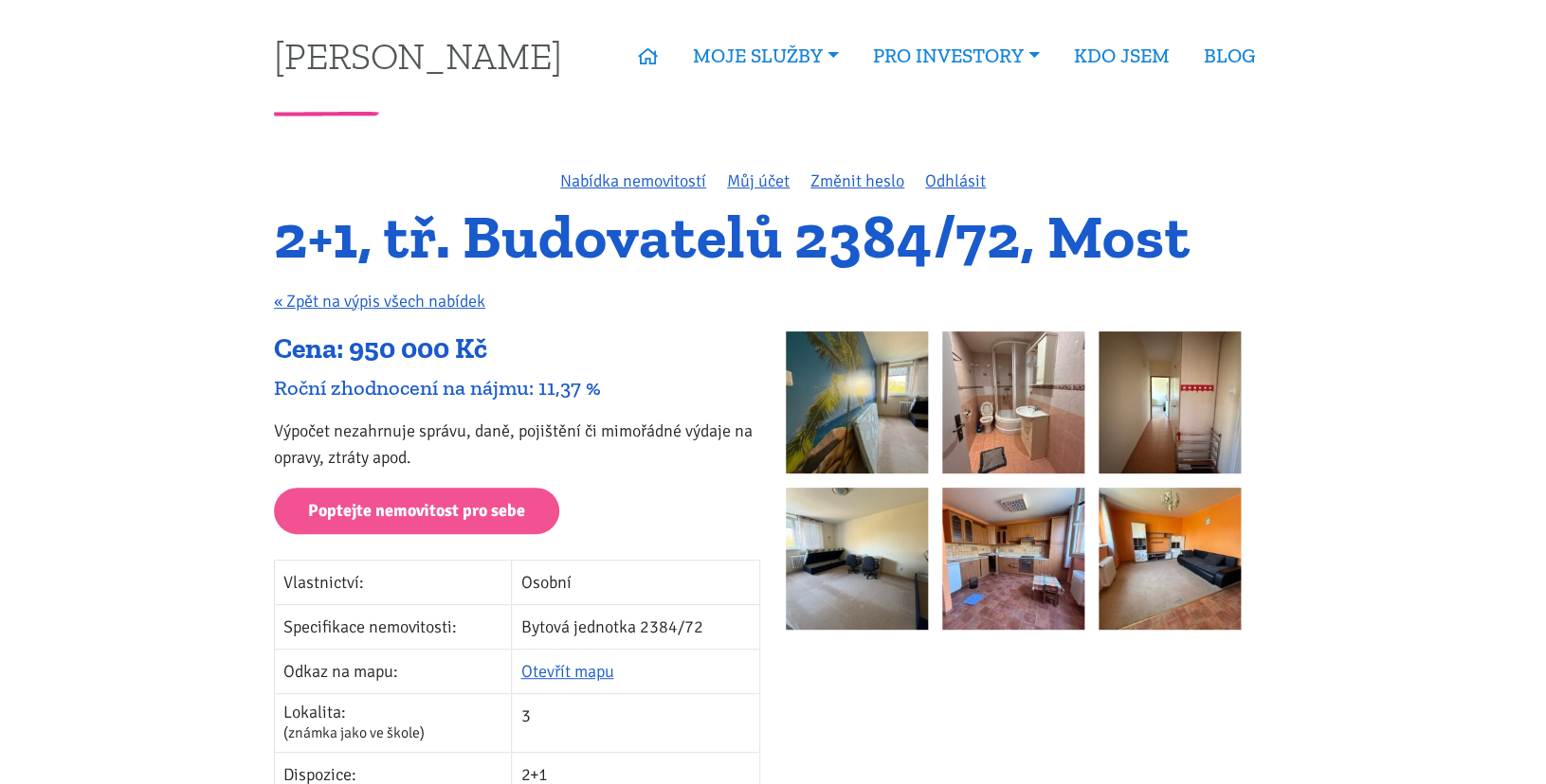
click at [832, 420] on img at bounding box center [856, 402] width 142 height 142
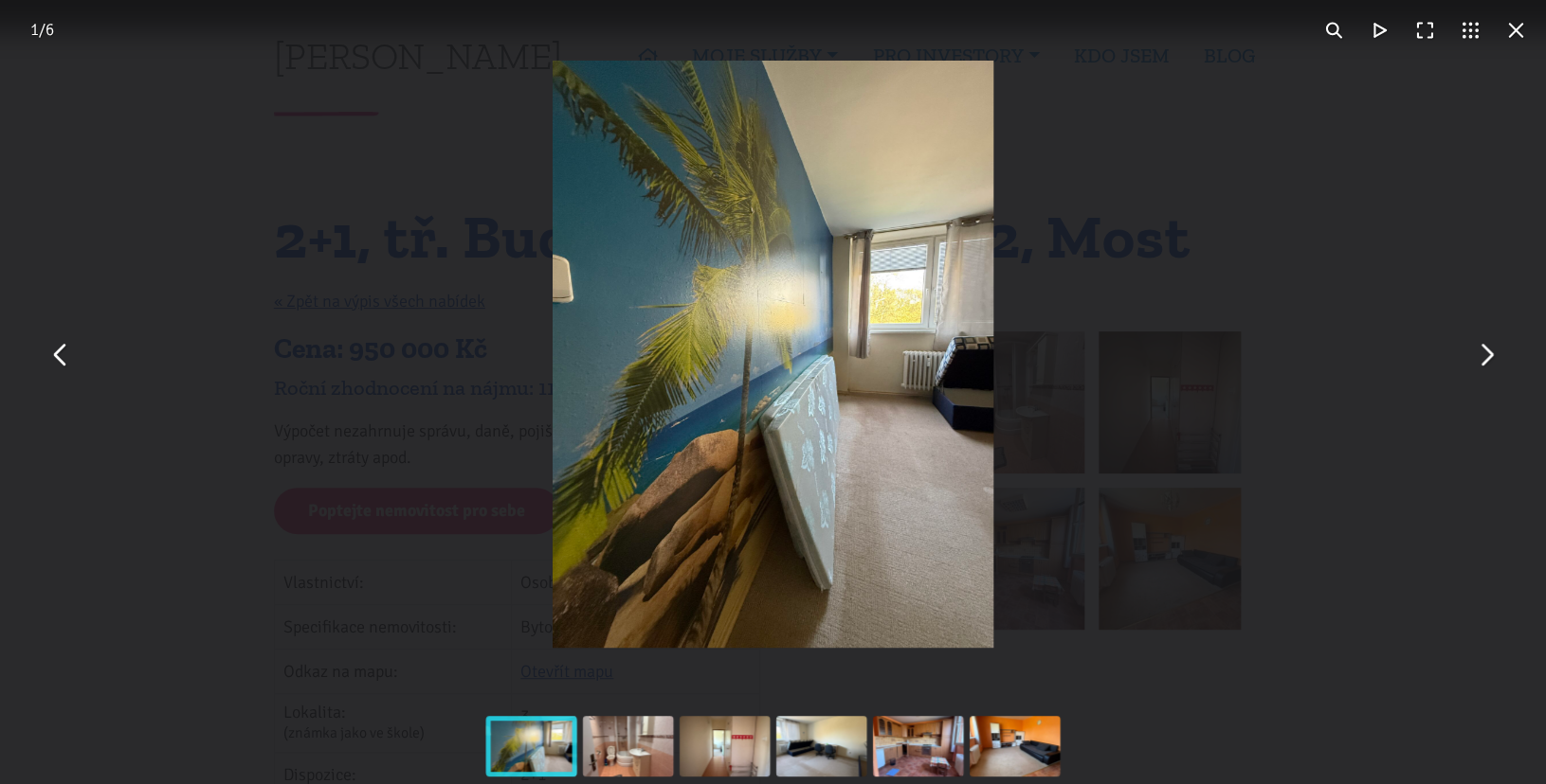
click at [1485, 359] on button "You can close this modal content with the ESC key" at bounding box center [1485, 354] width 46 height 46
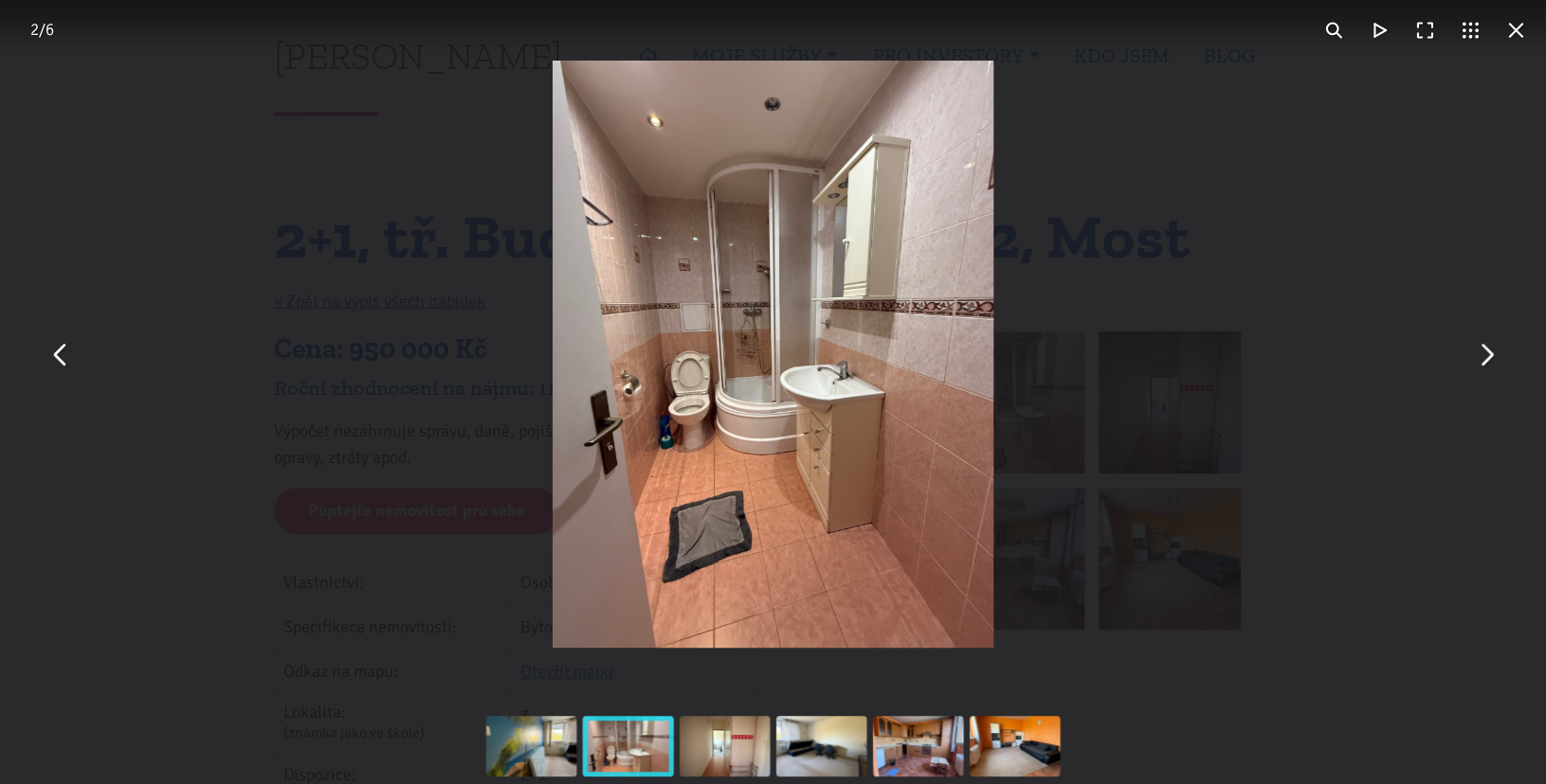
click at [1485, 359] on button "You can close this modal content with the ESC key" at bounding box center [1485, 354] width 46 height 46
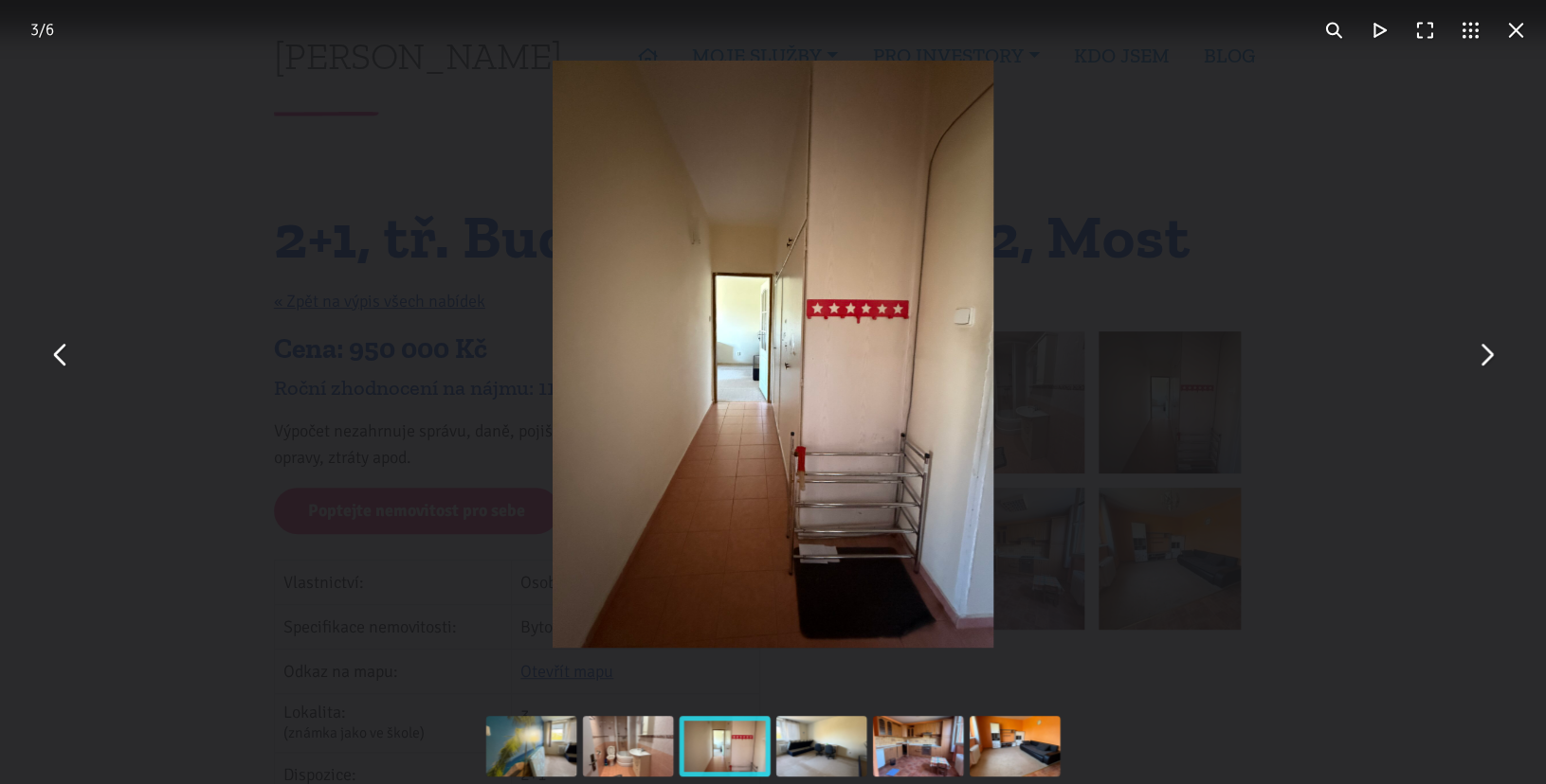
click at [1485, 359] on button "You can close this modal content with the ESC key" at bounding box center [1485, 354] width 46 height 46
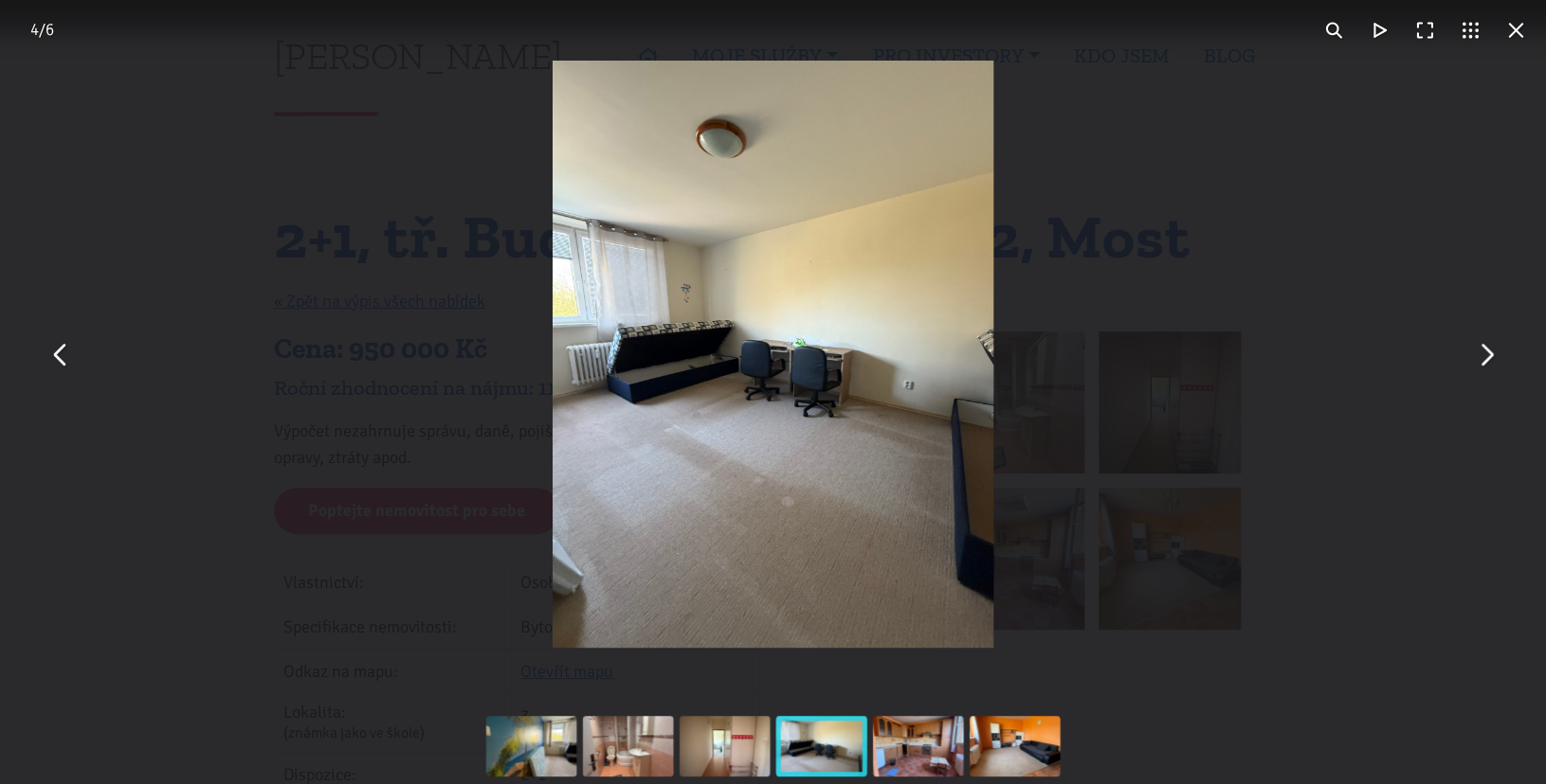
click at [1485, 359] on button "You can close this modal content with the ESC key" at bounding box center [1485, 354] width 46 height 46
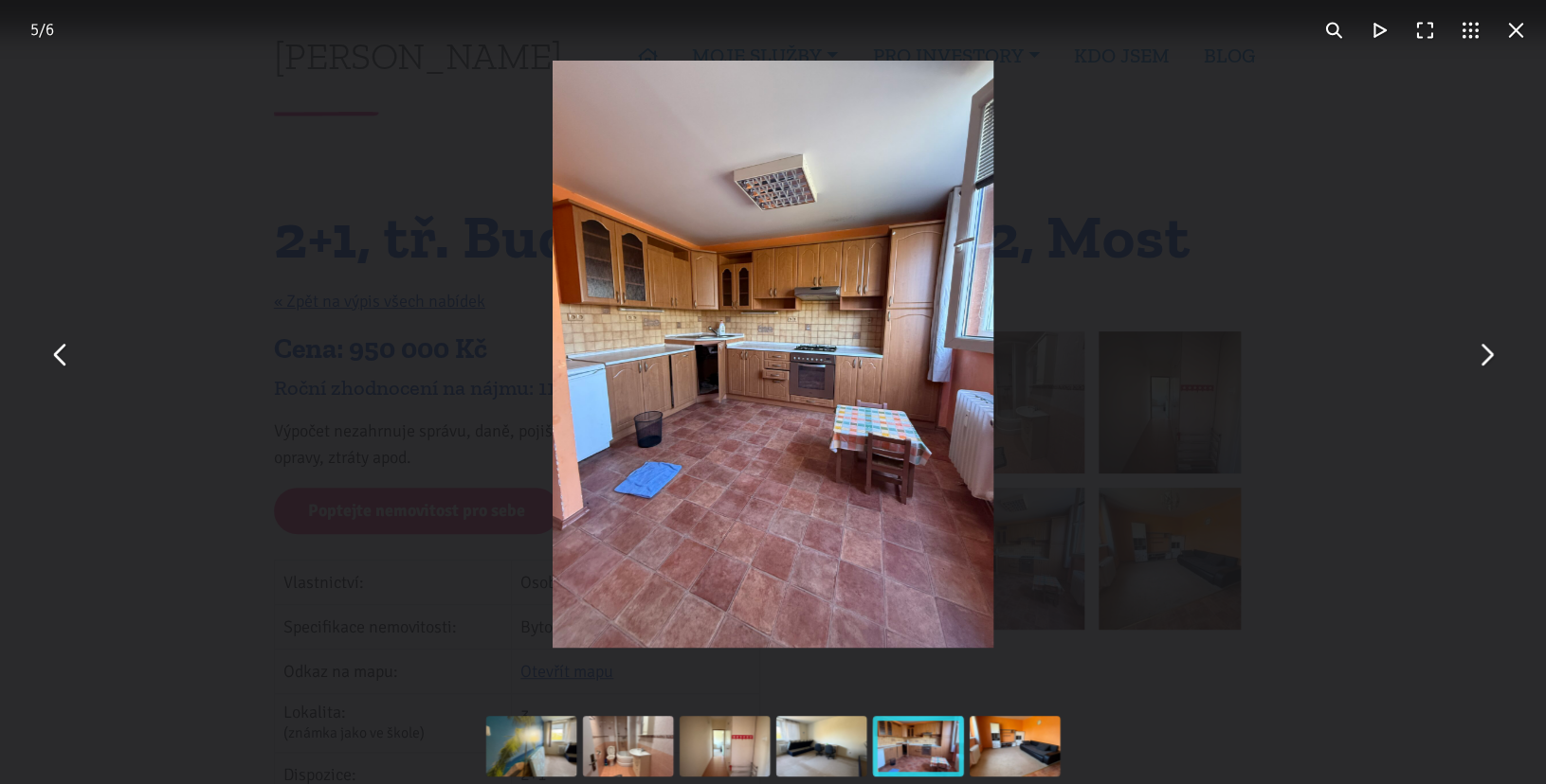
click at [1485, 359] on button "You can close this modal content with the ESC key" at bounding box center [1485, 354] width 46 height 46
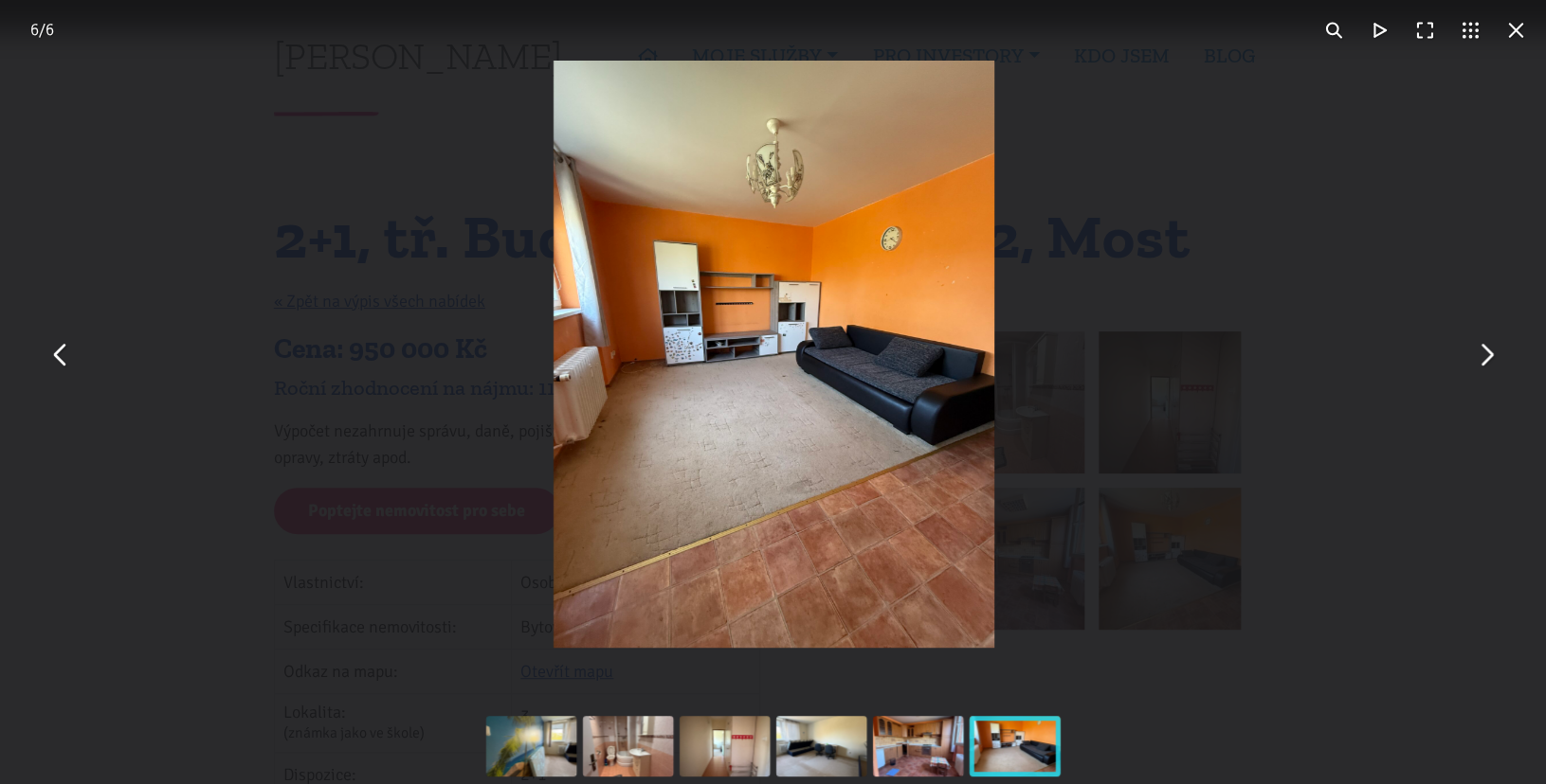
click at [1485, 359] on button "You can close this modal content with the ESC key" at bounding box center [1485, 354] width 46 height 46
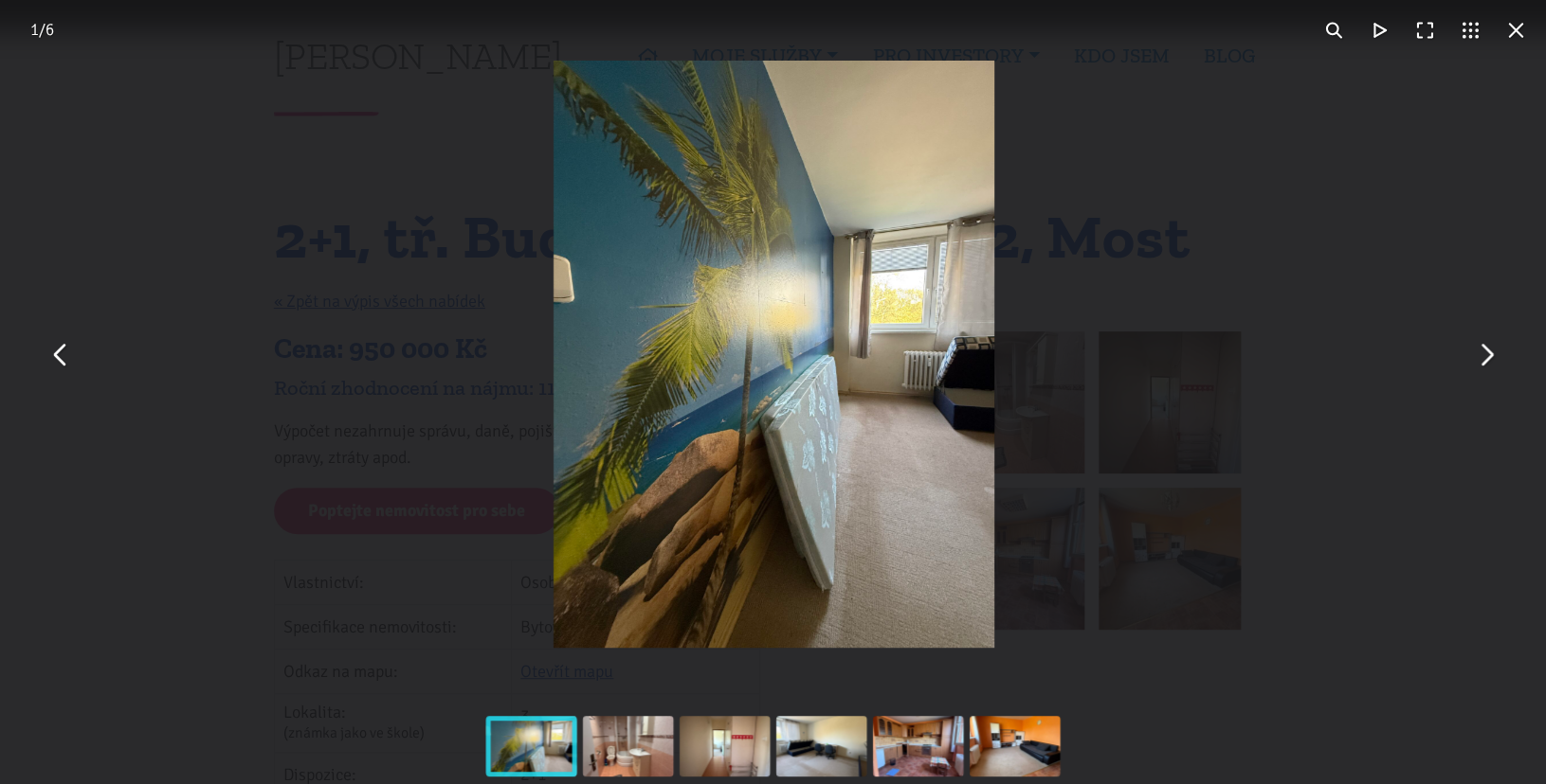
click at [1485, 359] on button "You can close this modal content with the ESC key" at bounding box center [1485, 354] width 46 height 46
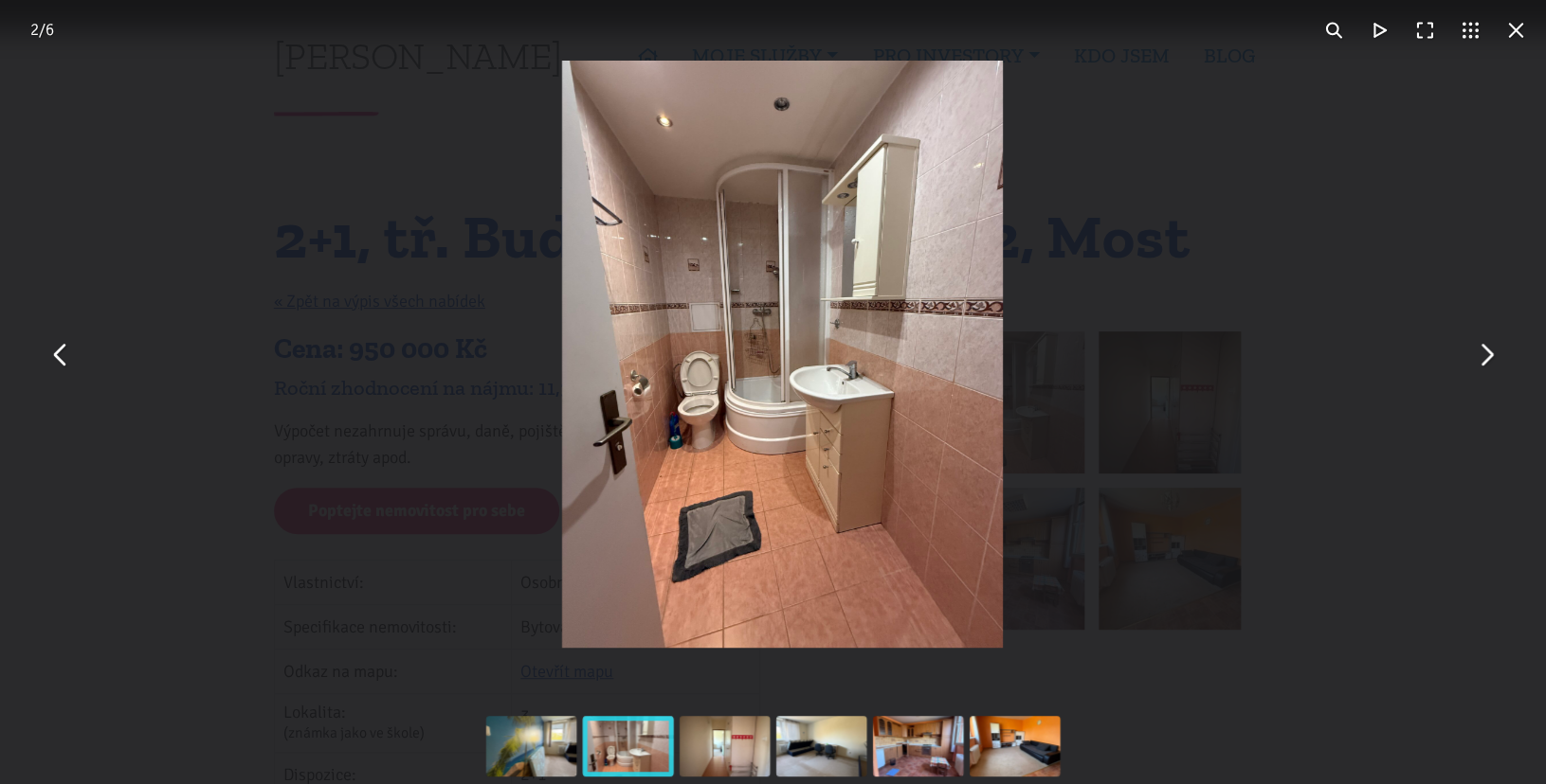
click at [1430, 270] on div "You can close this modal content with the ESC key" at bounding box center [782, 354] width 1546 height 709
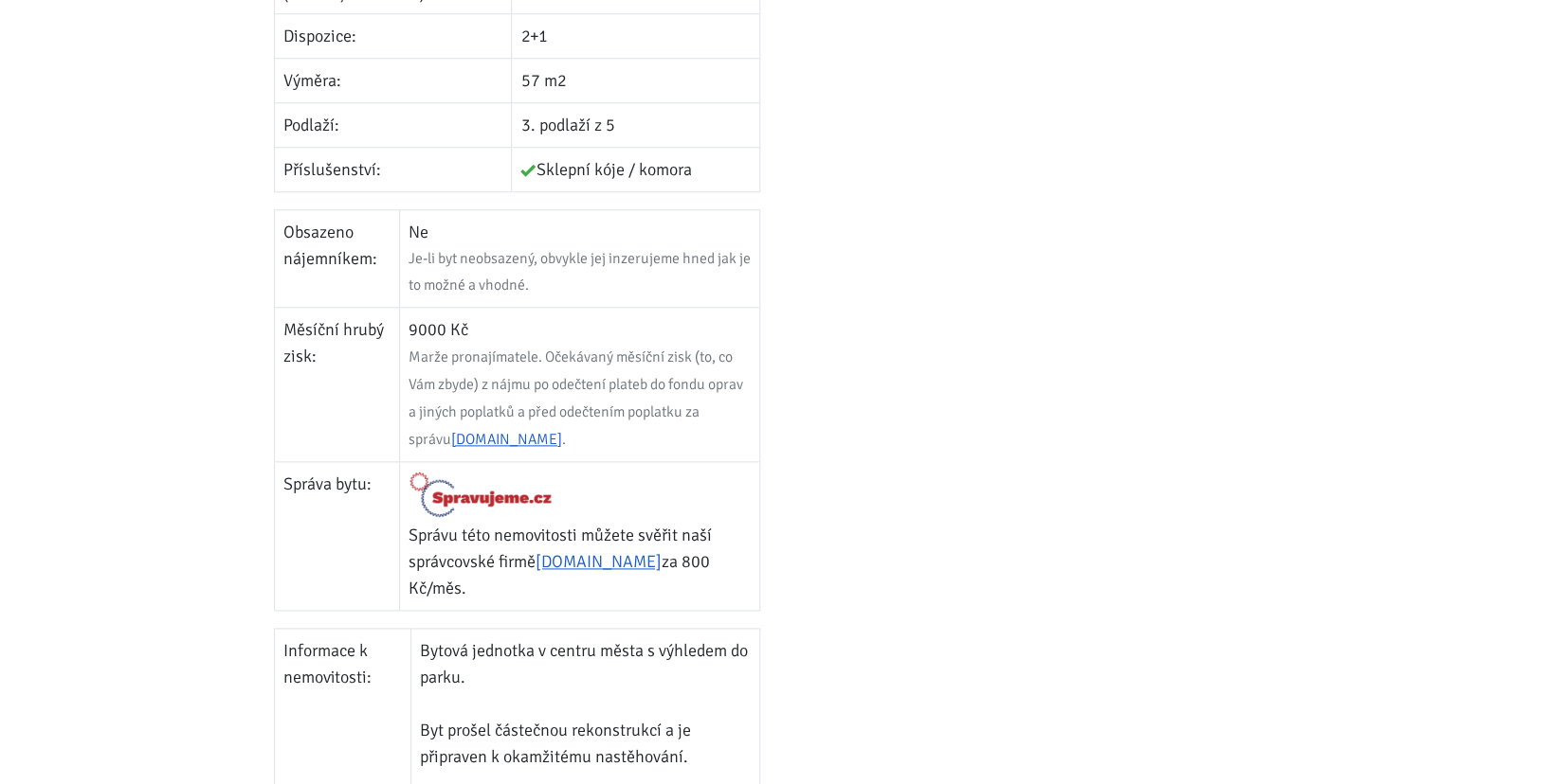
scroll to position [745, 0]
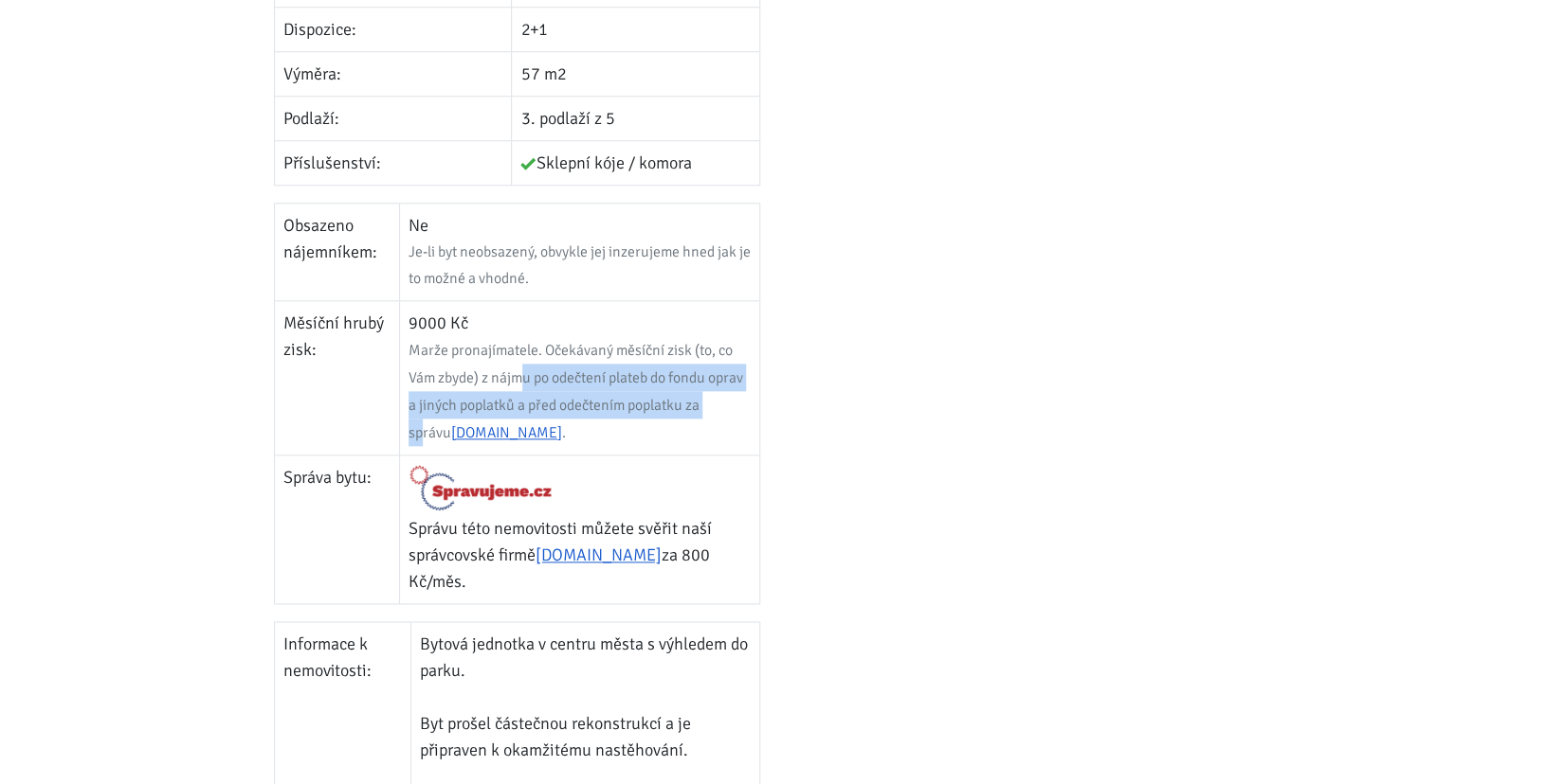
drag, startPoint x: 524, startPoint y: 370, endPoint x: 719, endPoint y: 407, distance: 198.5
click at [719, 407] on span "Marže pronajímatele. Očekávaný měsíční zisk (to, co Vám zbyde) z nájmu po odečt…" at bounding box center [575, 392] width 335 height 101
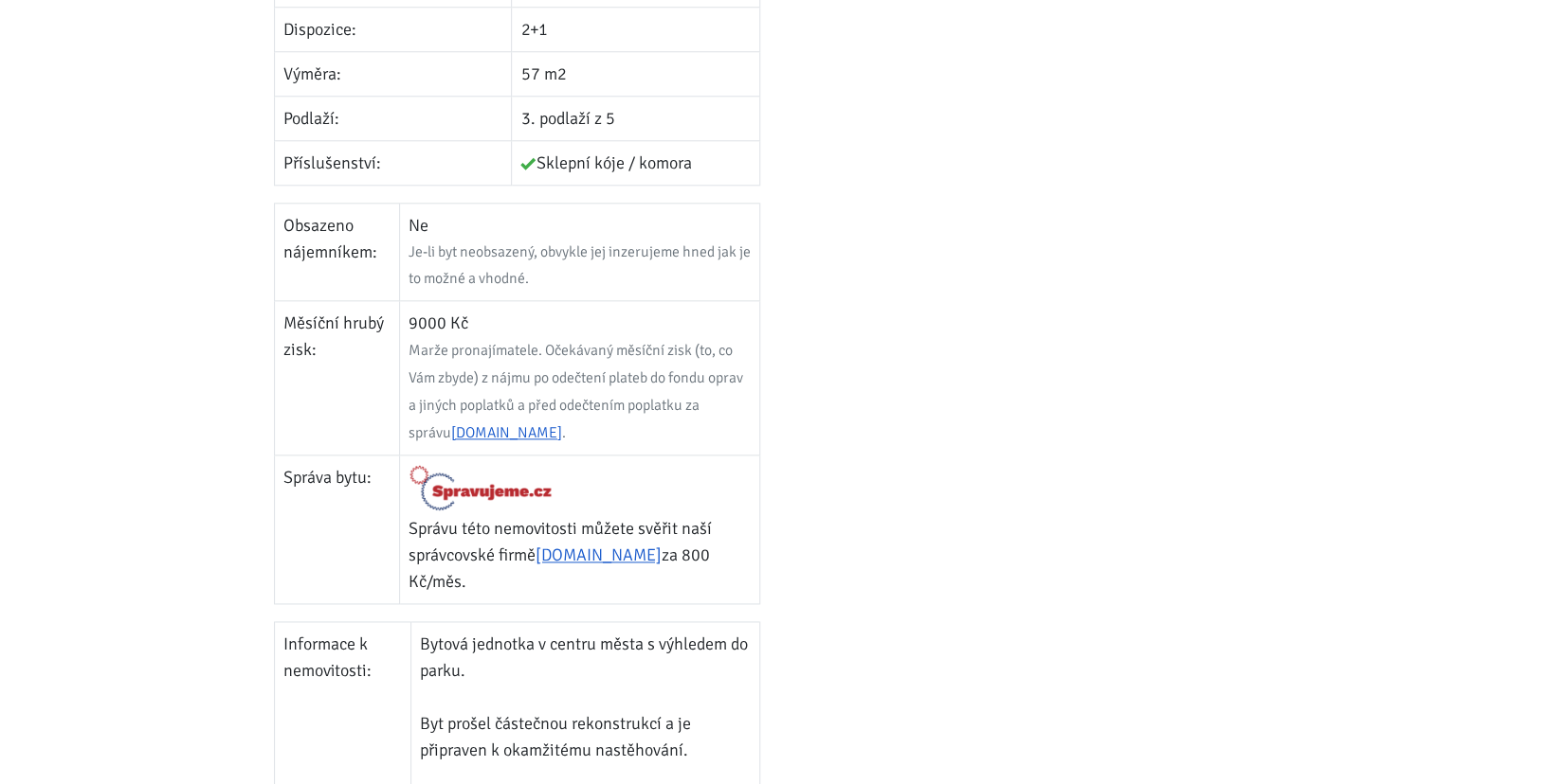
click at [972, 442] on div at bounding box center [1029, 295] width 511 height 1417
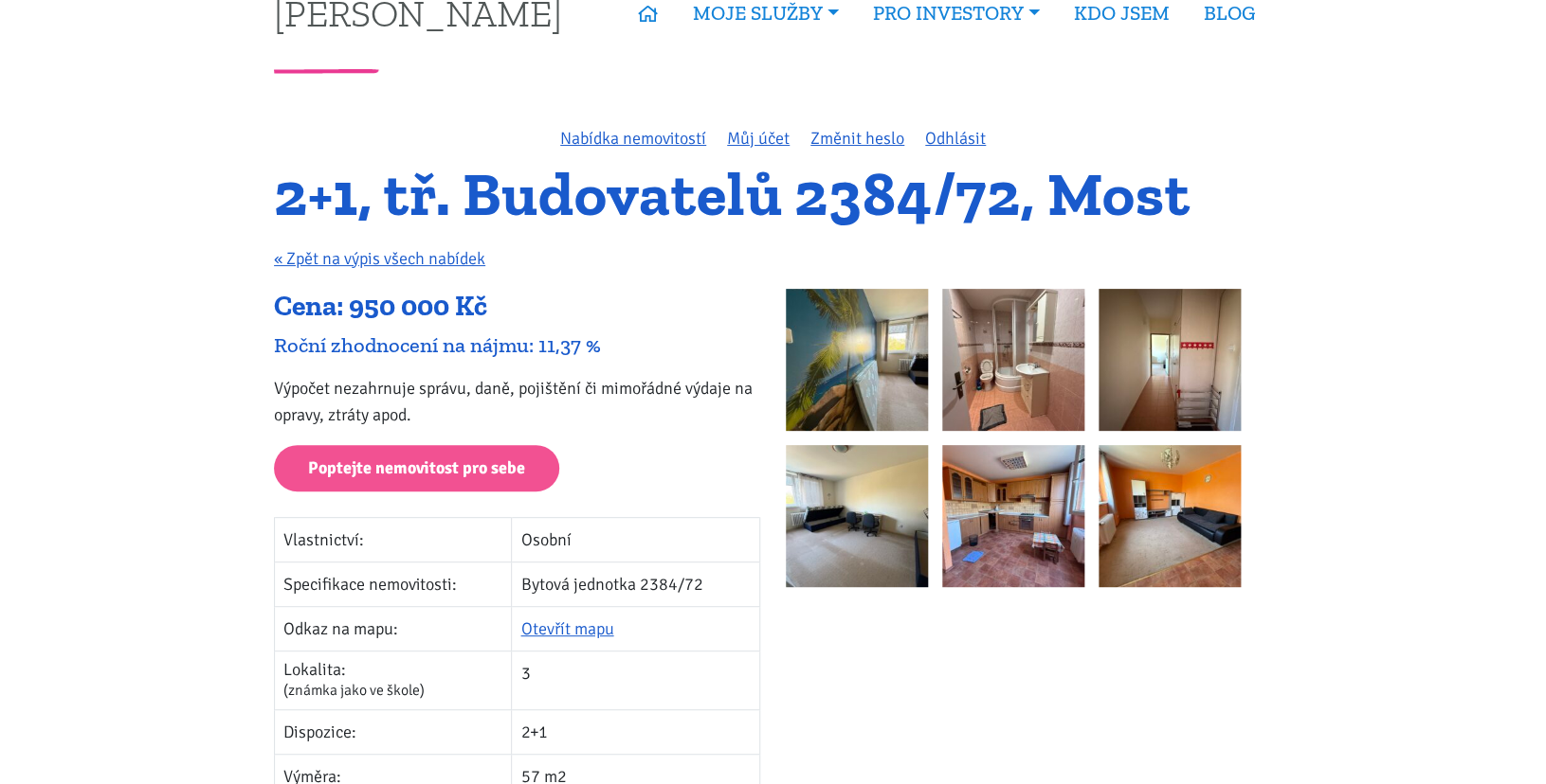
scroll to position [0, 0]
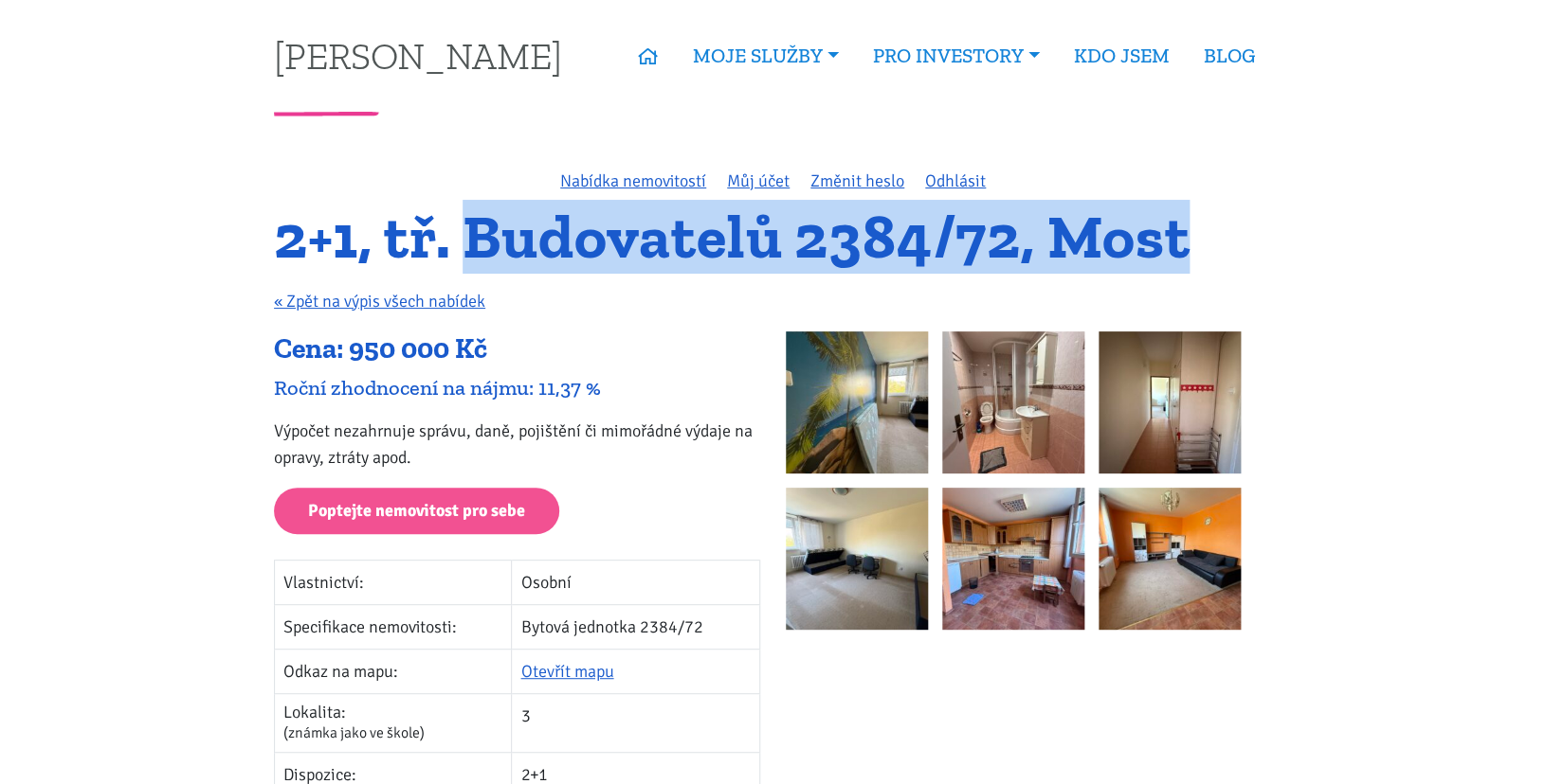
drag, startPoint x: 1206, startPoint y: 230, endPoint x: 460, endPoint y: 243, distance: 746.1
click at [460, 243] on h1 "2+1, tř. Budovatelů 2384/72, Most" at bounding box center [773, 237] width 998 height 52
copy h1 "Budovatelů 2384/72, Most"
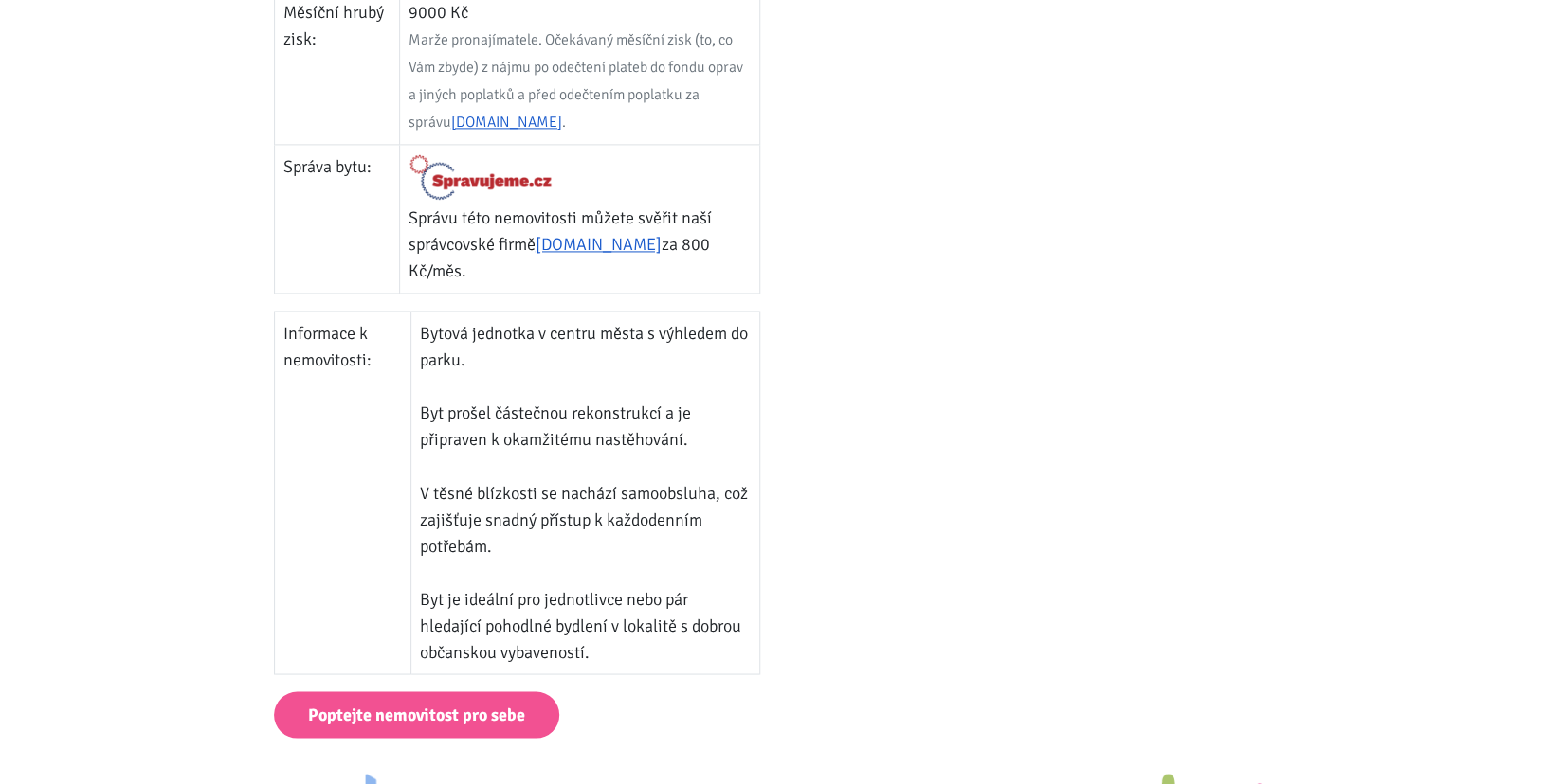
scroll to position [1057, 0]
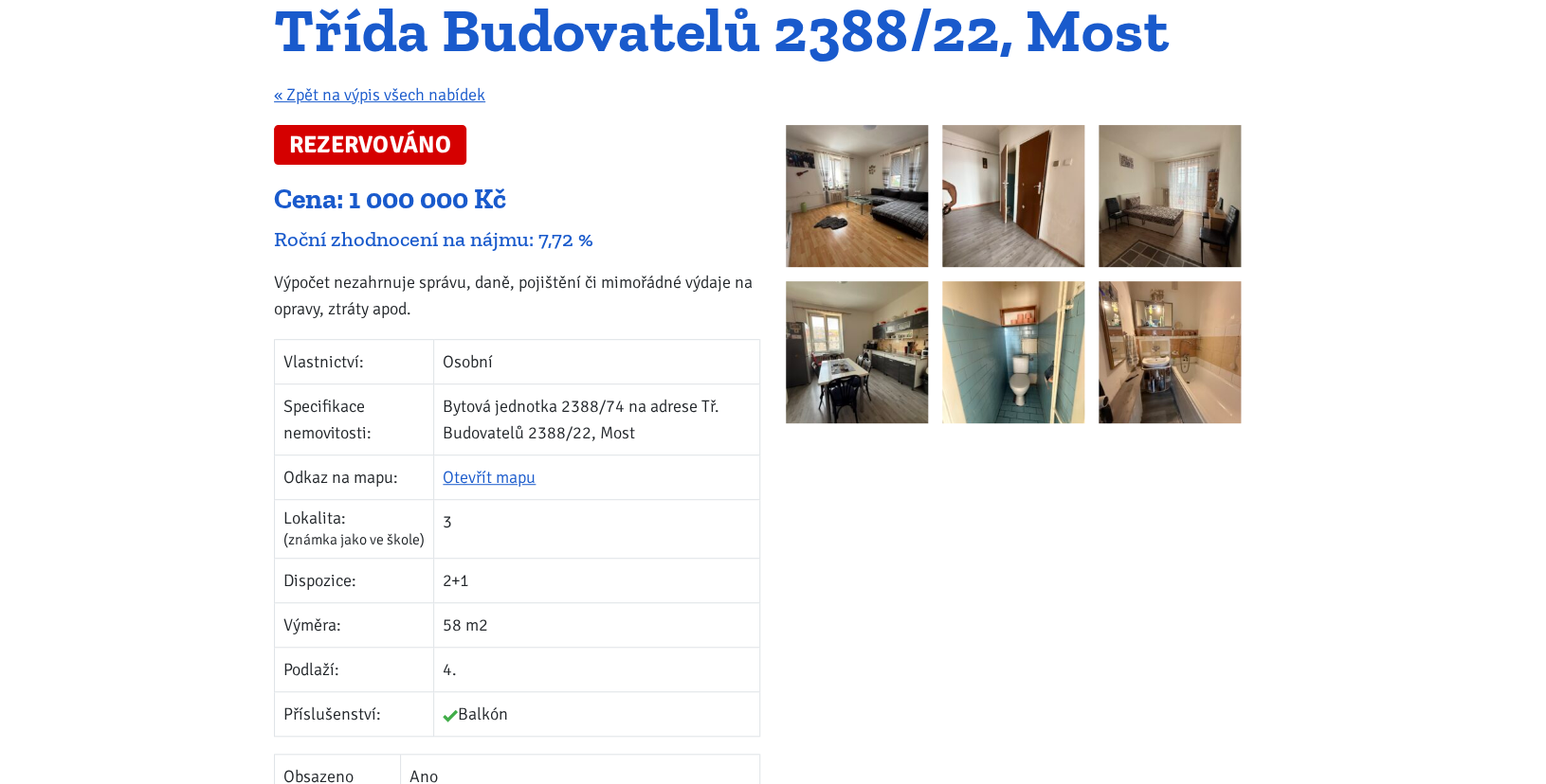
scroll to position [202, 0]
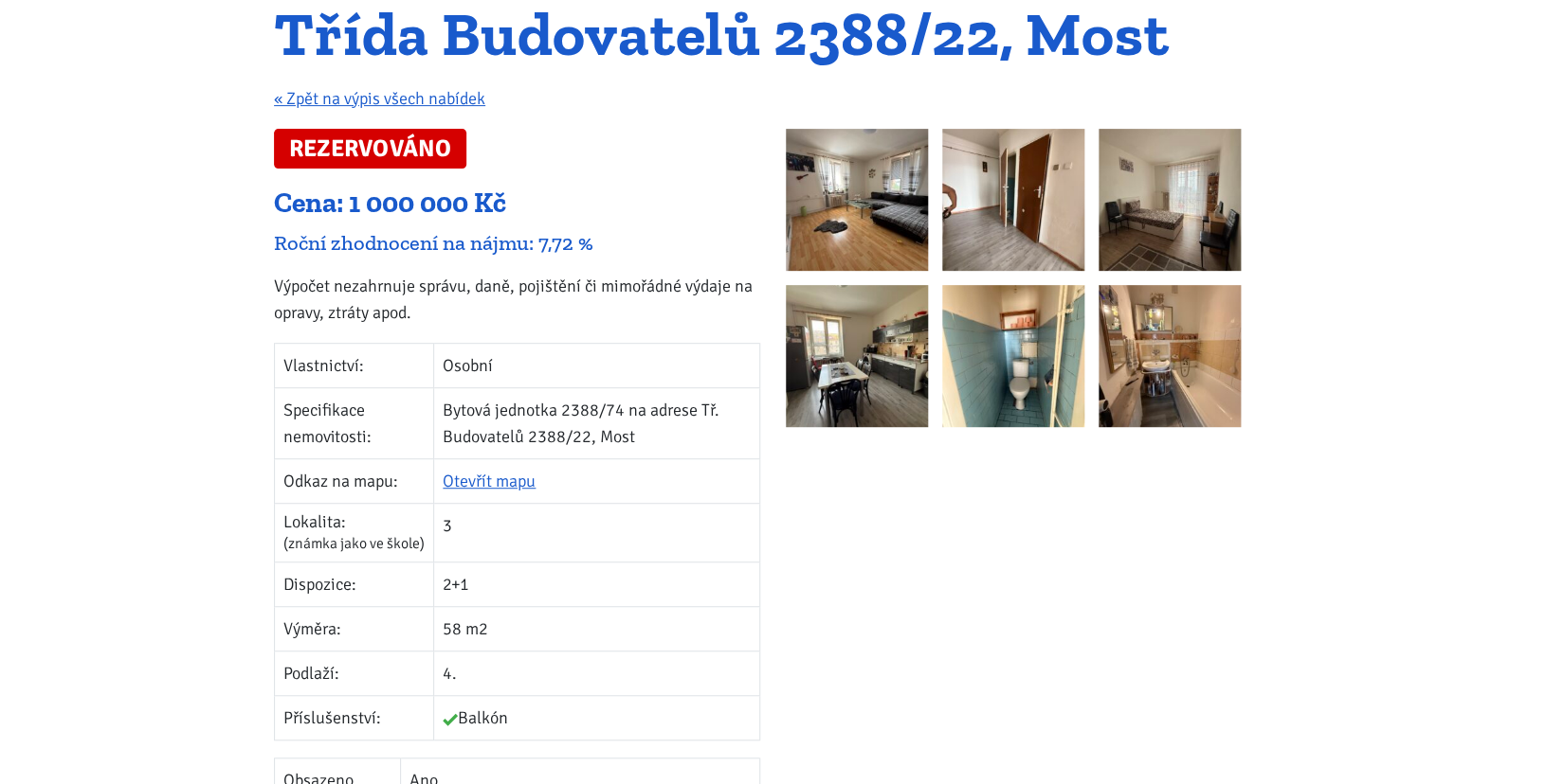
click at [880, 201] on img at bounding box center [856, 199] width 142 height 142
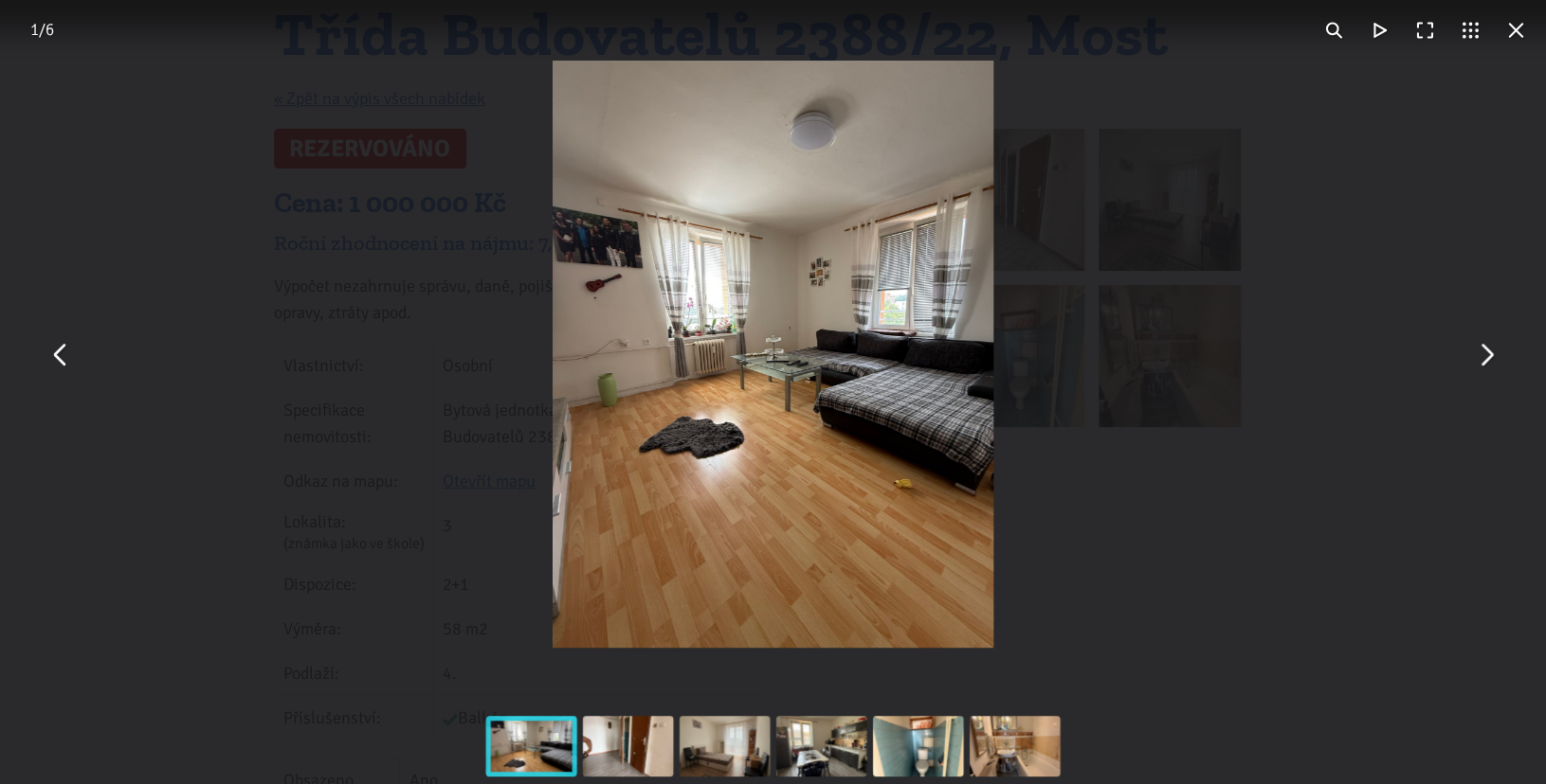
click at [1485, 366] on button "You can close this modal content with the ESC key" at bounding box center [1485, 354] width 46 height 46
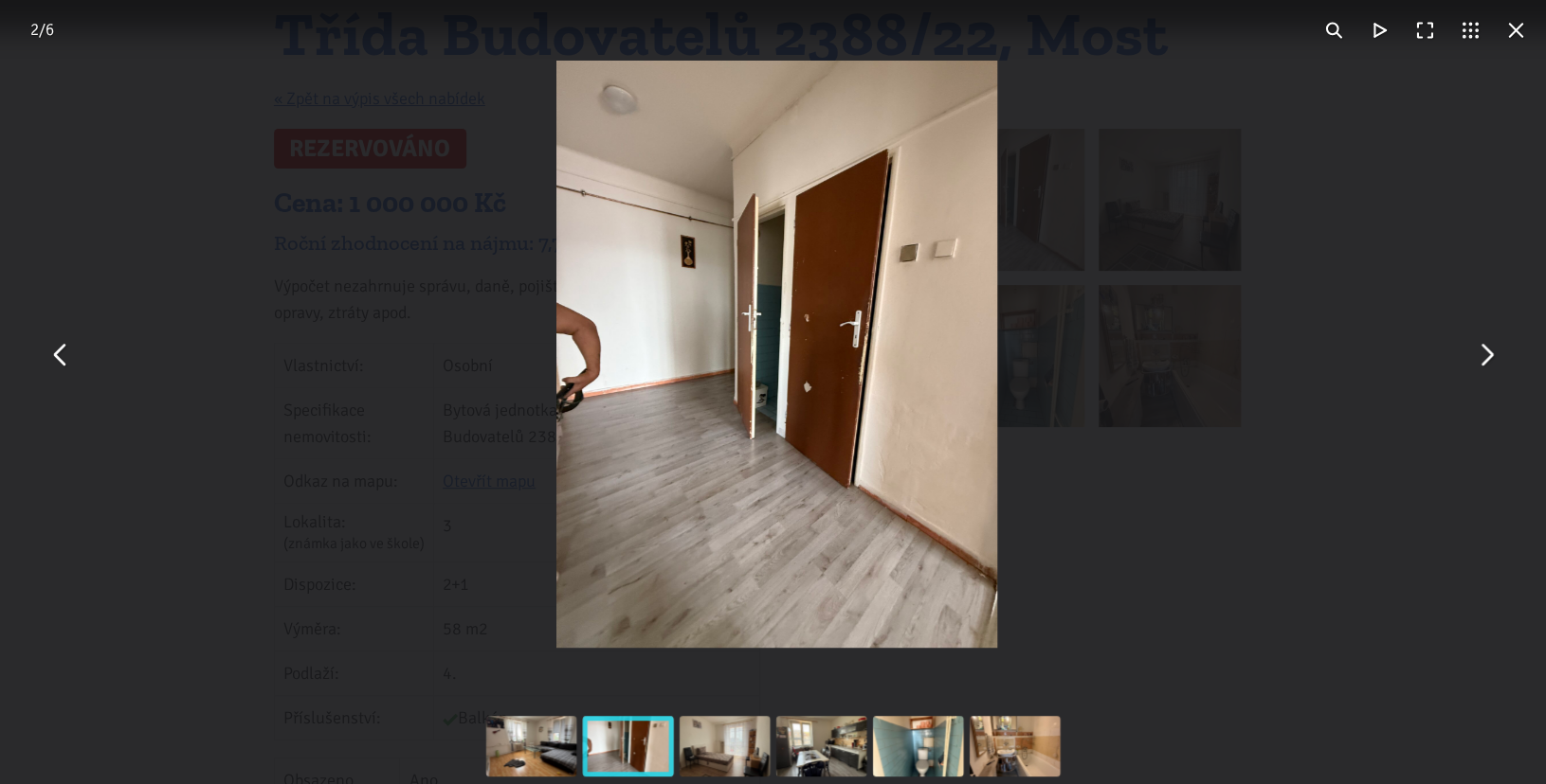
click at [1485, 366] on button "You can close this modal content with the ESC key" at bounding box center [1485, 354] width 46 height 46
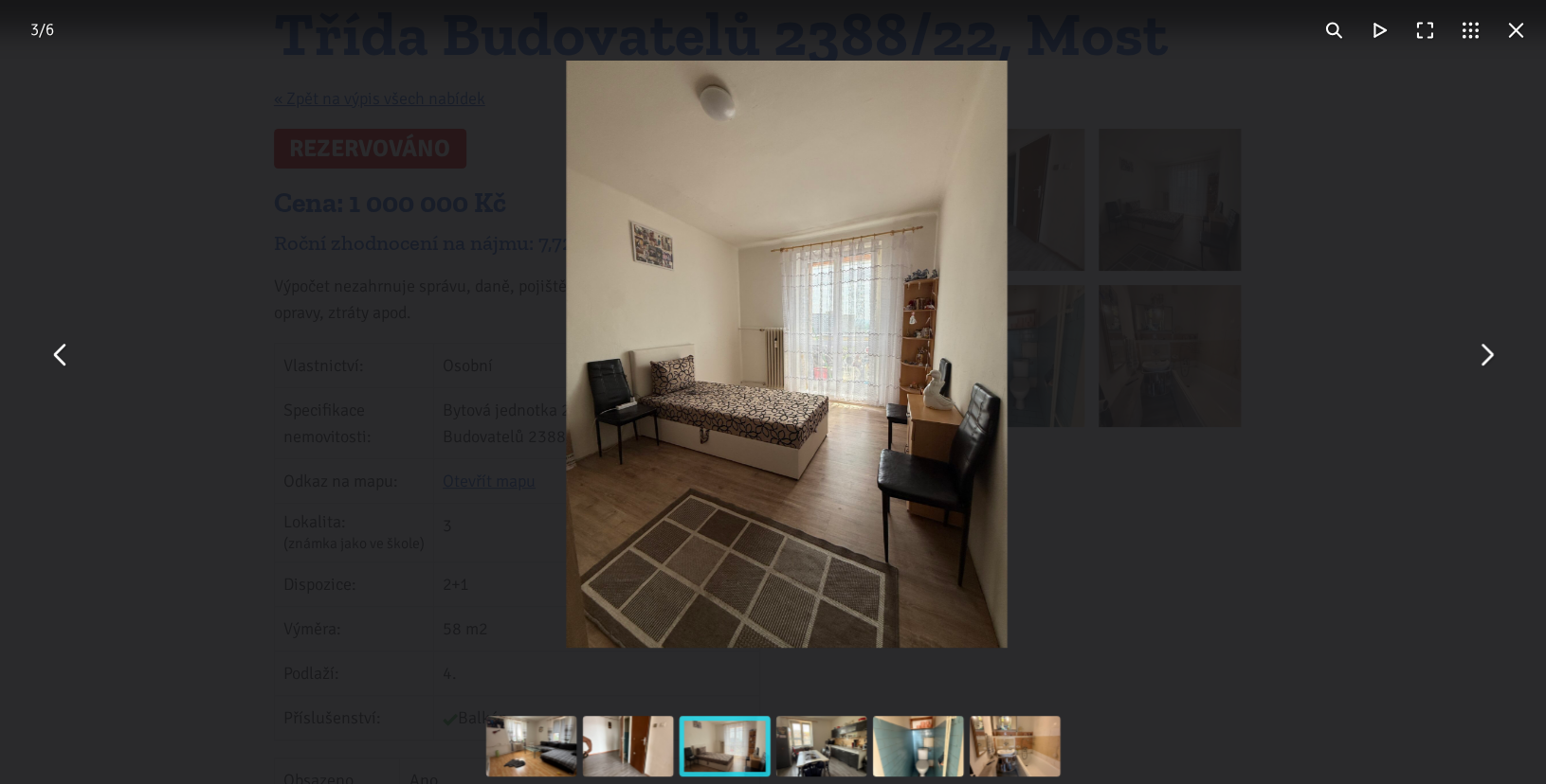
click at [1485, 366] on button "You can close this modal content with the ESC key" at bounding box center [1485, 354] width 46 height 46
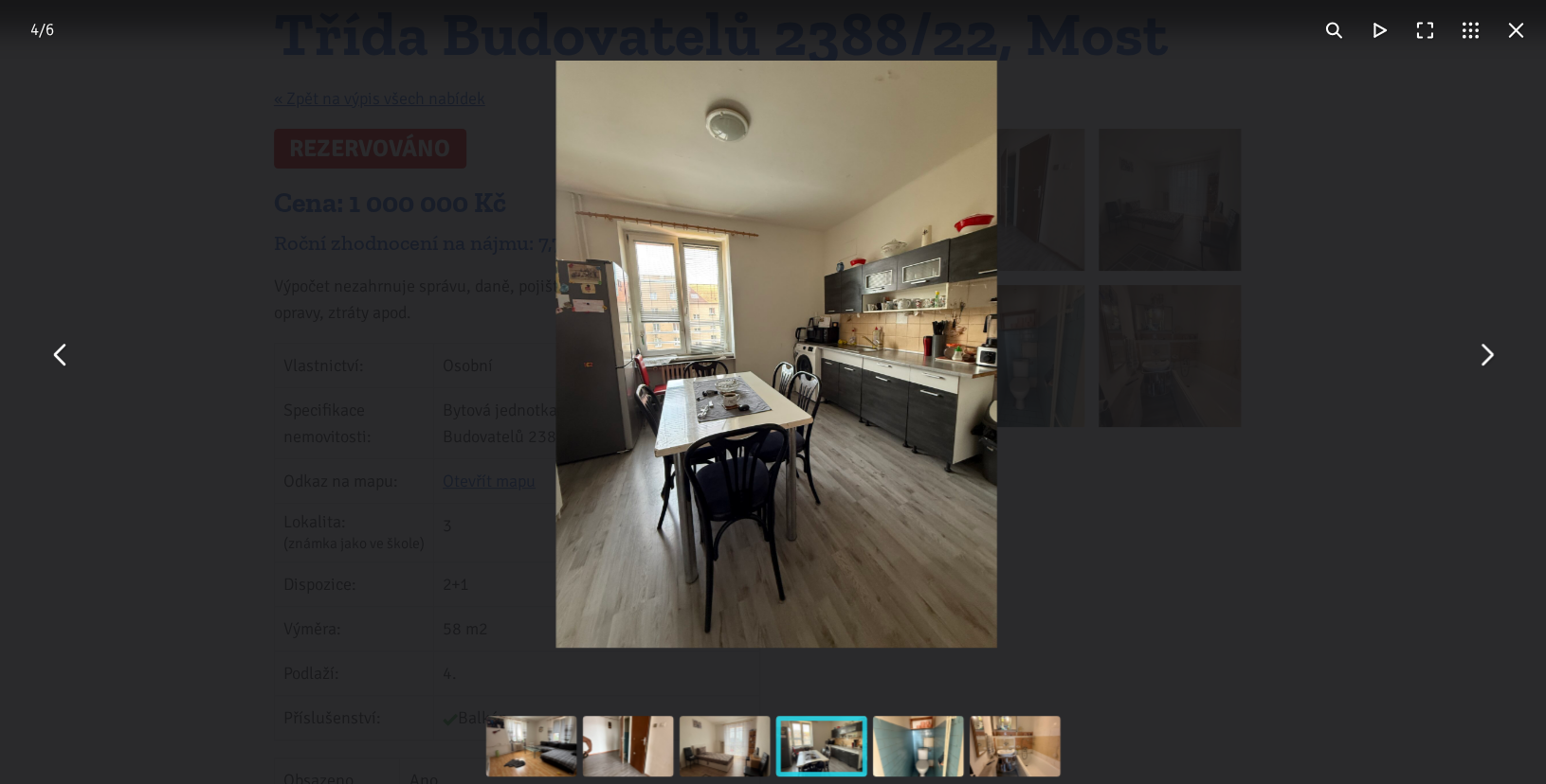
click at [1485, 366] on button "You can close this modal content with the ESC key" at bounding box center [1485, 354] width 46 height 46
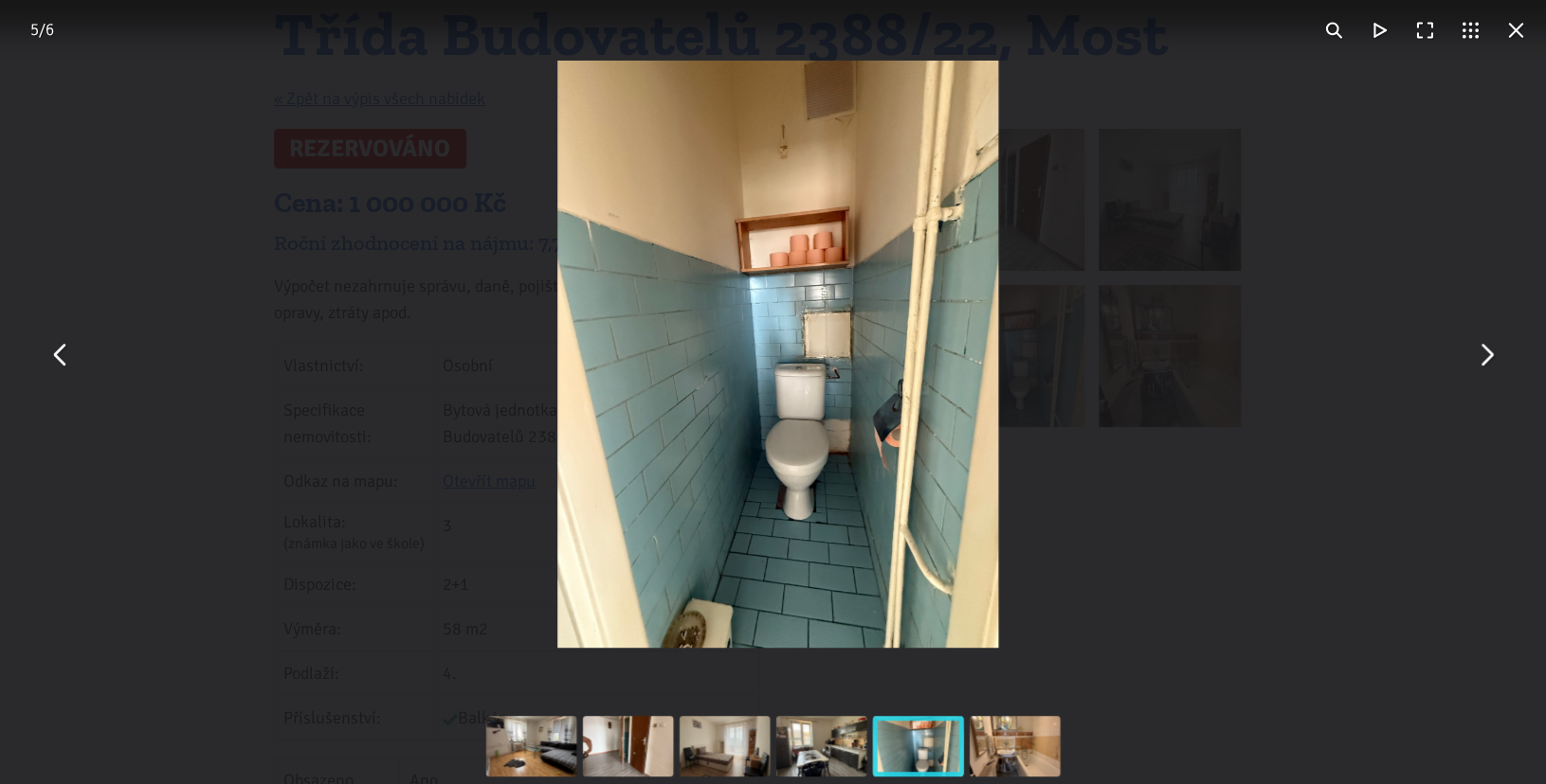
click at [1485, 366] on button "You can close this modal content with the ESC key" at bounding box center [1485, 354] width 46 height 46
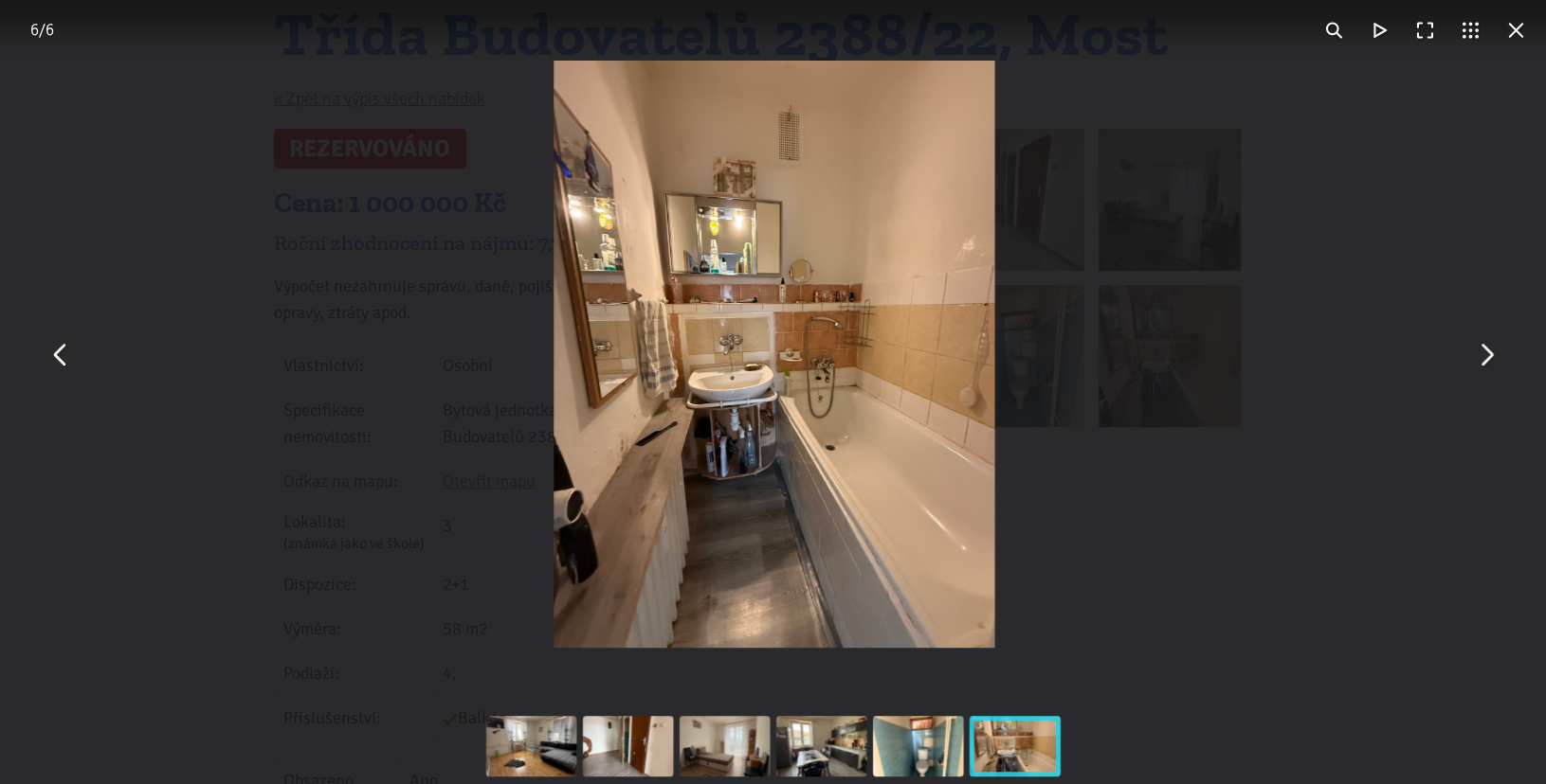
click at [1485, 366] on button "You can close this modal content with the ESC key" at bounding box center [1485, 354] width 46 height 46
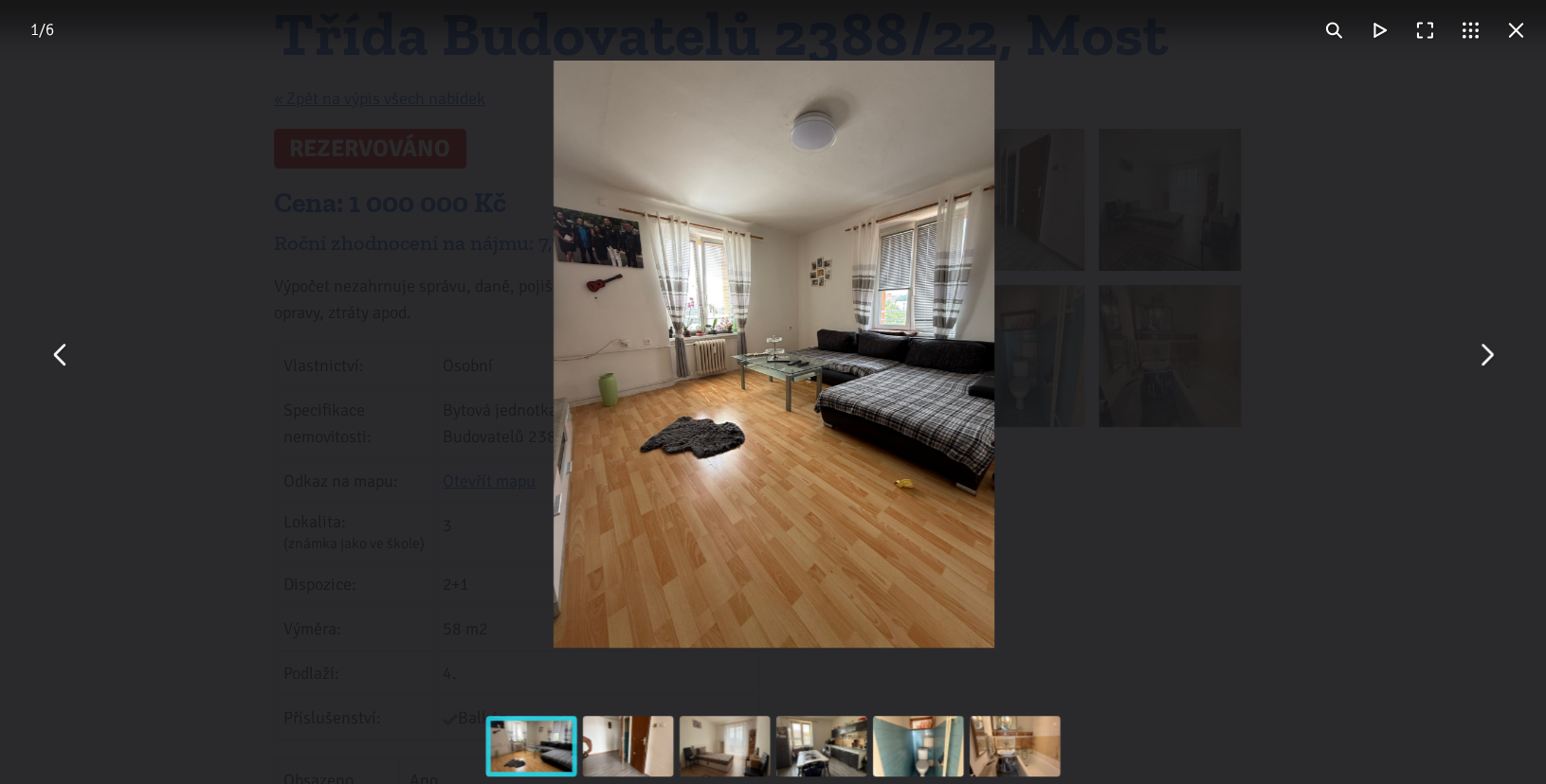
click at [1485, 366] on button "You can close this modal content with the ESC key" at bounding box center [1485, 354] width 46 height 46
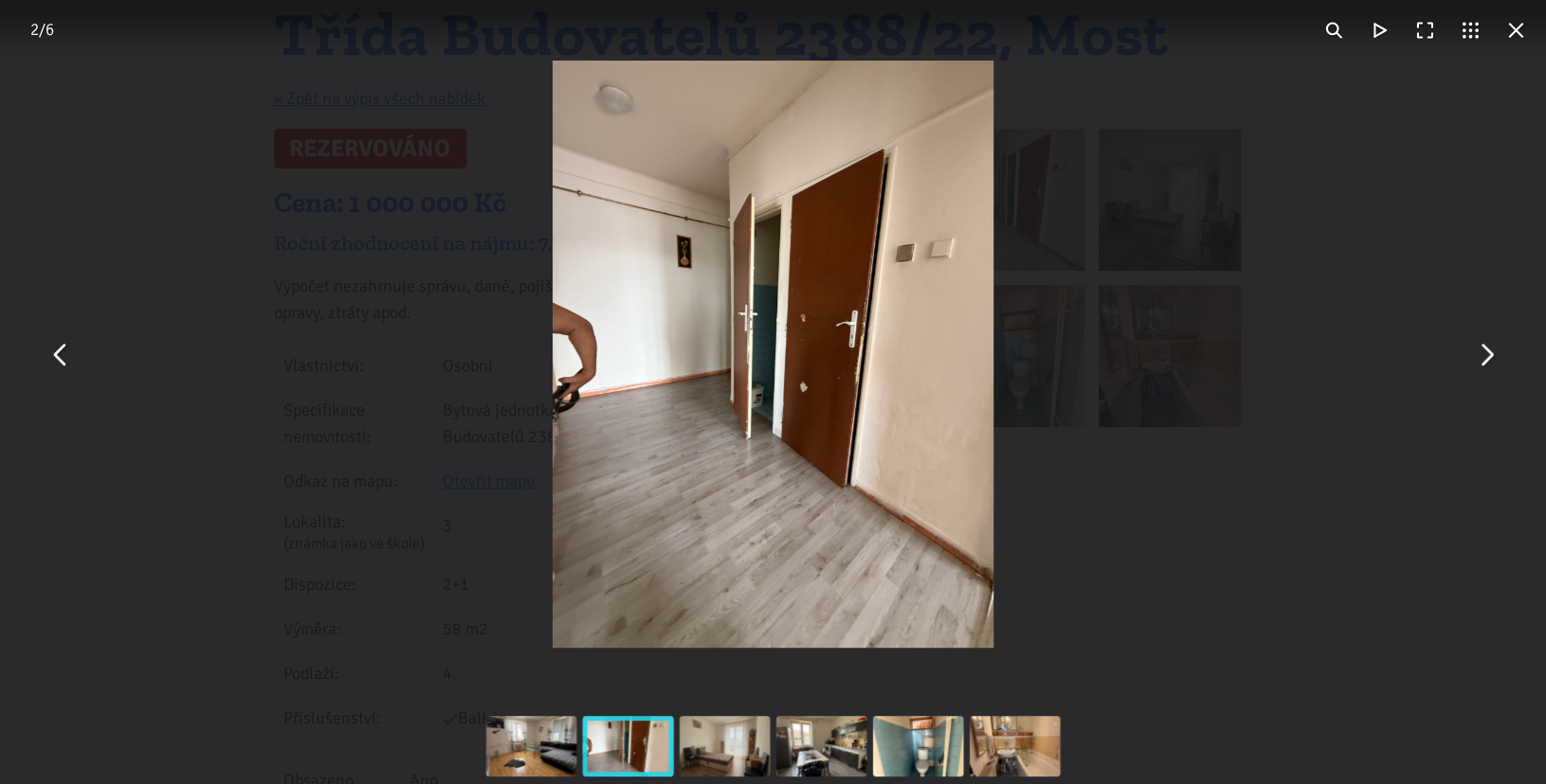
click at [1485, 366] on button "You can close this modal content with the ESC key" at bounding box center [1485, 354] width 46 height 46
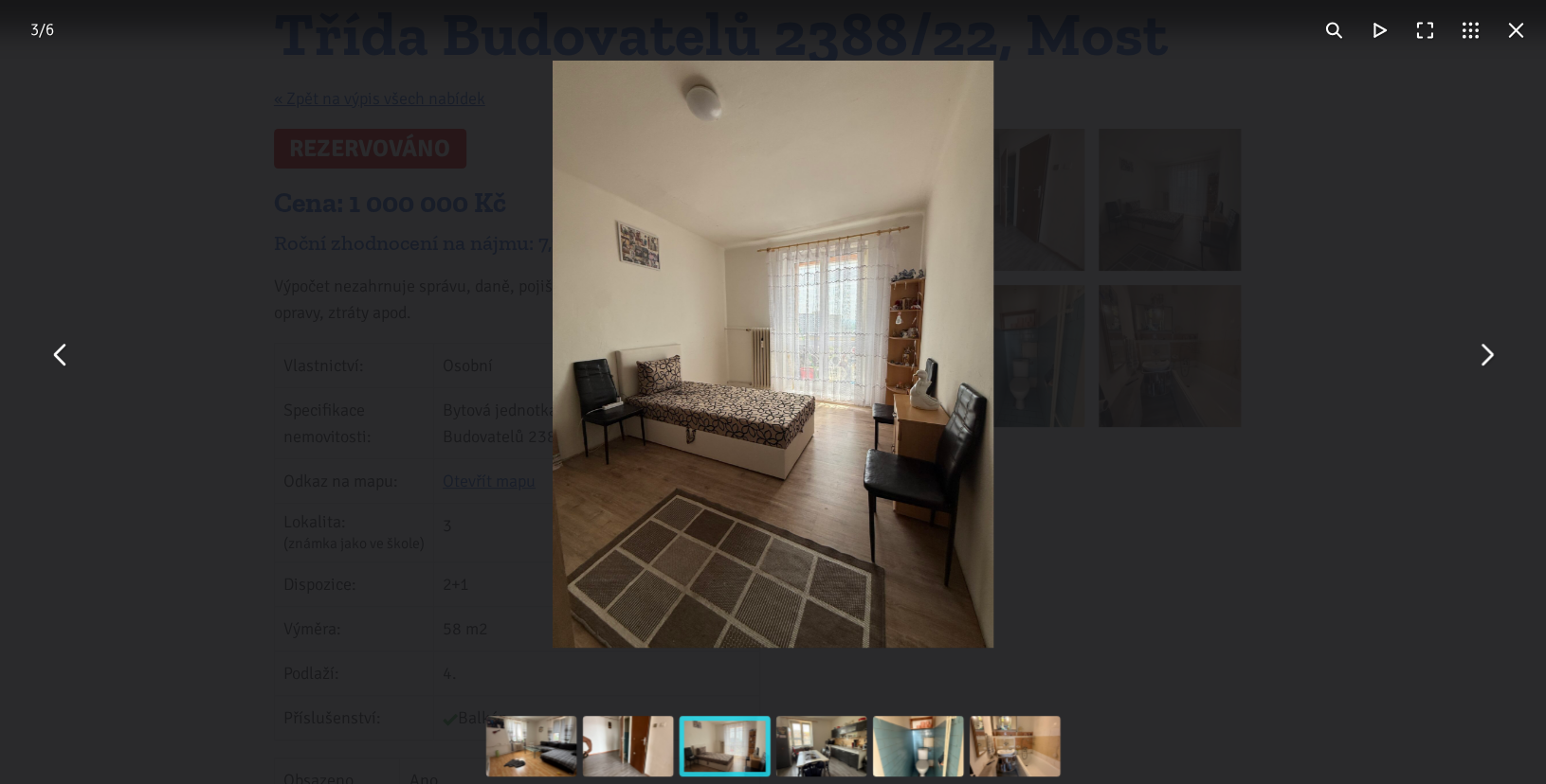
click at [1520, 39] on button "You can close this modal content with the ESC key" at bounding box center [1515, 31] width 46 height 46
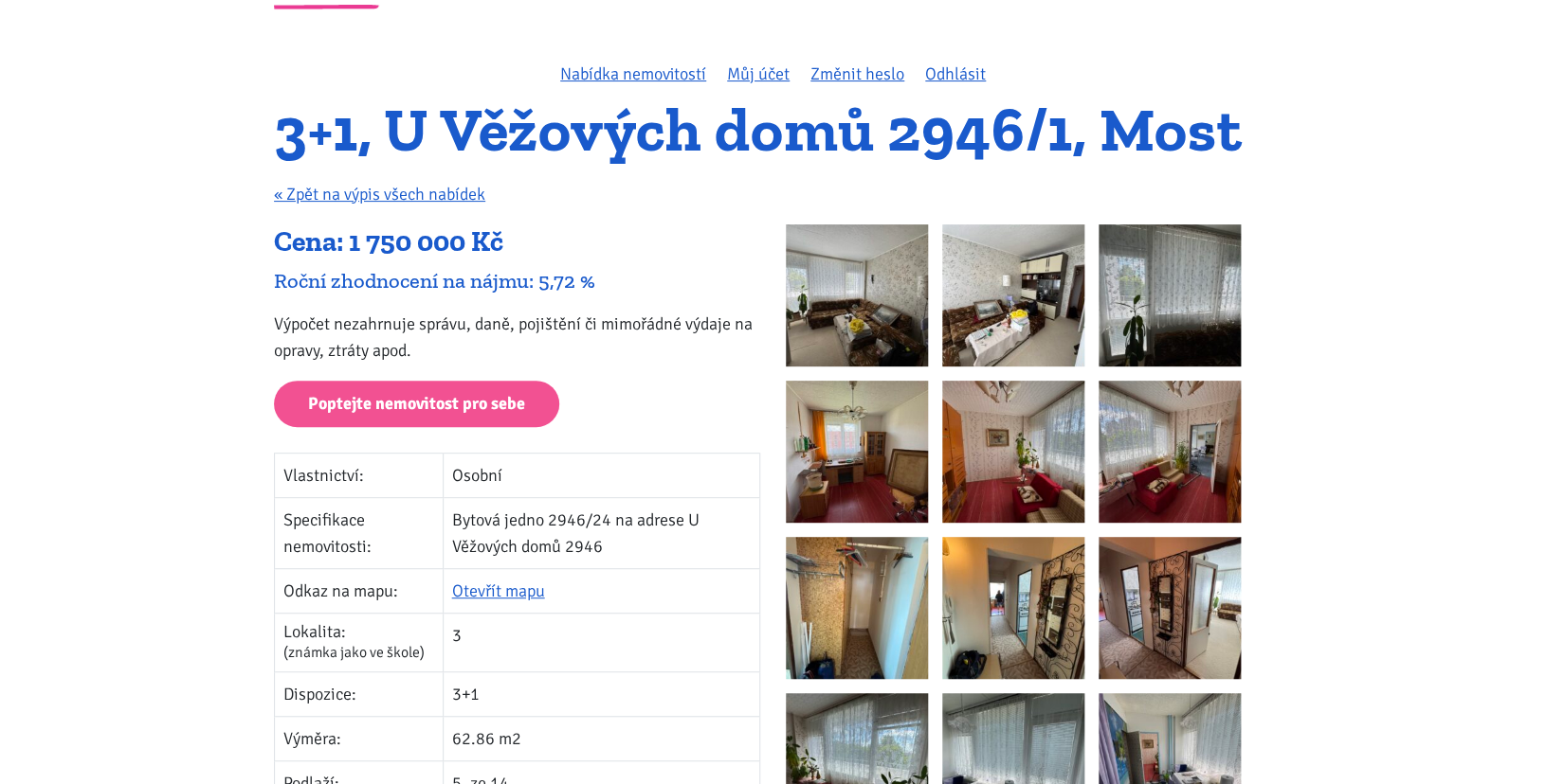
scroll to position [129, 0]
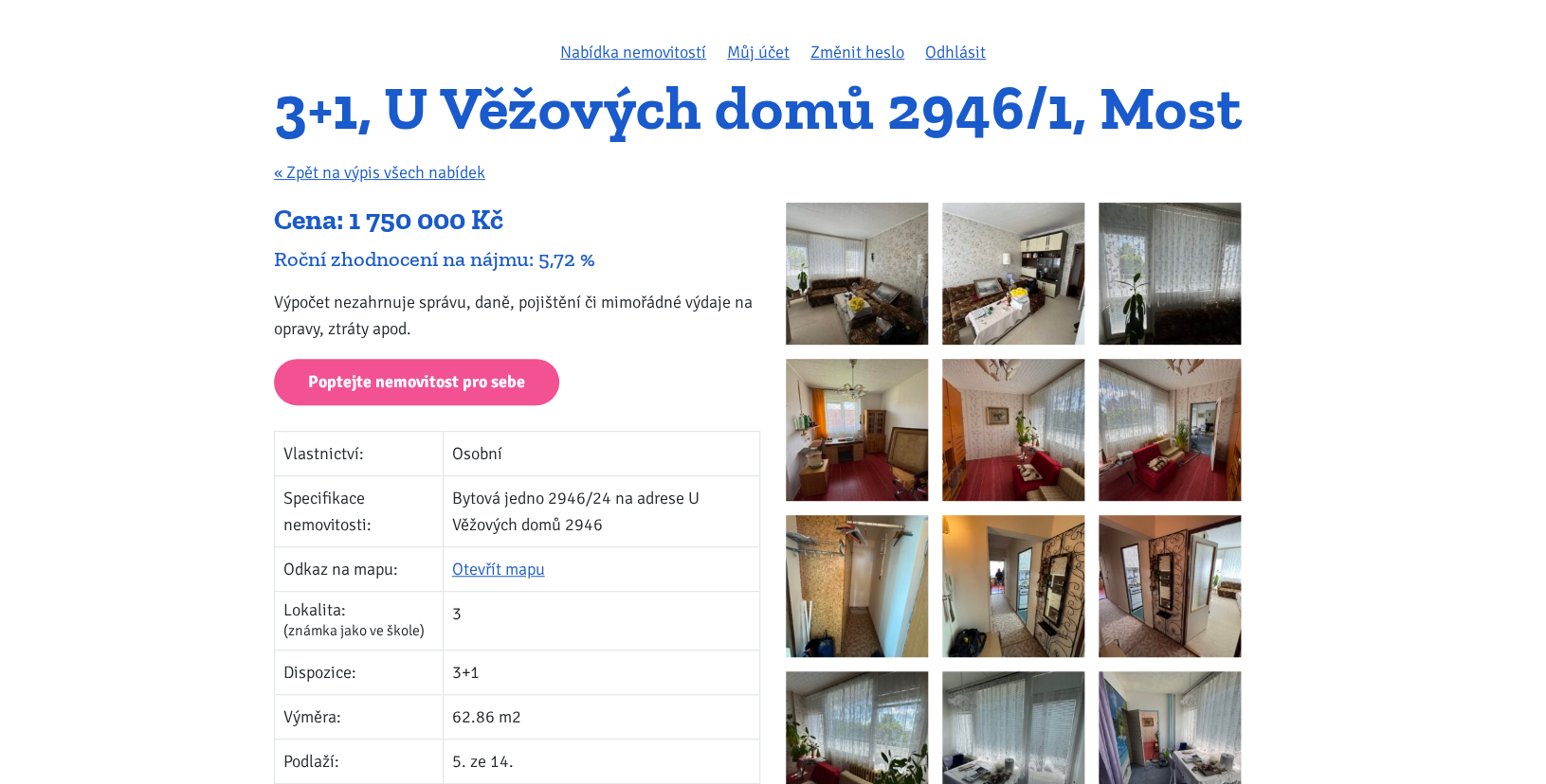
click at [831, 261] on img at bounding box center [856, 273] width 142 height 142
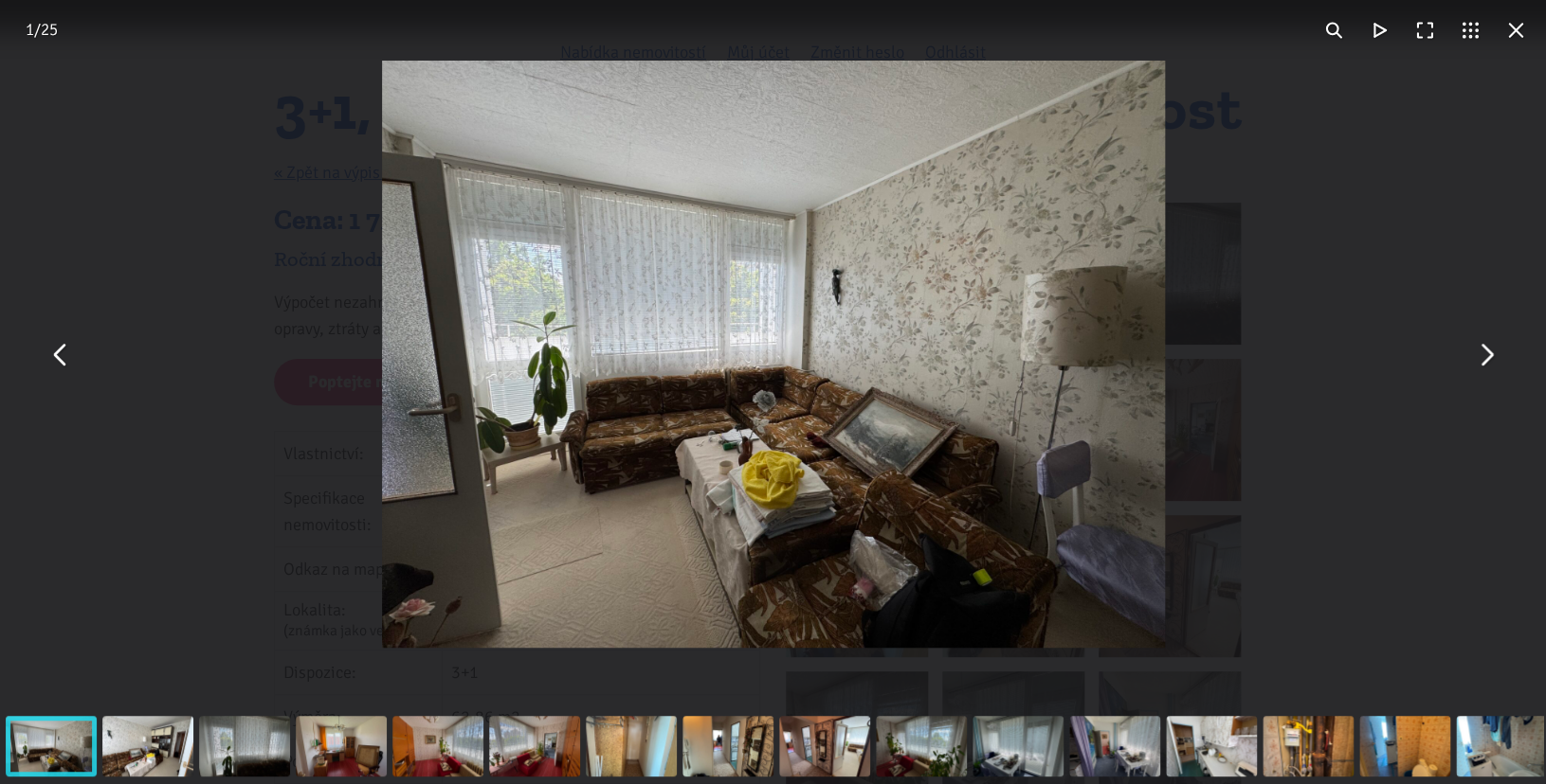
click at [1487, 359] on button "You can close this modal content with the ESC key" at bounding box center [1485, 354] width 46 height 46
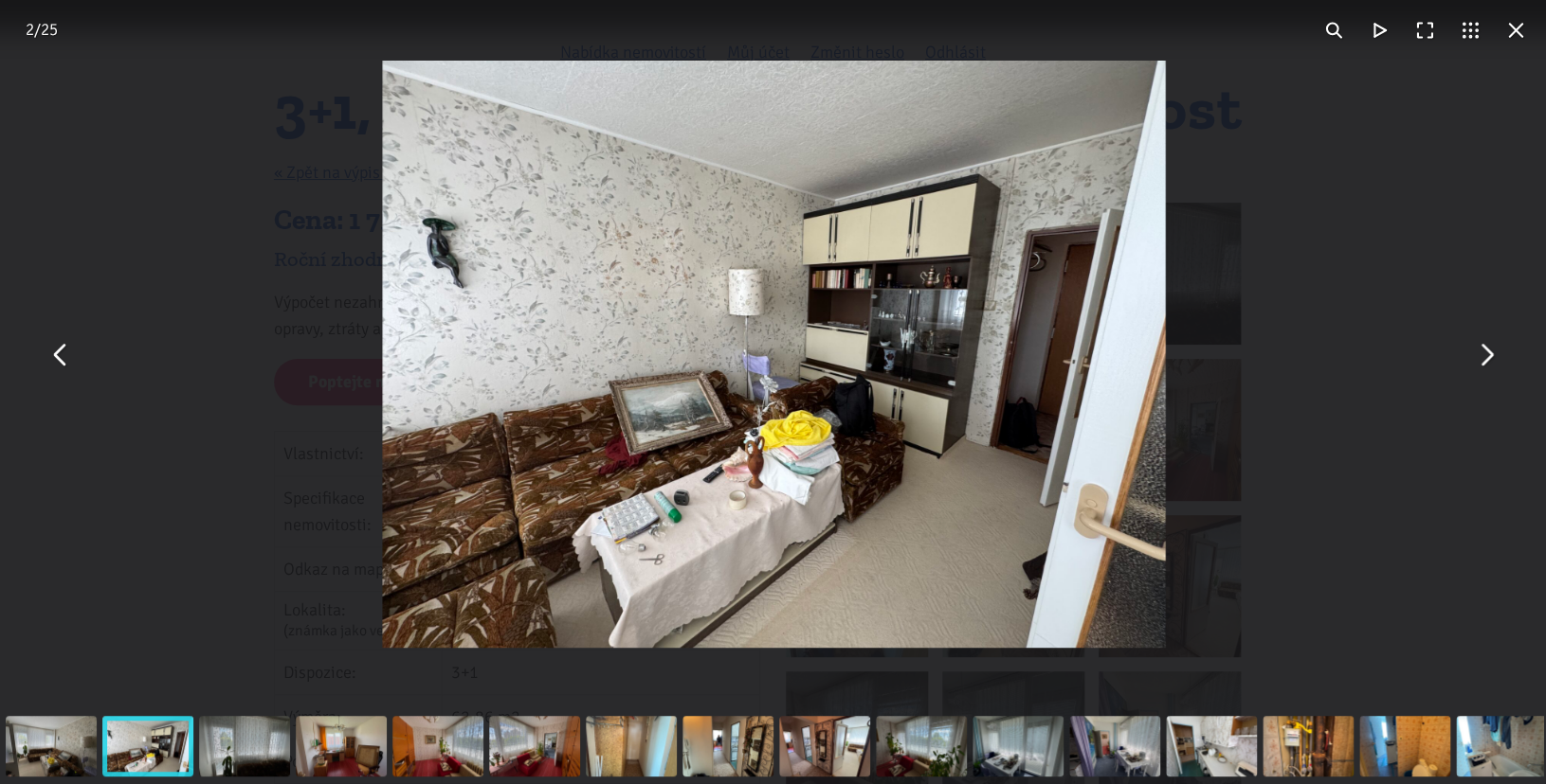
click at [1487, 359] on button "You can close this modal content with the ESC key" at bounding box center [1485, 354] width 46 height 46
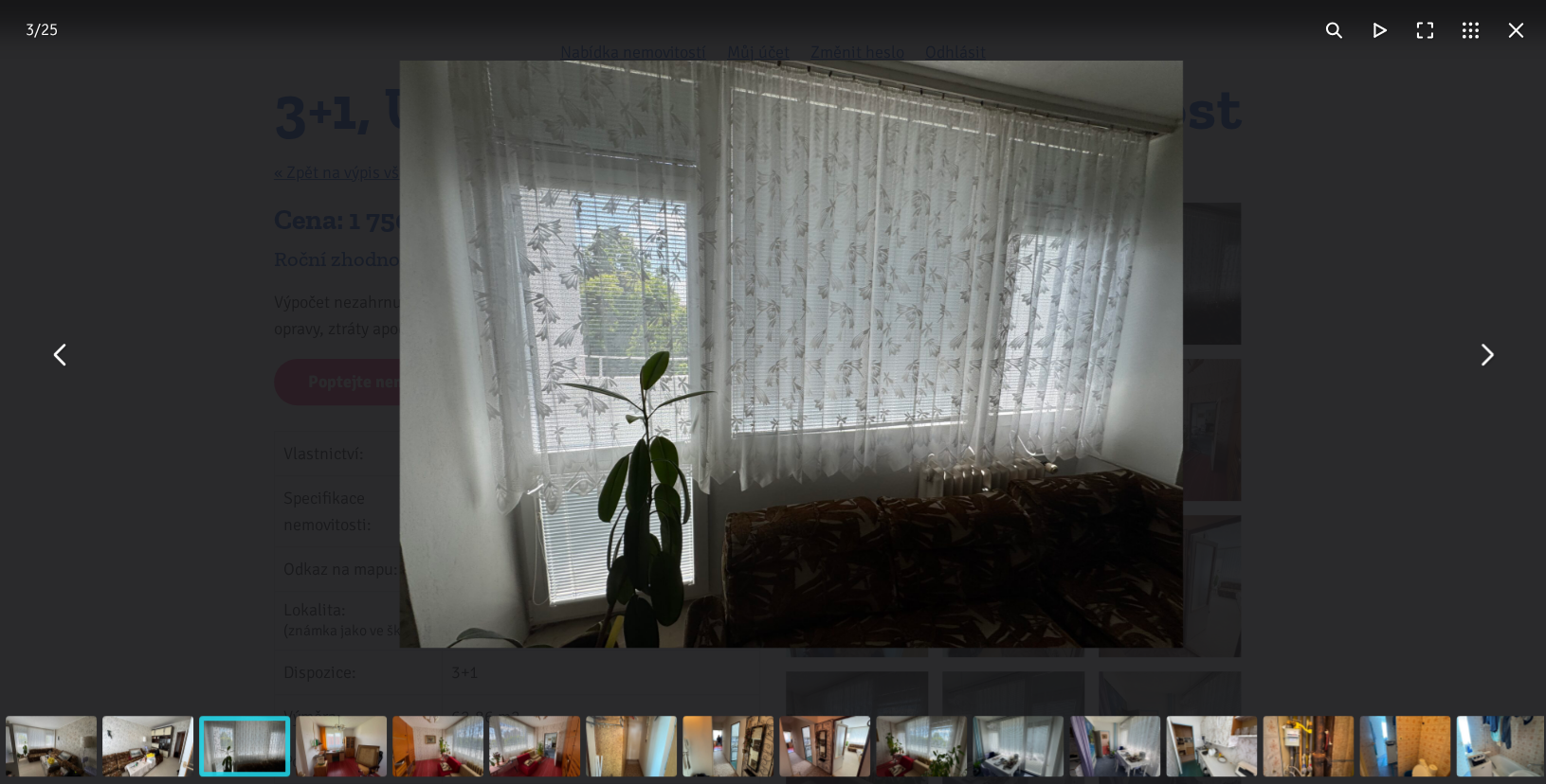
click at [1487, 359] on button "You can close this modal content with the ESC key" at bounding box center [1485, 354] width 46 height 46
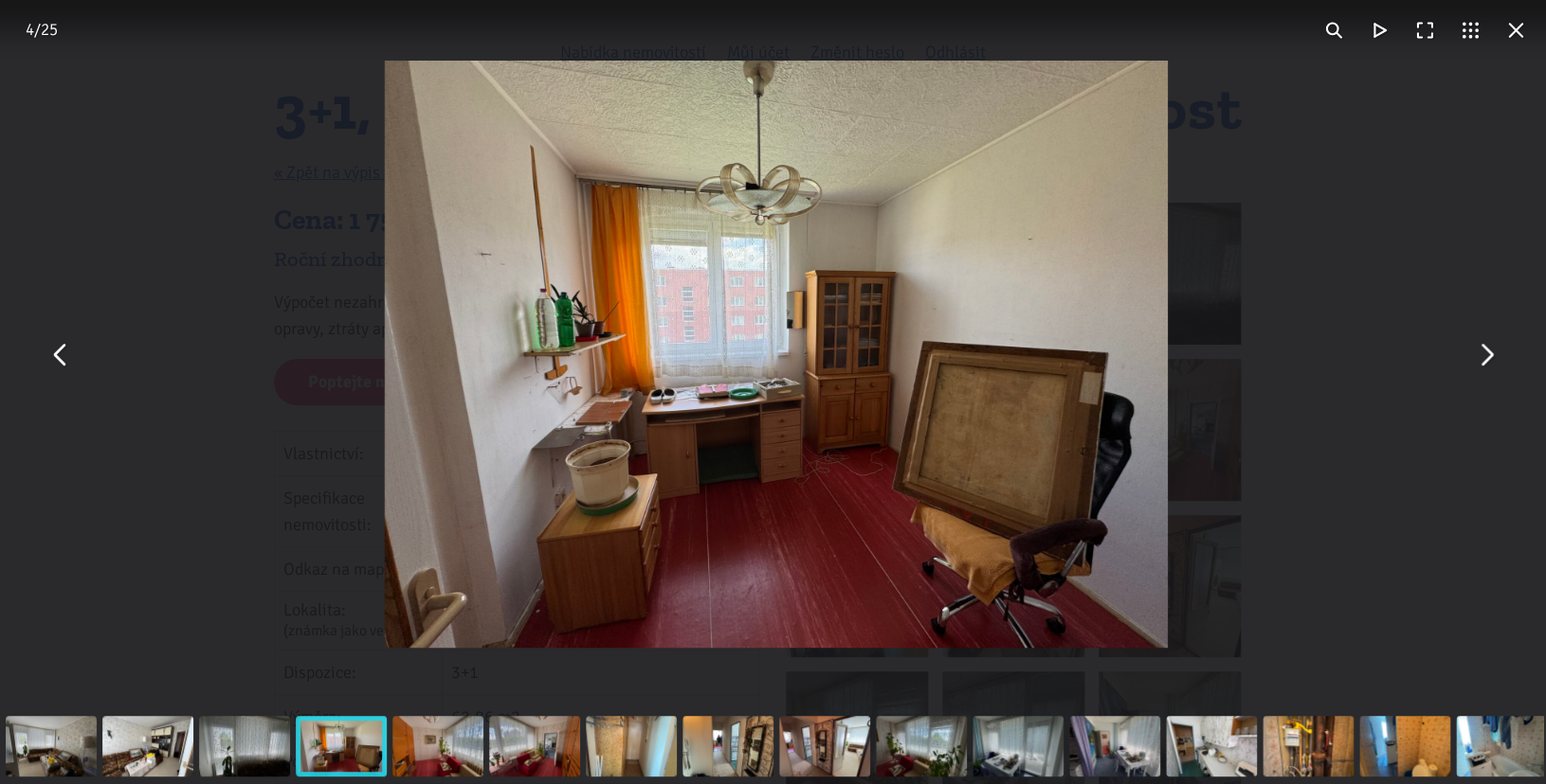
click at [1487, 359] on button "You can close this modal content with the ESC key" at bounding box center [1485, 354] width 46 height 46
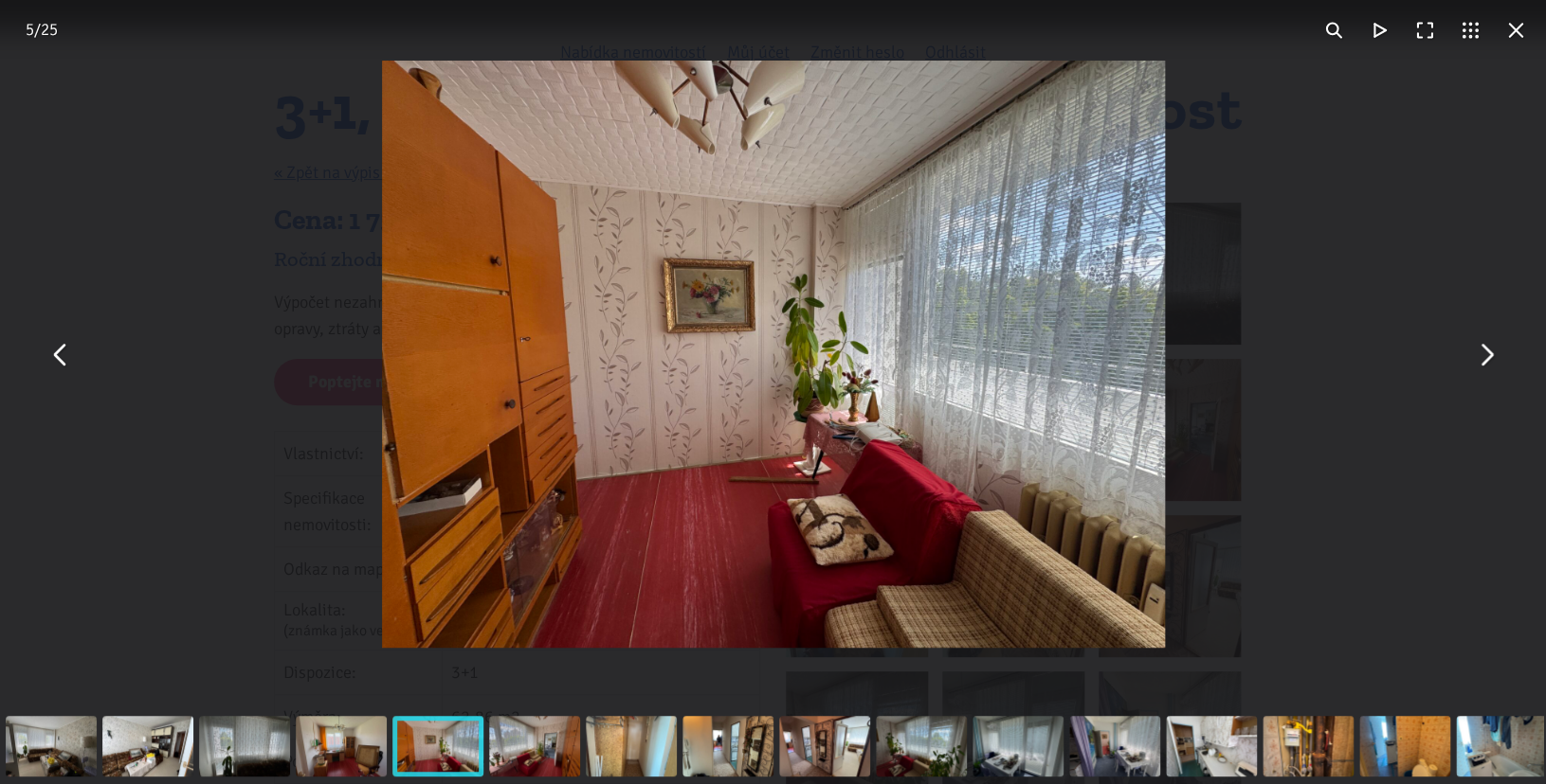
click at [1487, 359] on button "You can close this modal content with the ESC key" at bounding box center [1485, 354] width 46 height 46
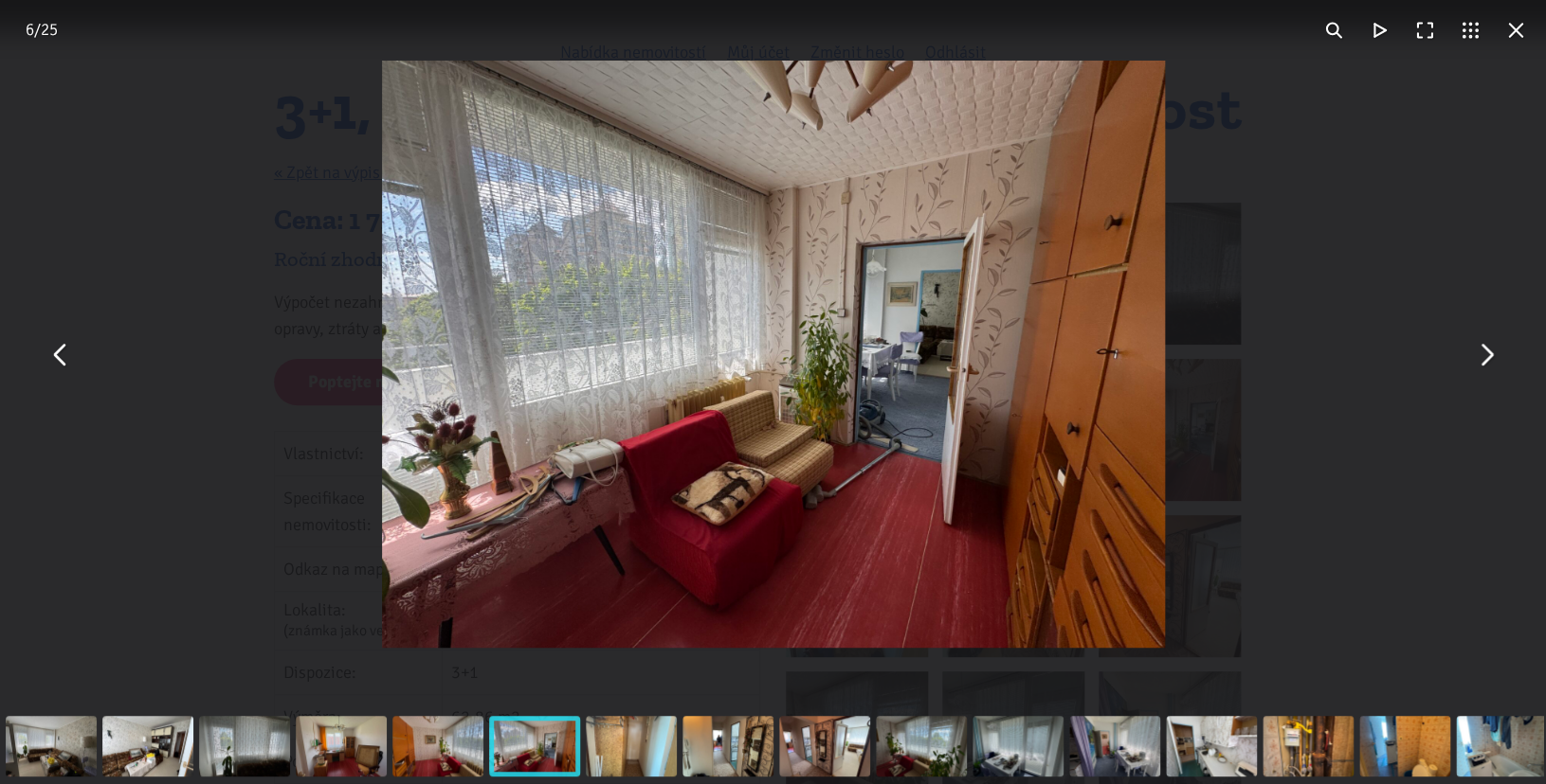
click at [1487, 359] on button "You can close this modal content with the ESC key" at bounding box center [1485, 354] width 46 height 46
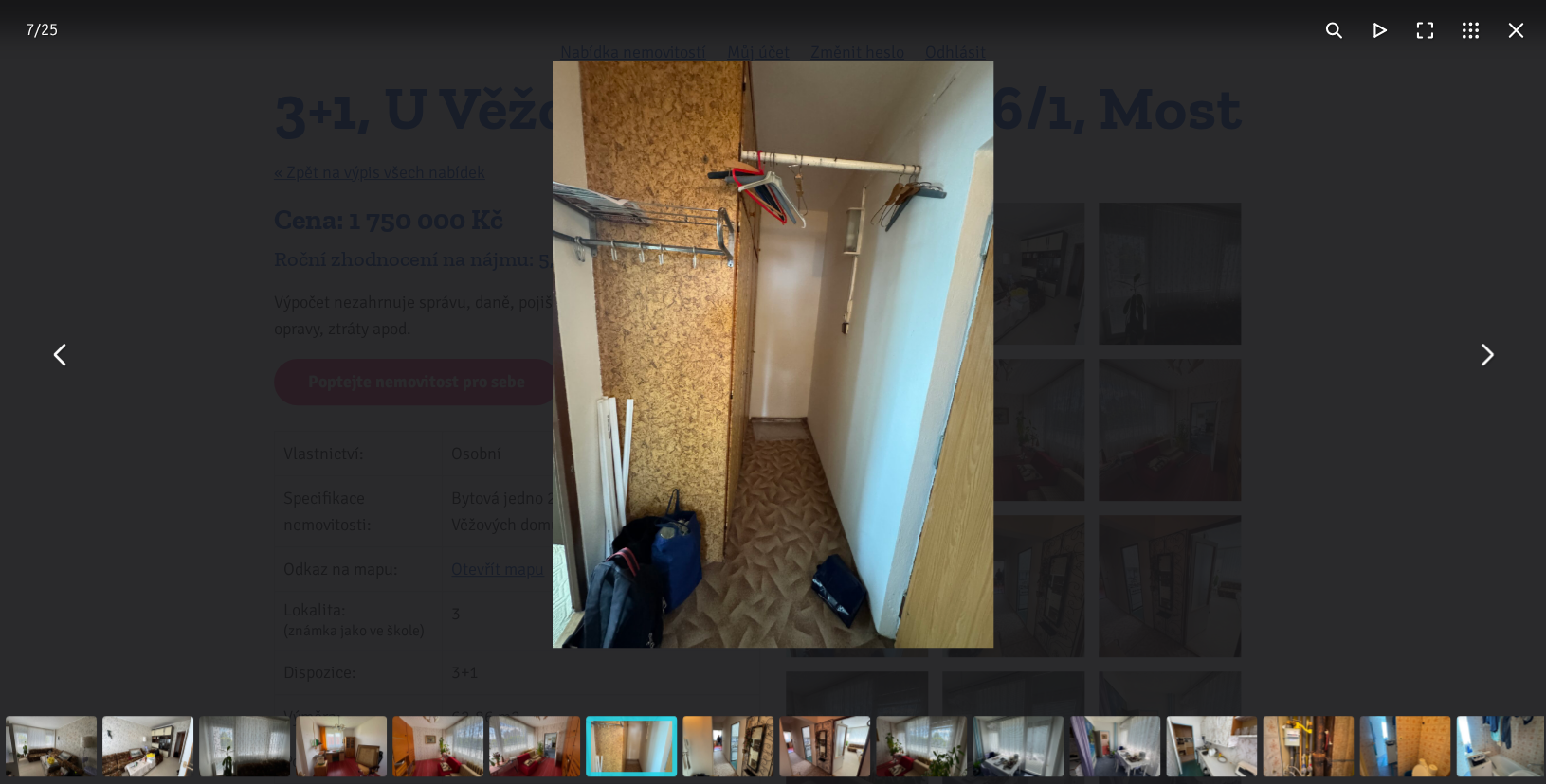
click at [1487, 359] on button "You can close this modal content with the ESC key" at bounding box center [1485, 354] width 46 height 46
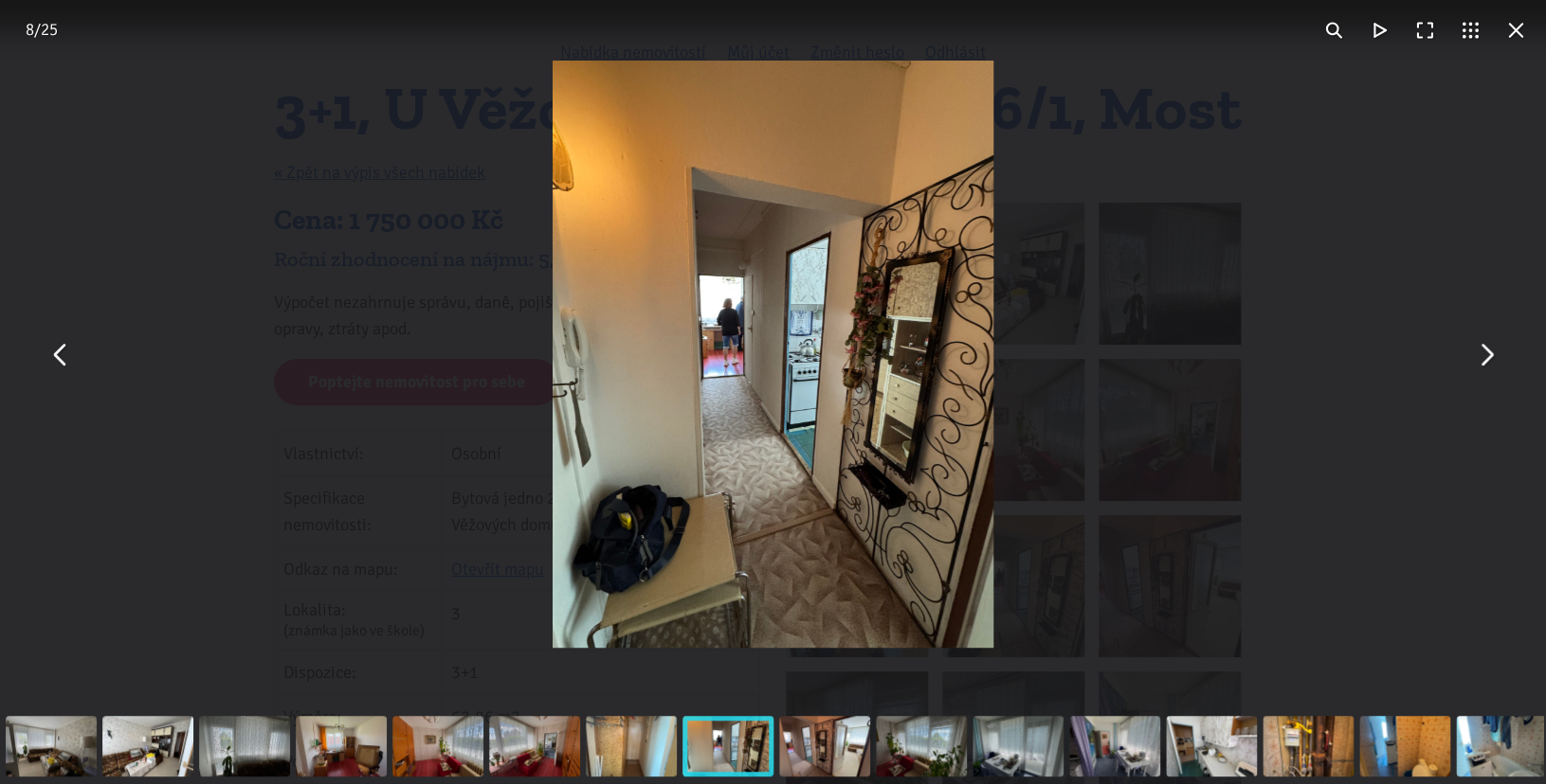
click at [1487, 359] on button "You can close this modal content with the ESC key" at bounding box center [1485, 354] width 46 height 46
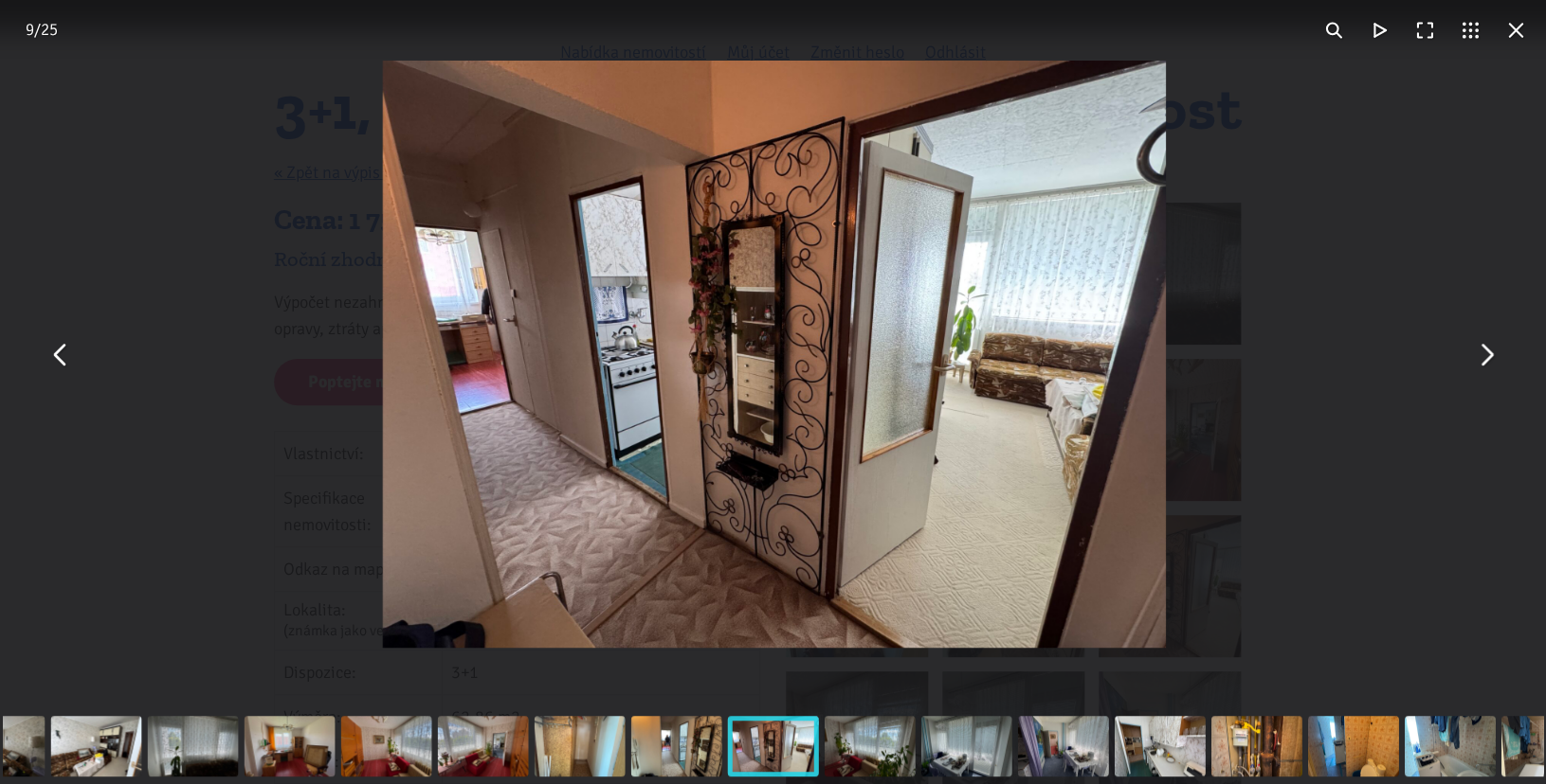
click at [1487, 359] on button "You can close this modal content with the ESC key" at bounding box center [1485, 354] width 46 height 46
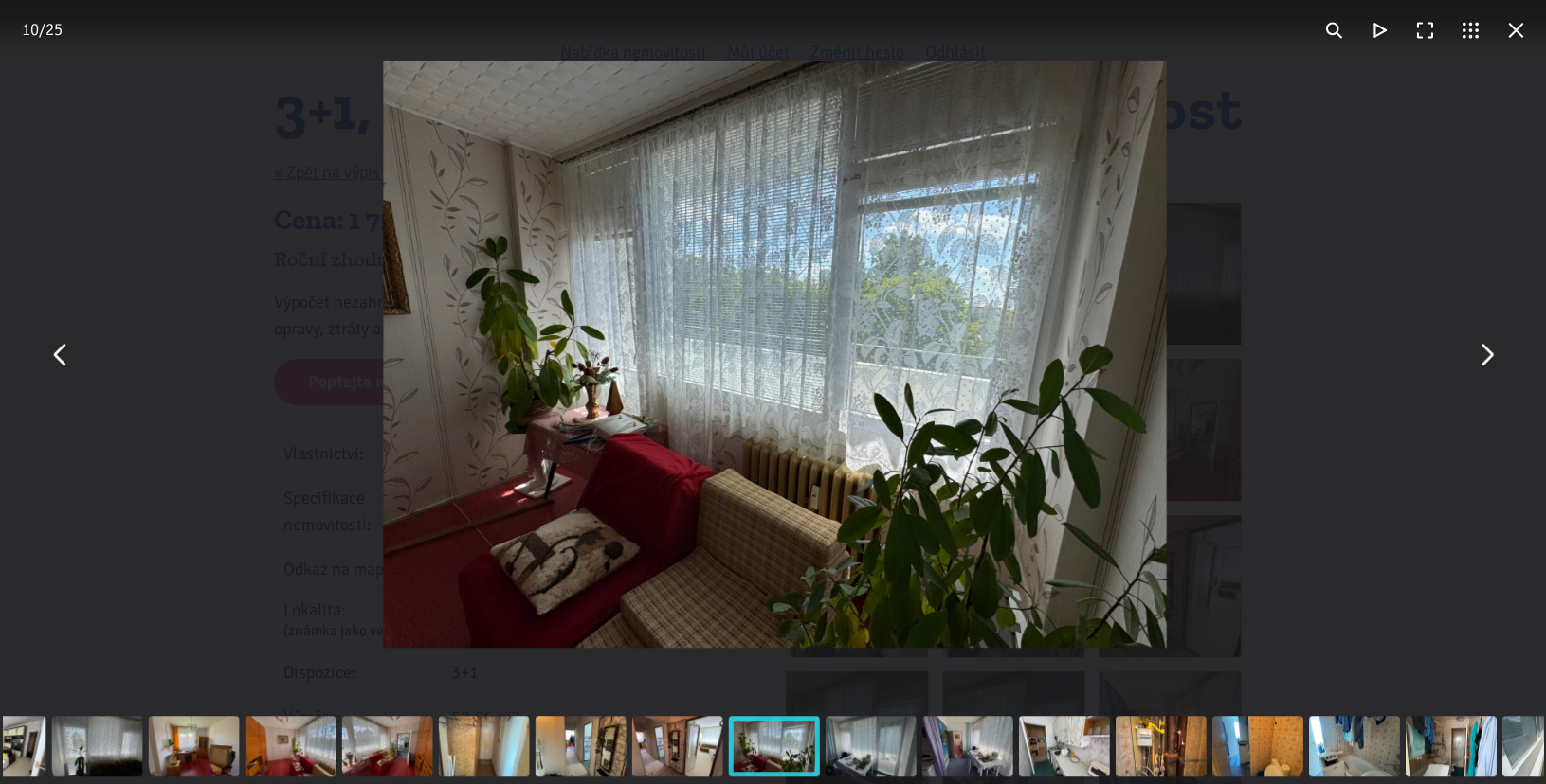
click at [1487, 359] on button "You can close this modal content with the ESC key" at bounding box center [1485, 354] width 46 height 46
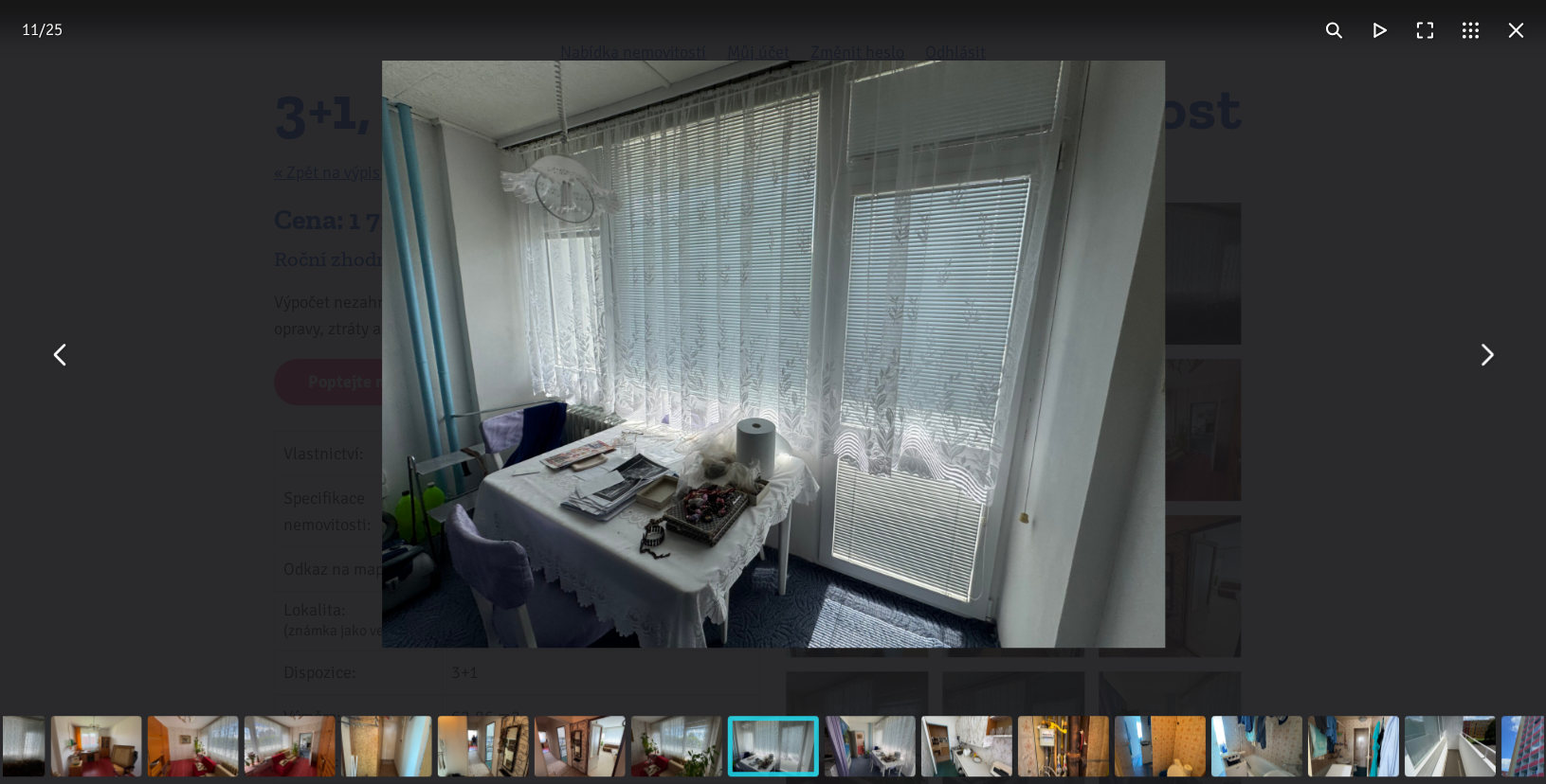
click at [1487, 359] on button "You can close this modal content with the ESC key" at bounding box center [1485, 354] width 46 height 46
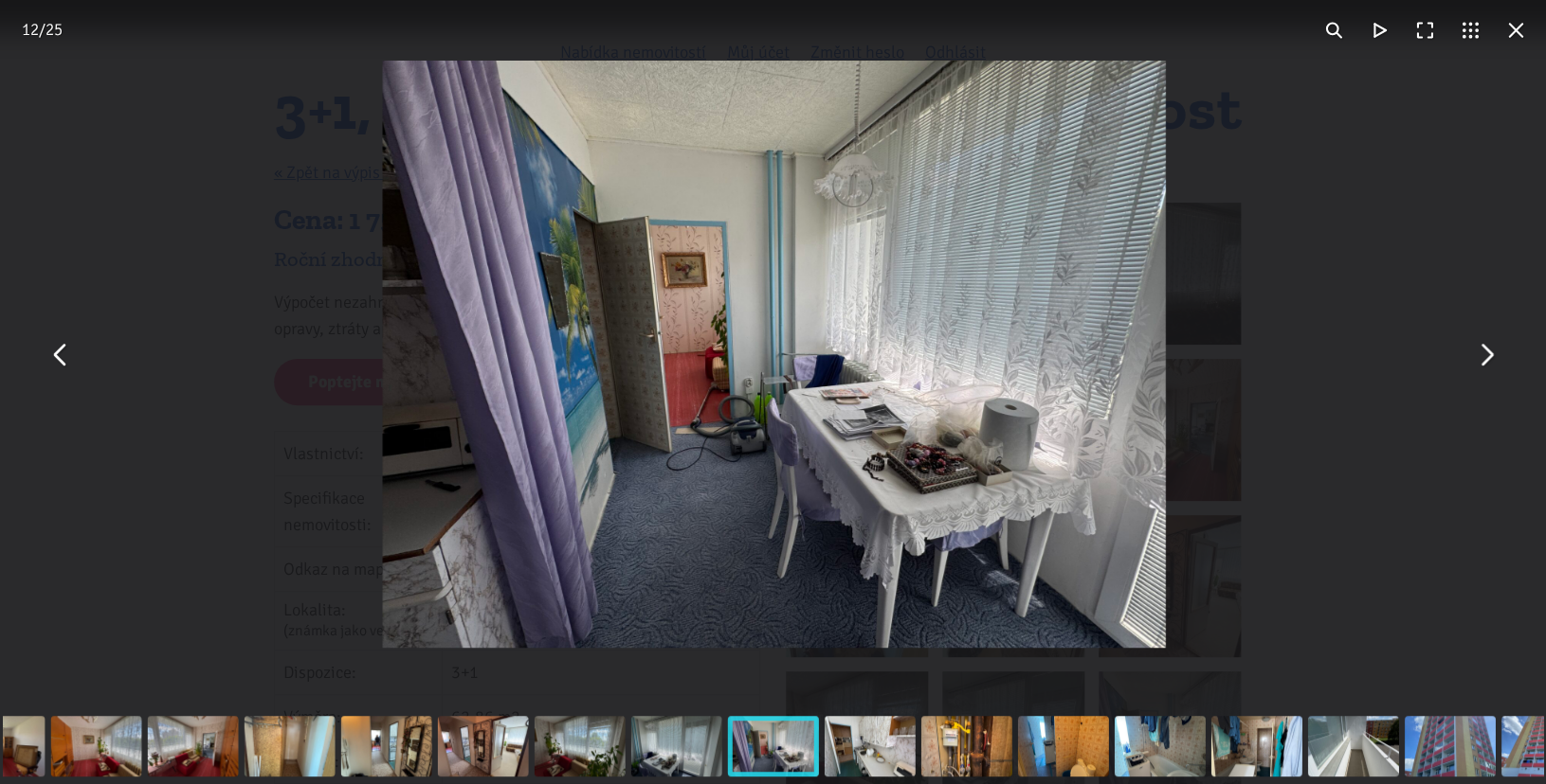
click at [1487, 359] on button "You can close this modal content with the ESC key" at bounding box center [1485, 354] width 46 height 46
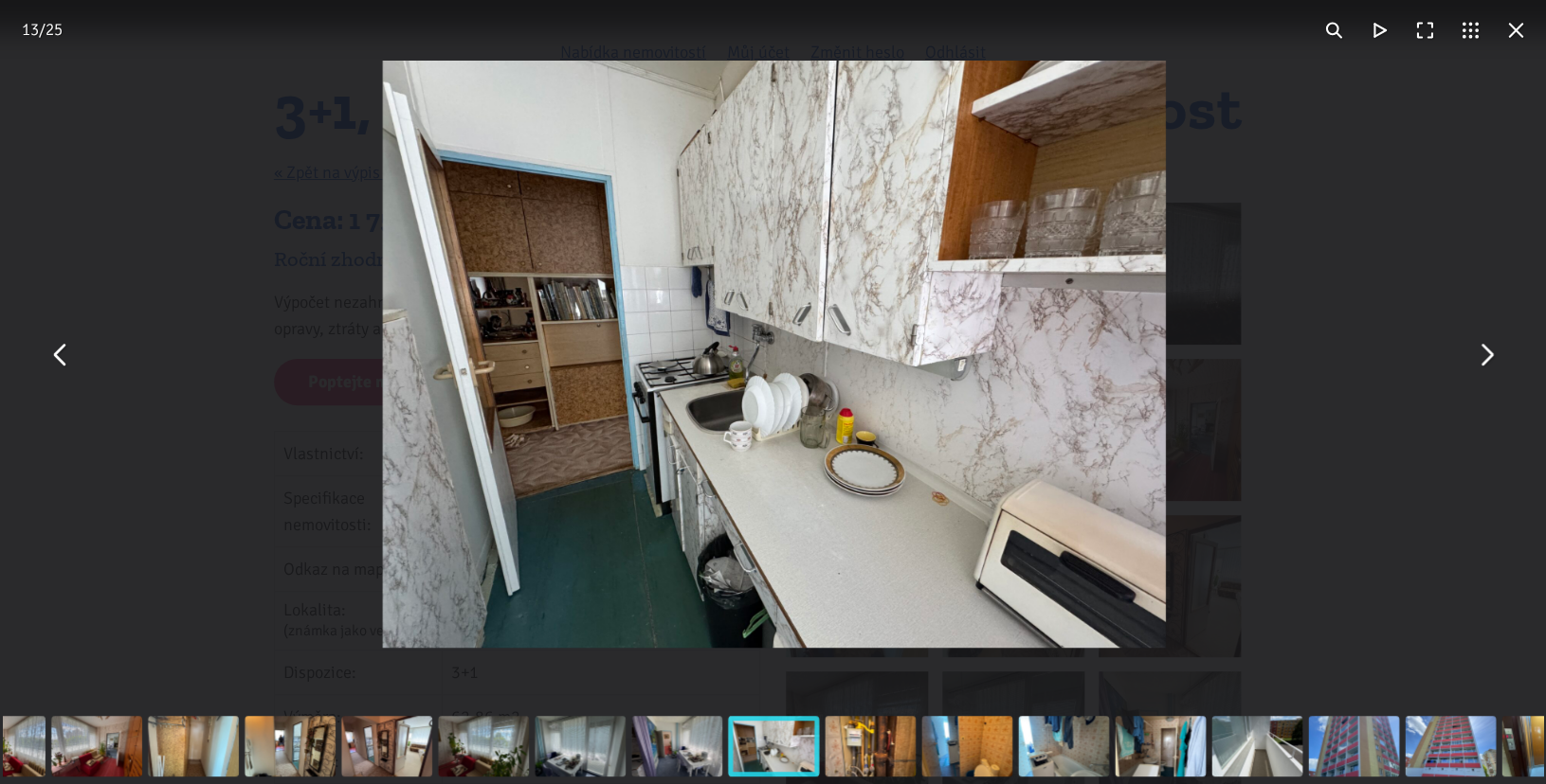
click at [1487, 359] on button "You can close this modal content with the ESC key" at bounding box center [1485, 354] width 46 height 46
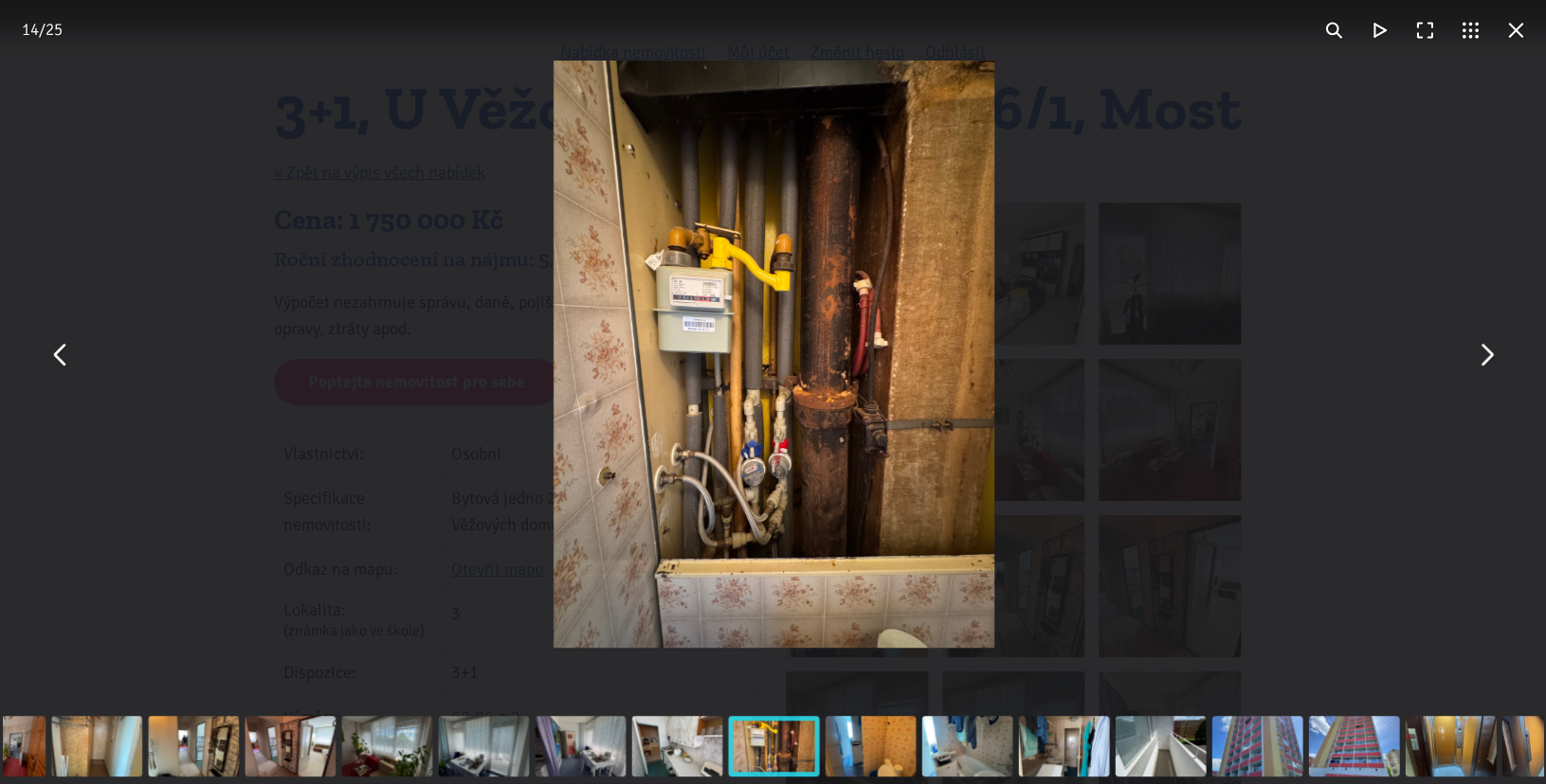
click at [1487, 359] on button "You can close this modal content with the ESC key" at bounding box center [1485, 354] width 46 height 46
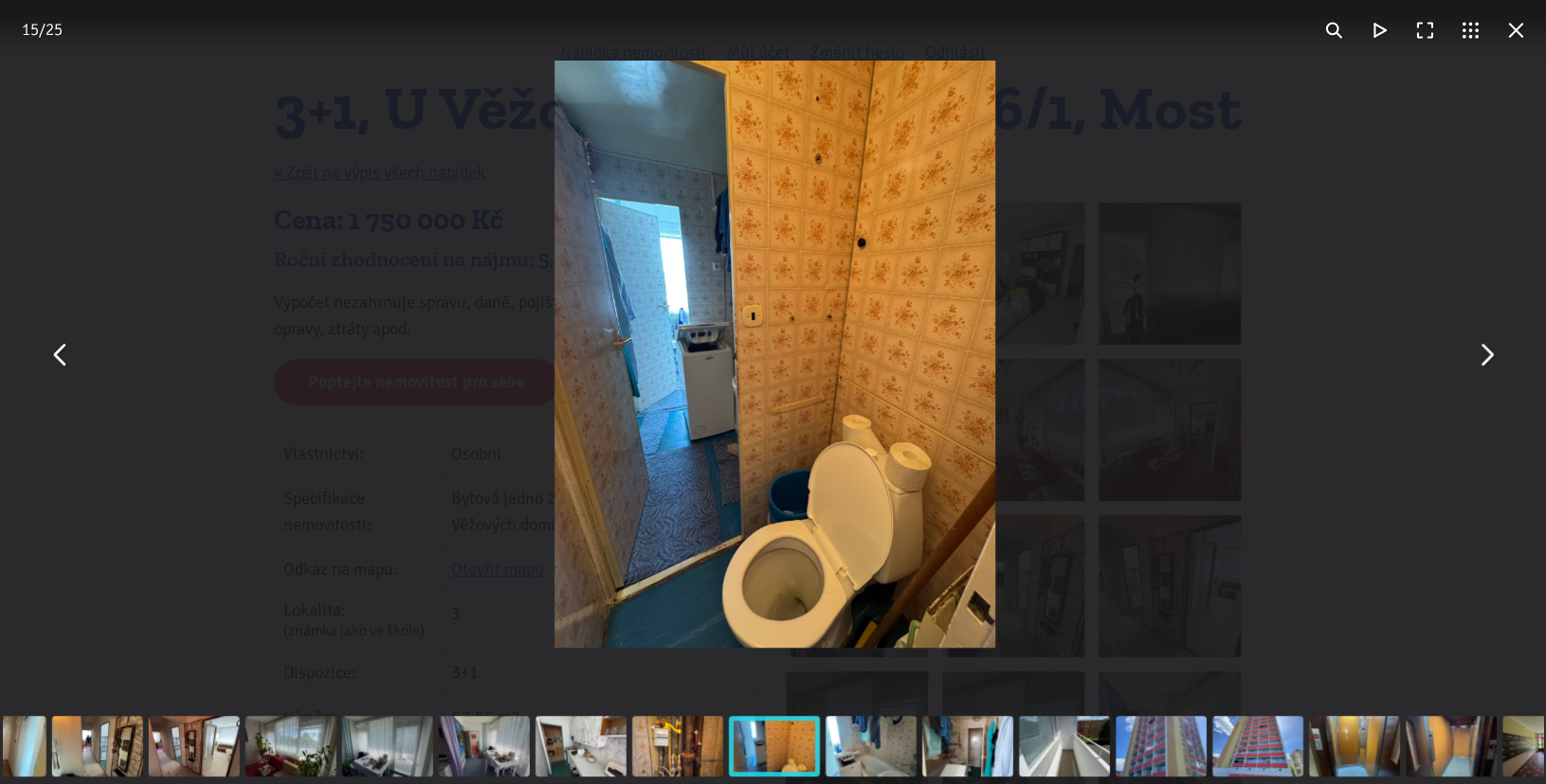
click at [1487, 359] on button "You can close this modal content with the ESC key" at bounding box center [1485, 354] width 46 height 46
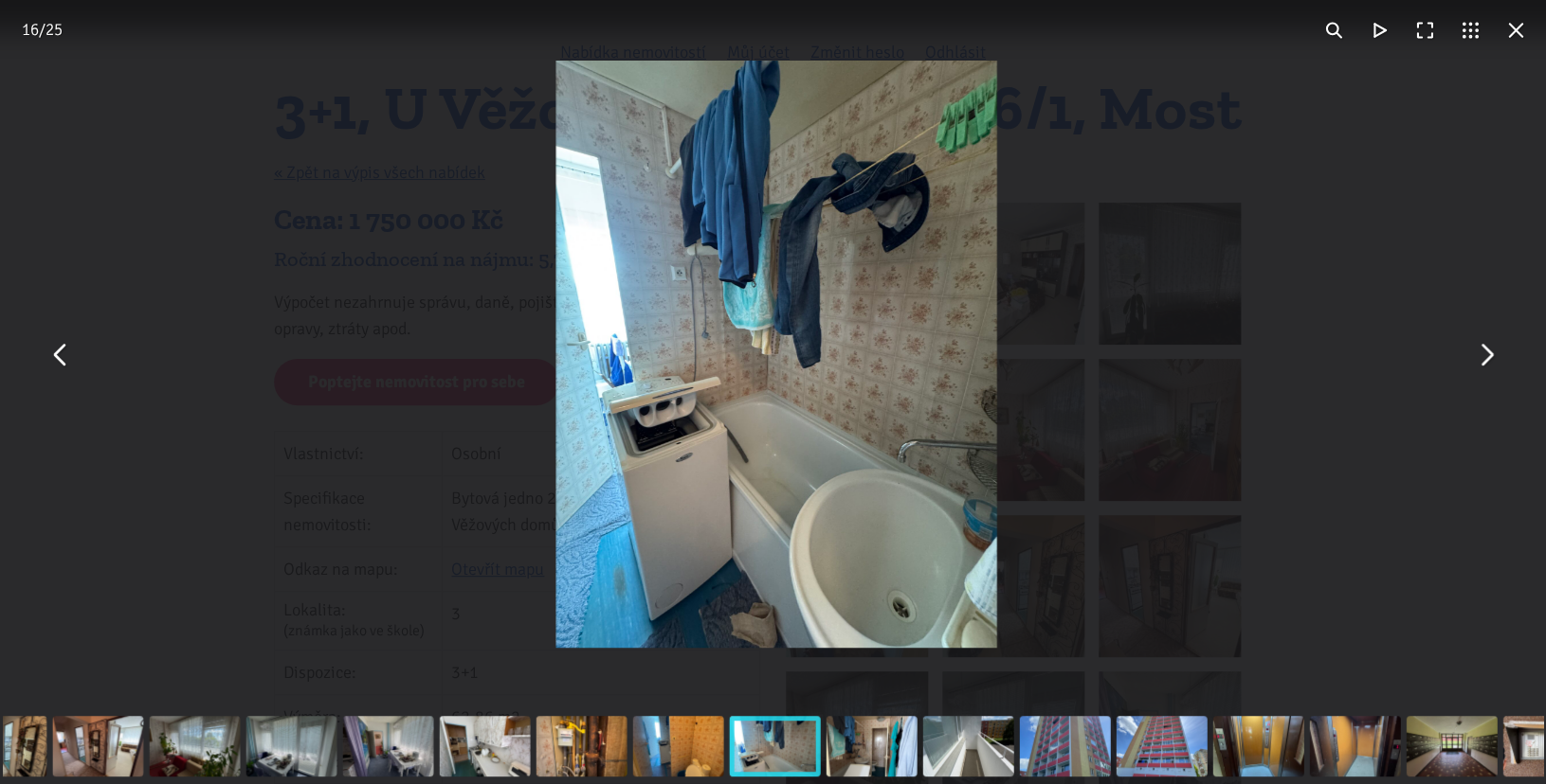
click at [1487, 359] on button "You can close this modal content with the ESC key" at bounding box center [1485, 354] width 46 height 46
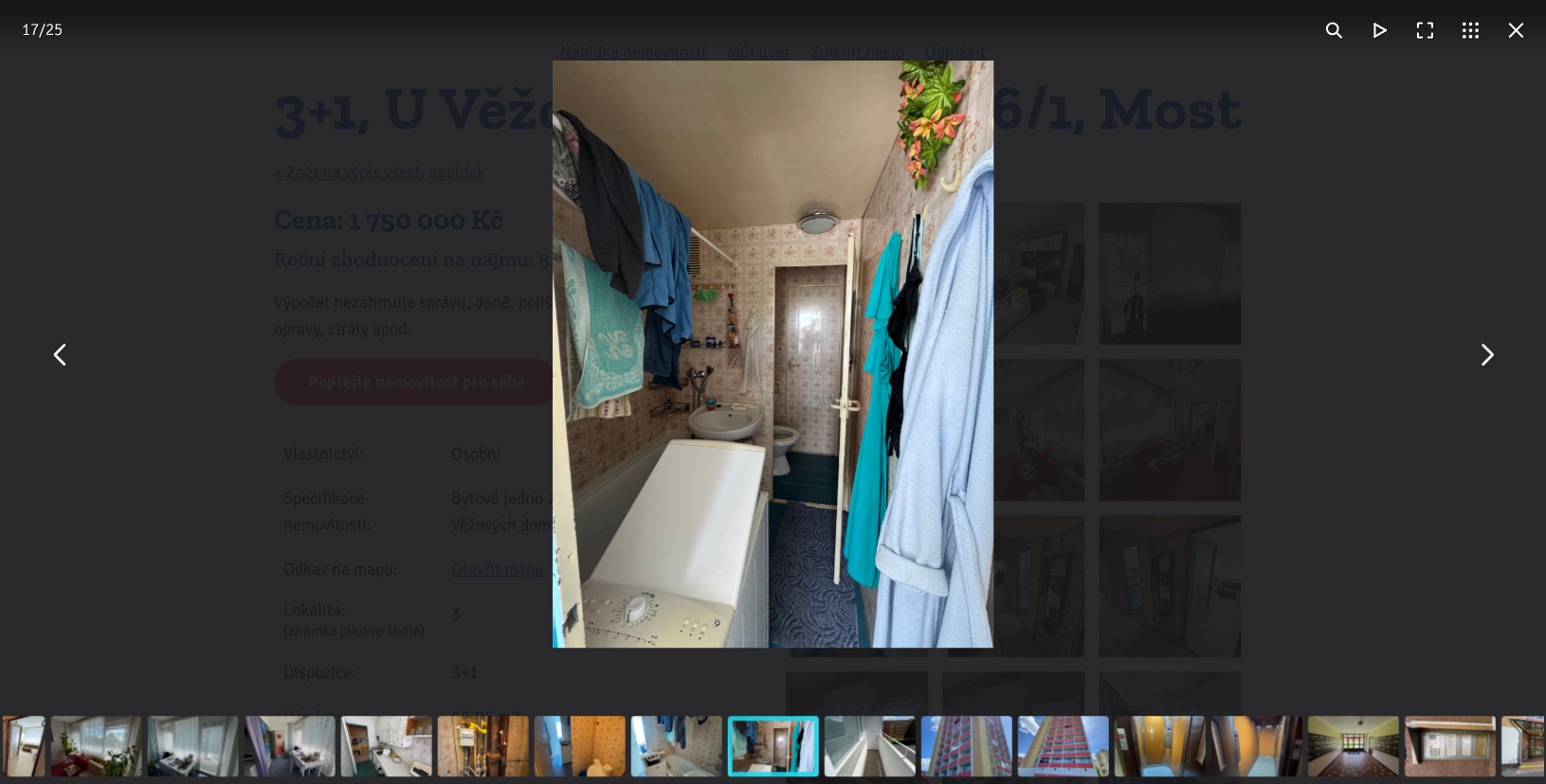
click at [1517, 41] on button "You can close this modal content with the ESC key" at bounding box center [1515, 31] width 46 height 46
